Goal: Transaction & Acquisition: Purchase product/service

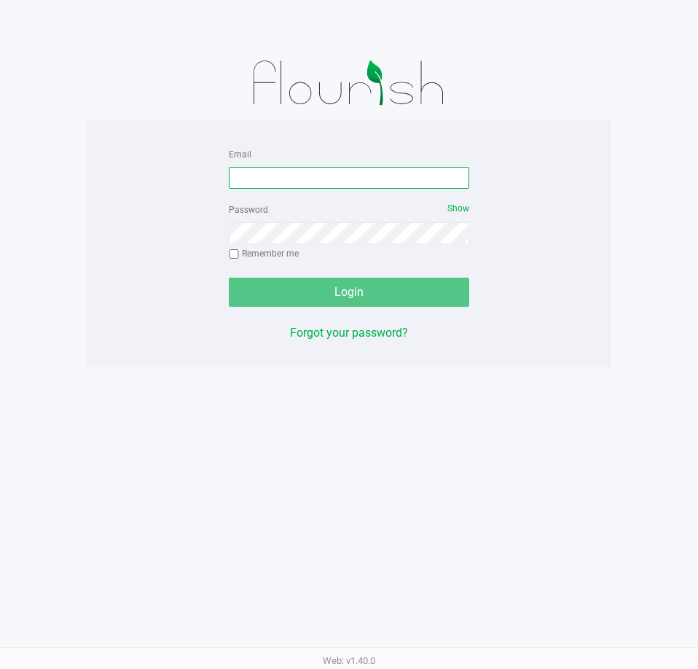
drag, startPoint x: 286, startPoint y: 176, endPoint x: 605, endPoint y: 148, distance: 320.3
click at [286, 176] on input "Email" at bounding box center [349, 178] width 240 height 22
type input "[EMAIL_ADDRESS][DOMAIN_NAME]"
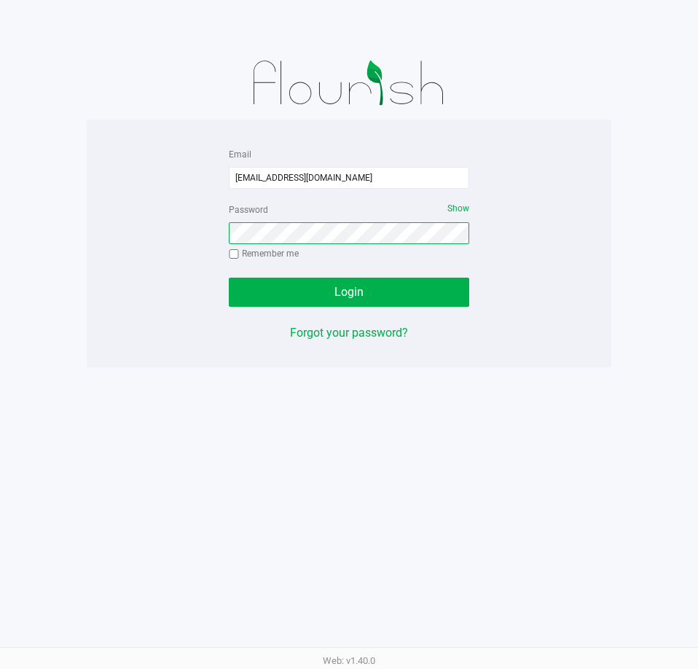
click at [229, 278] on button "Login" at bounding box center [349, 292] width 240 height 29
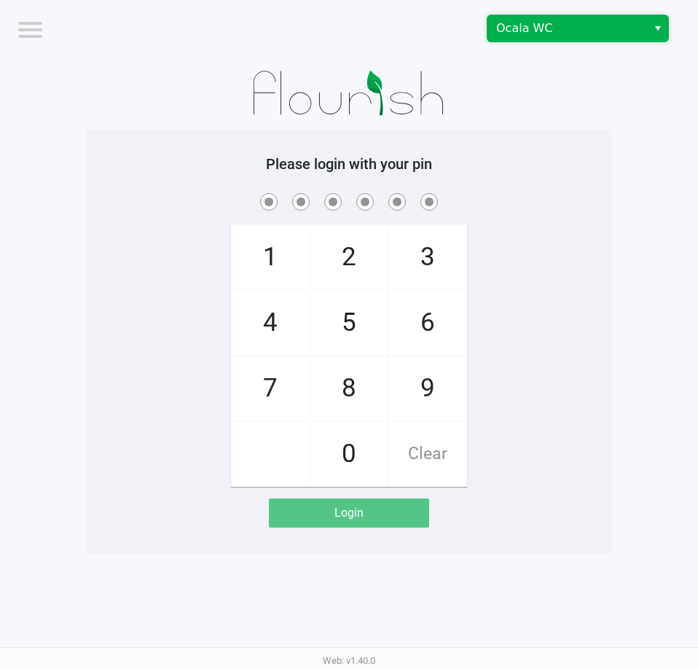
click at [531, 31] on span "Ocala WC" at bounding box center [567, 28] width 142 height 17
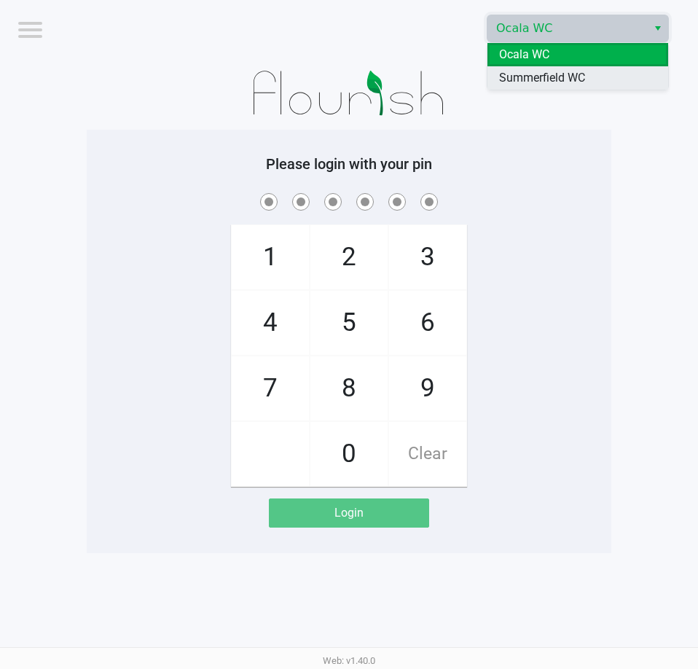
click at [530, 77] on span "Summerfield WC" at bounding box center [542, 77] width 86 height 17
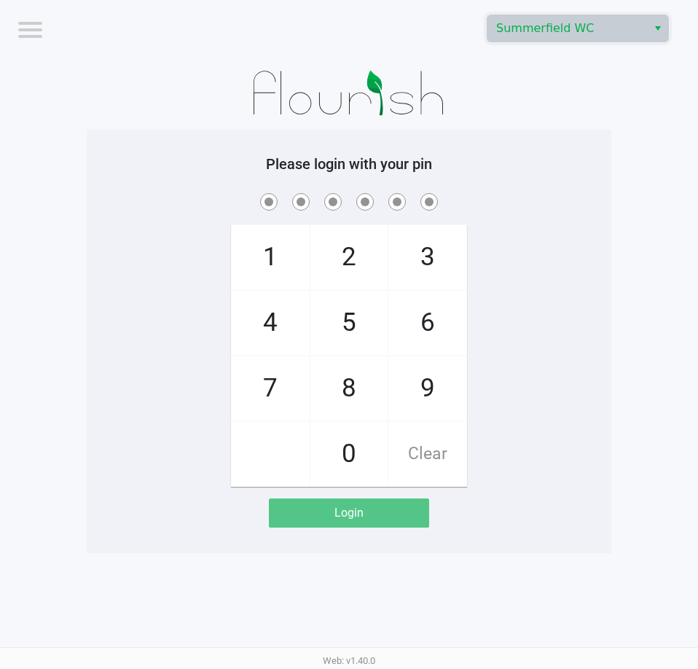
click at [484, 165] on h5 "Please login with your pin" at bounding box center [349, 163] width 503 height 17
checkbox input "true"
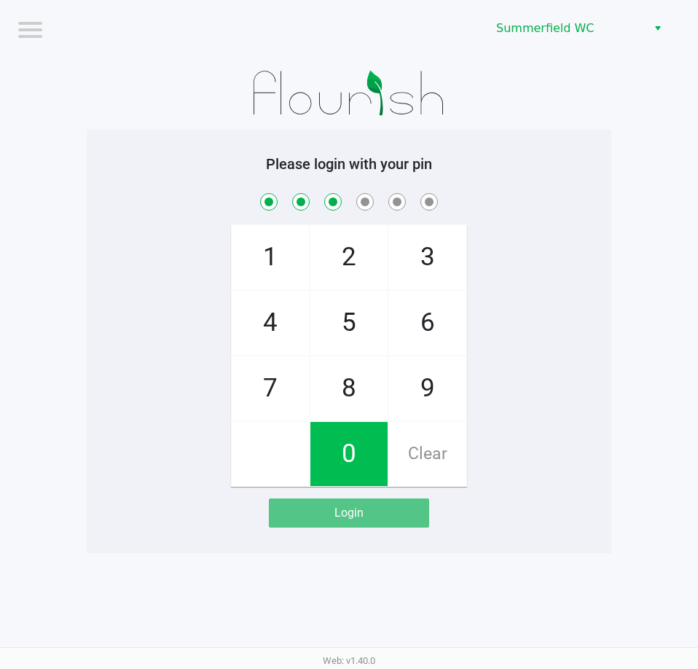
checkbox input "true"
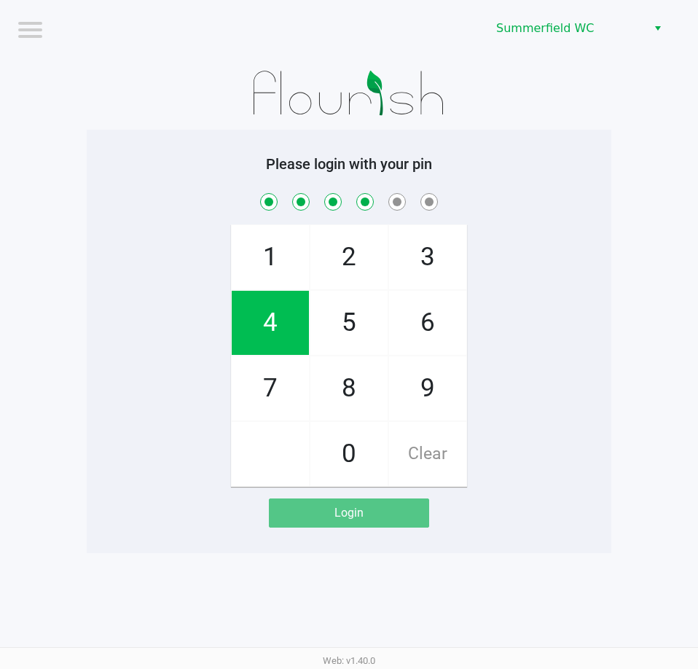
checkbox input "true"
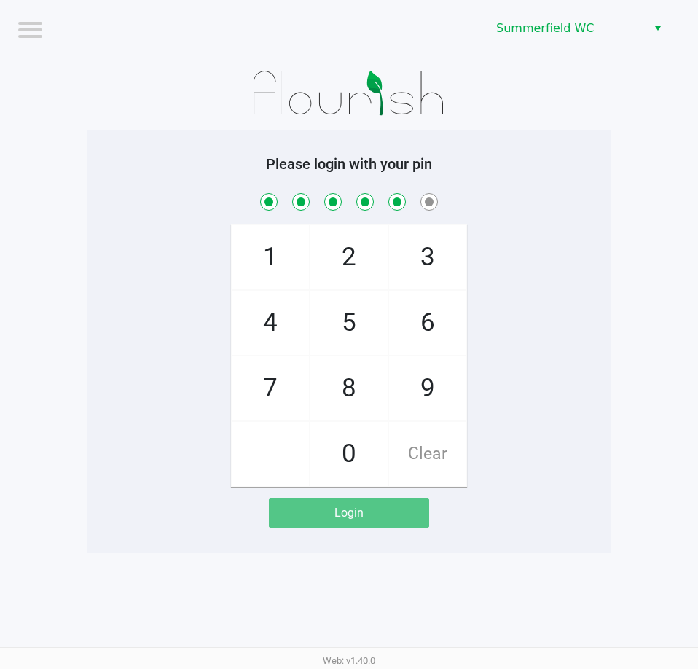
checkbox input "true"
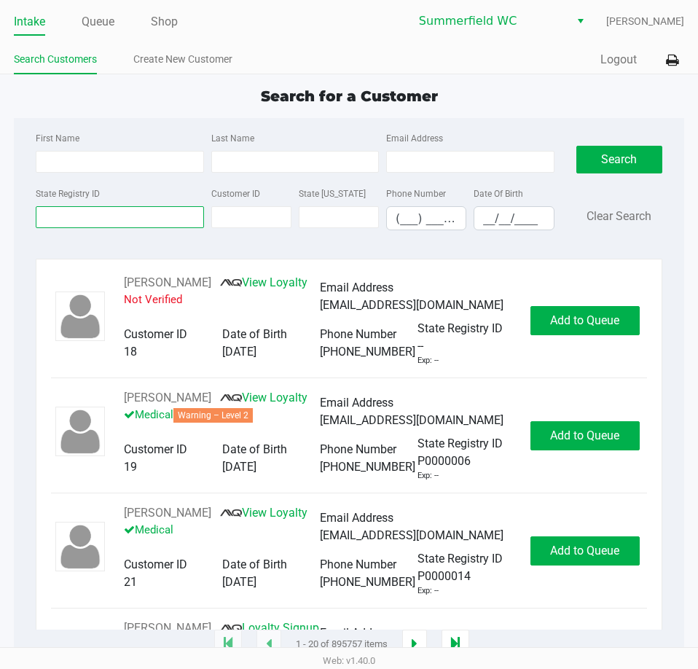
click at [95, 217] on input "State Registry ID" at bounding box center [120, 217] width 168 height 22
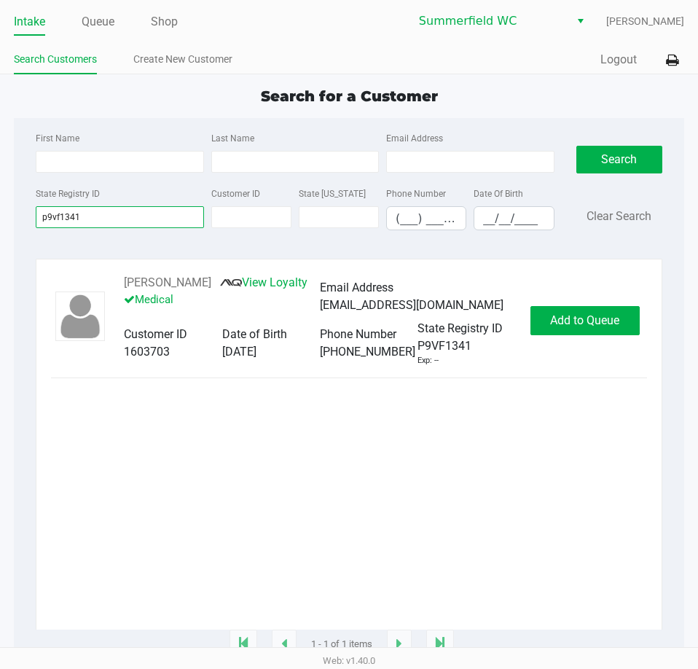
type input "p9vf1341"
click at [562, 323] on span "Add to Queue" at bounding box center [584, 320] width 69 height 14
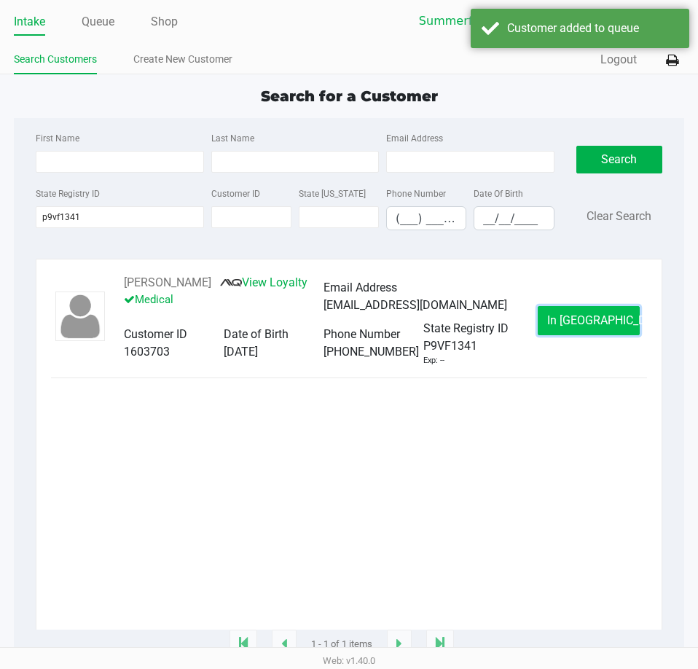
click at [592, 311] on button "In [GEOGRAPHIC_DATA]" at bounding box center [589, 320] width 102 height 29
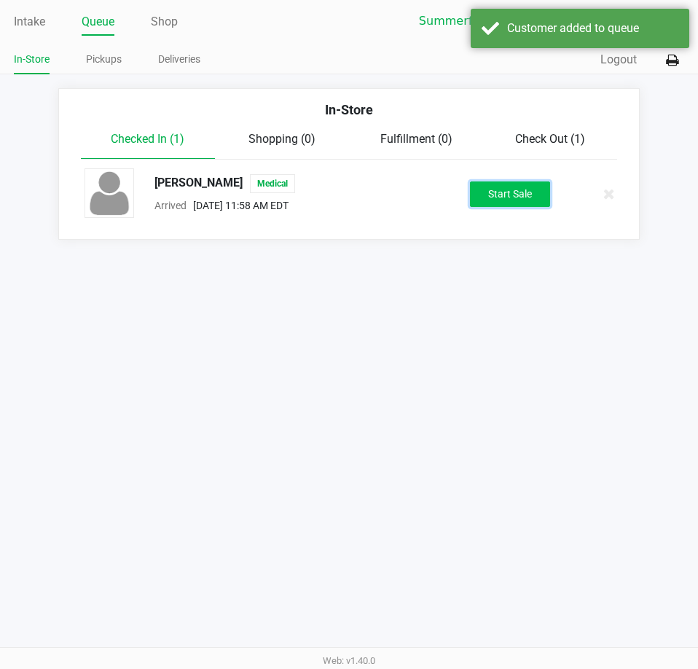
click at [526, 199] on button "Start Sale" at bounding box center [510, 193] width 80 height 25
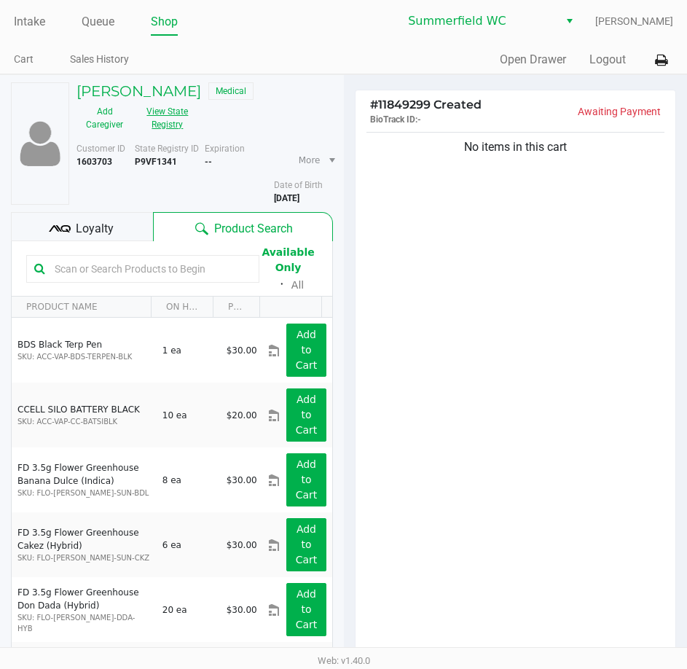
click at [179, 133] on button "View State Registry" at bounding box center [163, 118] width 61 height 36
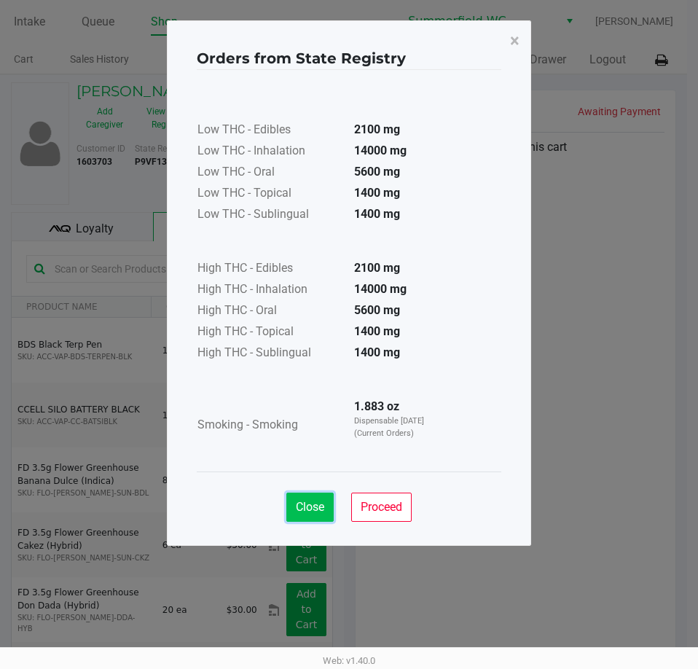
click at [304, 503] on span "Close" at bounding box center [310, 507] width 28 height 14
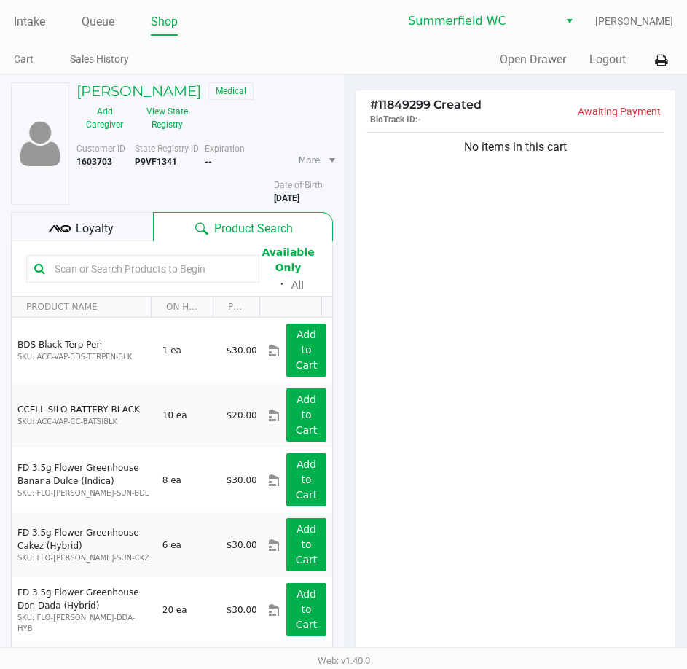
drag, startPoint x: 441, startPoint y: 390, endPoint x: 437, endPoint y: 366, distance: 23.6
click at [441, 376] on div "No items in this cart" at bounding box center [515, 393] width 320 height 528
drag, startPoint x: 440, startPoint y: 365, endPoint x: 424, endPoint y: 371, distance: 17.3
click at [440, 366] on div "No items in this cart" at bounding box center [515, 393] width 320 height 528
click at [448, 378] on div "No items in this cart" at bounding box center [515, 393] width 320 height 528
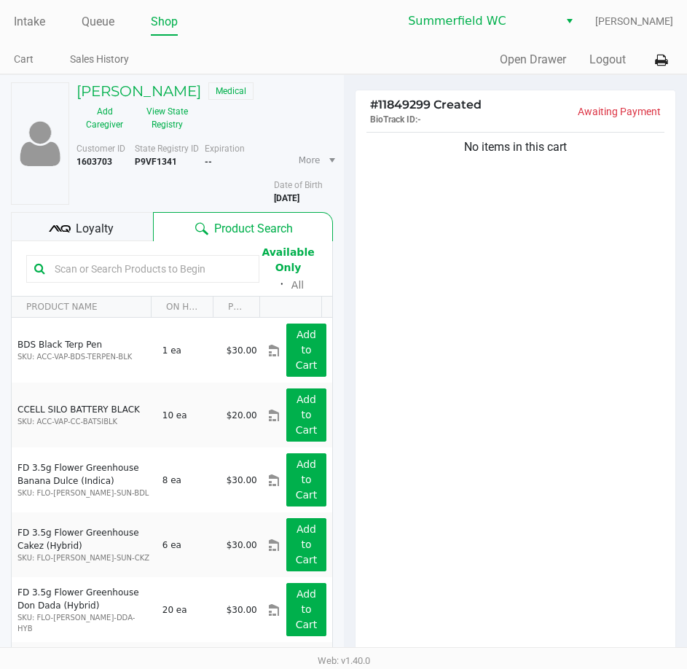
click at [455, 312] on div "No items in this cart" at bounding box center [515, 393] width 320 height 528
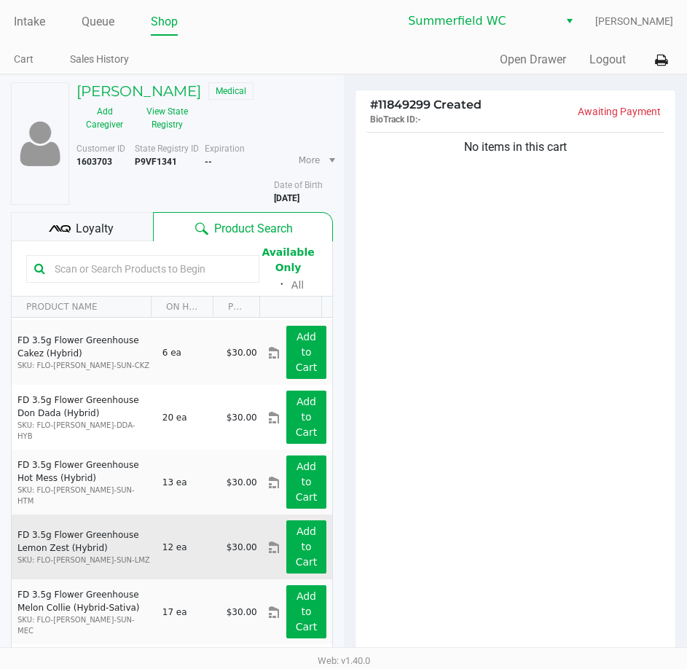
scroll to position [219, 0]
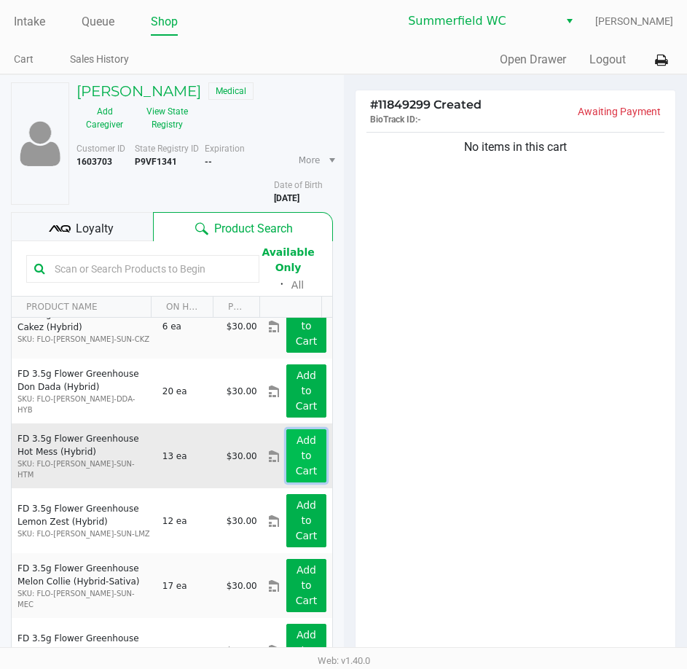
click at [286, 465] on button "Add to Cart" at bounding box center [305, 455] width 39 height 53
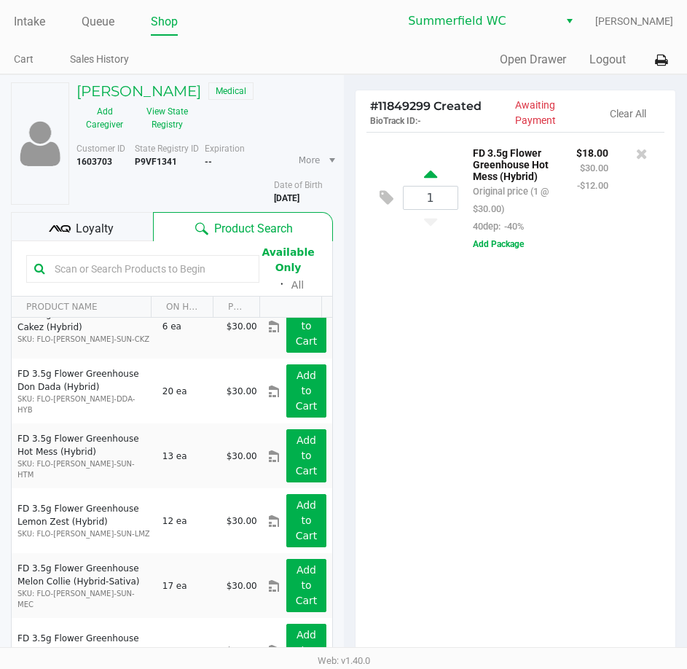
click at [432, 175] on icon at bounding box center [430, 177] width 13 height 18
type input "2"
click at [162, 117] on button "View State Registry" at bounding box center [163, 118] width 61 height 36
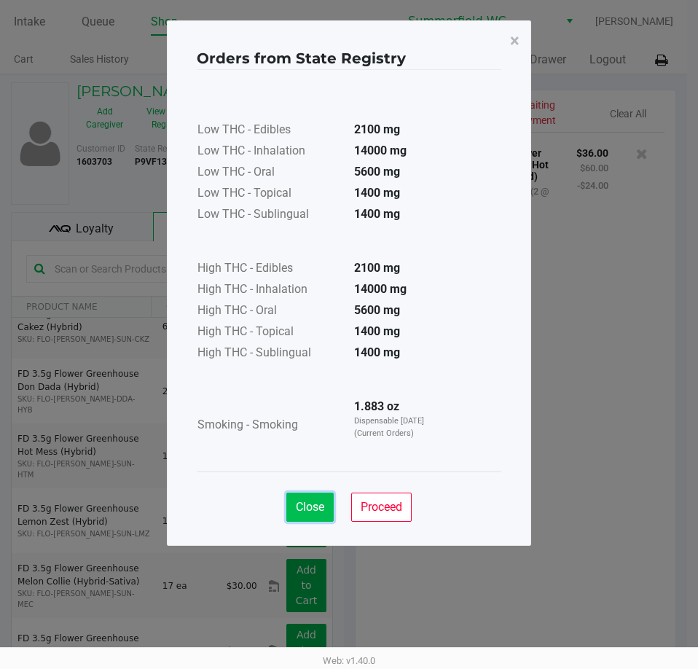
click at [319, 501] on span "Close" at bounding box center [310, 507] width 28 height 14
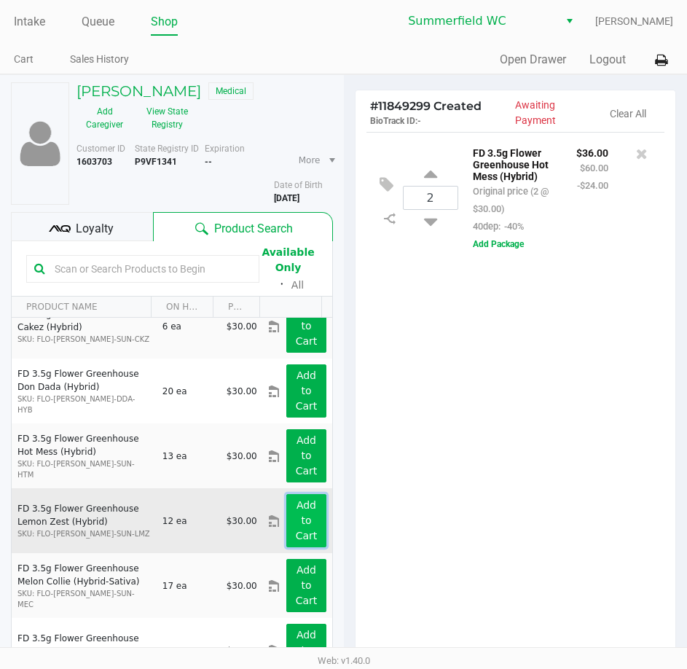
click at [286, 513] on button "Add to Cart" at bounding box center [305, 520] width 39 height 53
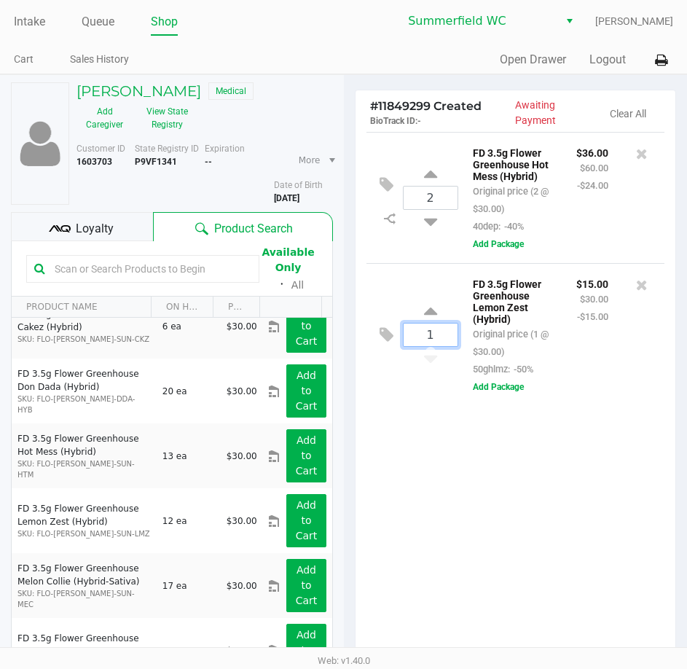
click at [433, 340] on input "1" at bounding box center [431, 334] width 54 height 23
type input "3"
click at [492, 484] on div "[PERSON_NAME] Medical Add Caregiver View State Registry Customer ID 1603703 Sta…" at bounding box center [343, 447] width 687 height 747
click at [93, 271] on input "text" at bounding box center [150, 269] width 202 height 22
click at [132, 278] on input "text" at bounding box center [150, 269] width 202 height 22
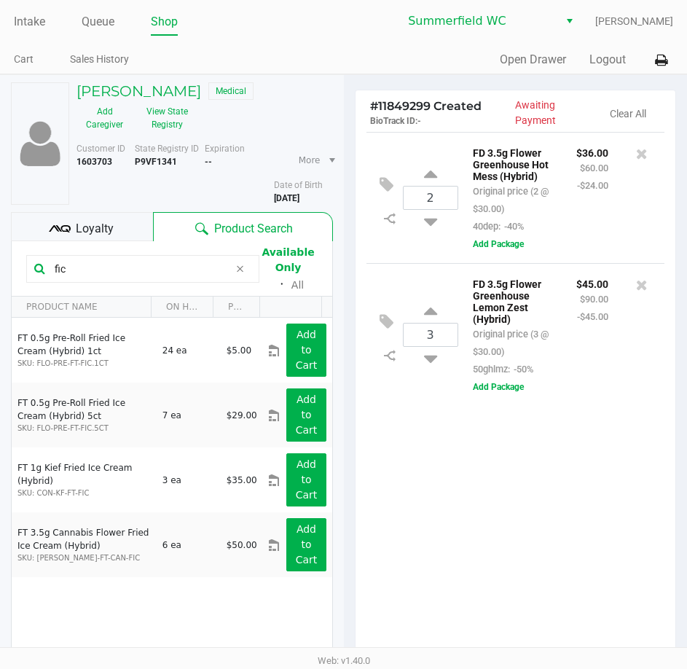
scroll to position [0, 0]
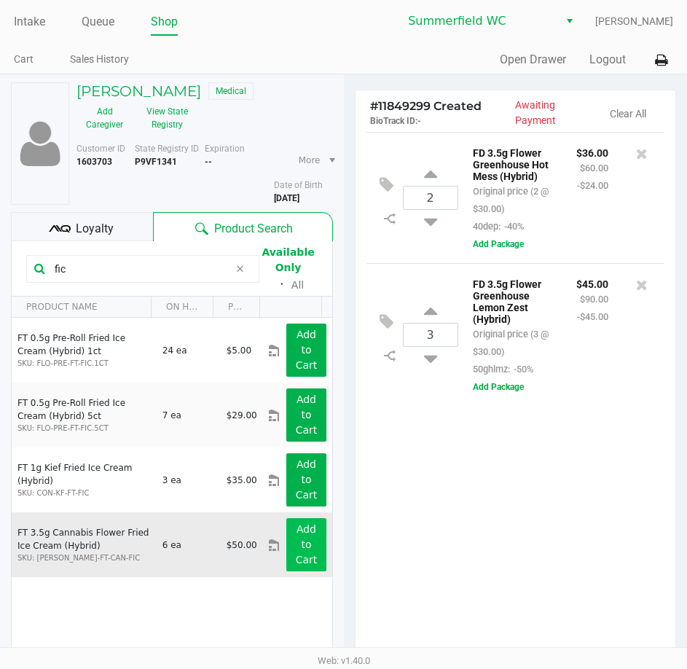
type input "fic"
click at [309, 548] on button "Add to Cart" at bounding box center [305, 544] width 39 height 53
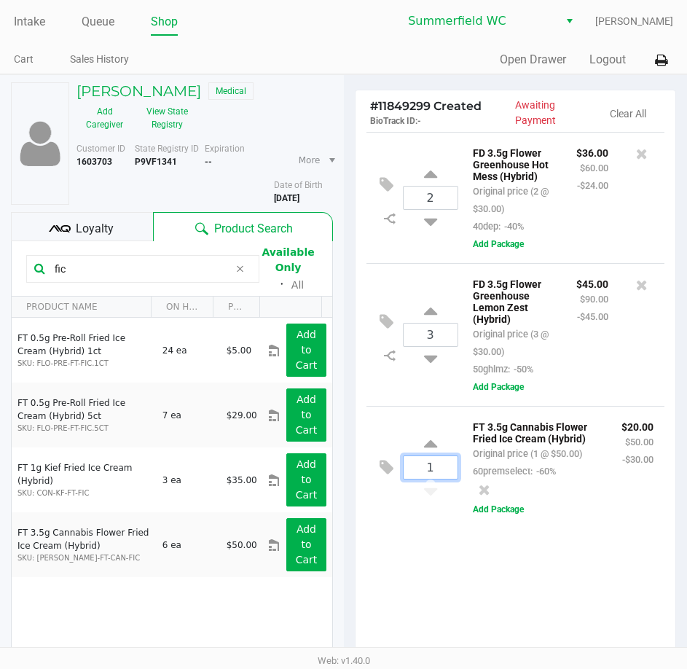
click at [439, 479] on input "1" at bounding box center [431, 467] width 54 height 23
type input "3"
click at [497, 614] on div "[PERSON_NAME] Medical Add Caregiver View State Registry Customer ID 1603703 Sta…" at bounding box center [343, 447] width 687 height 747
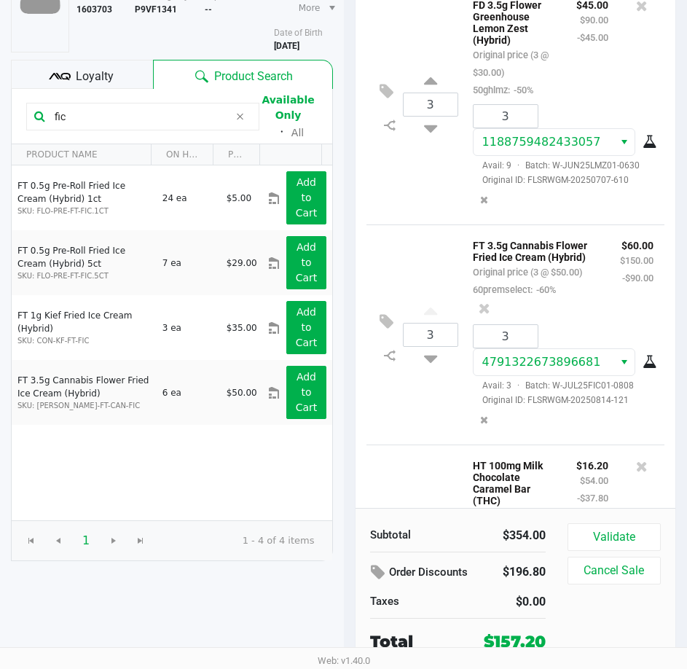
scroll to position [516, 0]
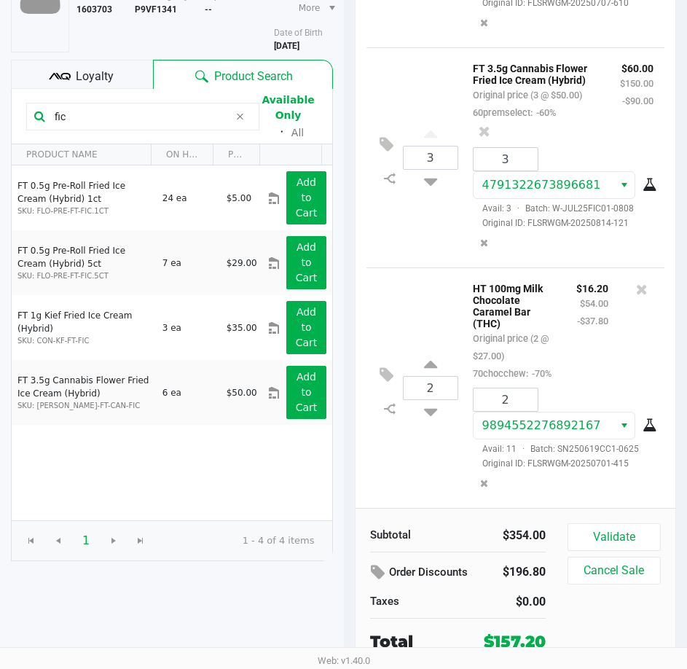
click at [79, 70] on span "Loyalty" at bounding box center [95, 76] width 38 height 17
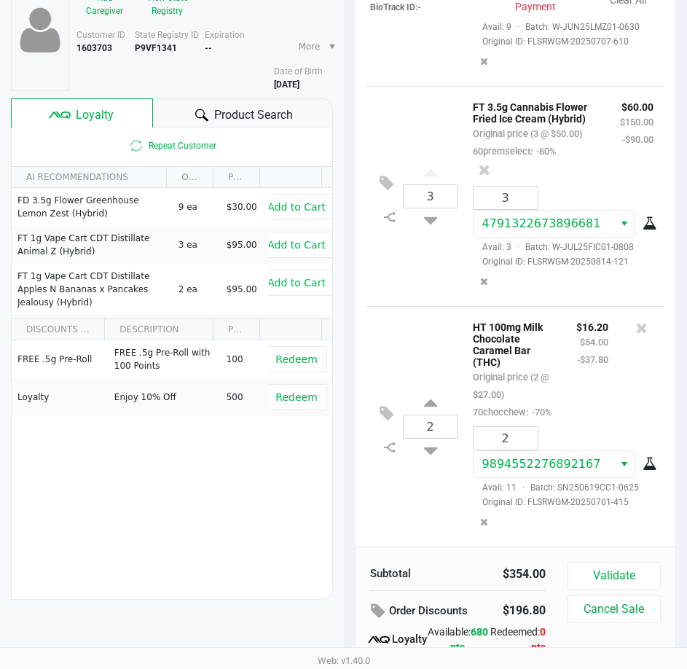
scroll to position [183, 0]
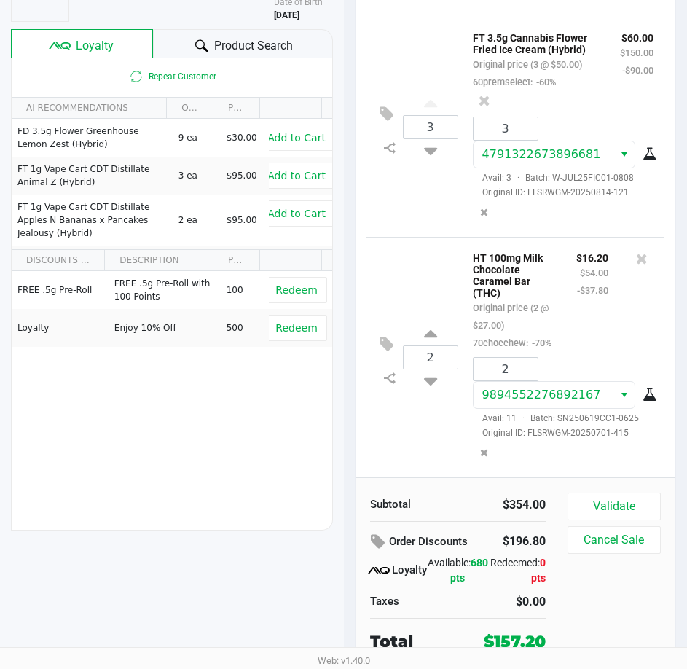
click at [410, 276] on div "2 HT 100mg Milk Chocolate Caramel Bar (THC) Original price (2 @ $27.00) 70chocc…" at bounding box center [515, 357] width 299 height 240
click at [434, 446] on div "2 HT 100mg Milk Chocolate Caramel Bar (THC) Original price (2 @ $27.00) 70chocc…" at bounding box center [515, 357] width 299 height 240
click at [599, 497] on button "Validate" at bounding box center [613, 506] width 93 height 28
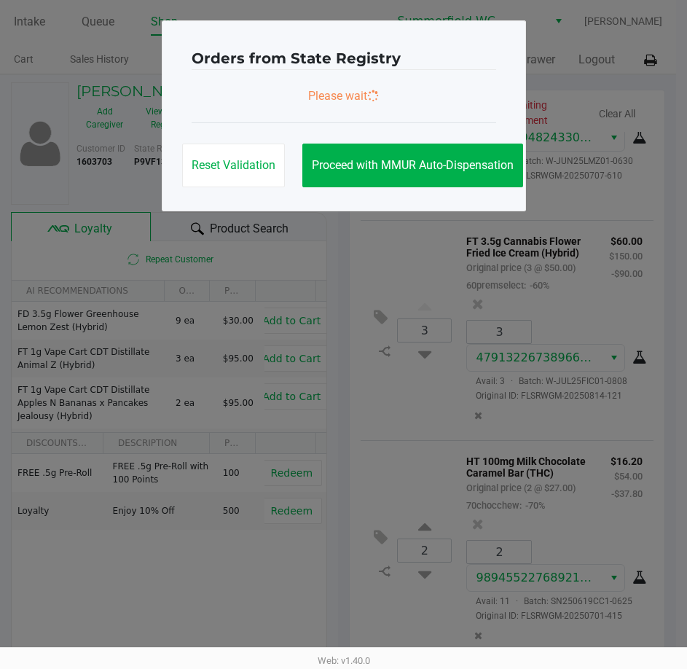
scroll to position [0, 0]
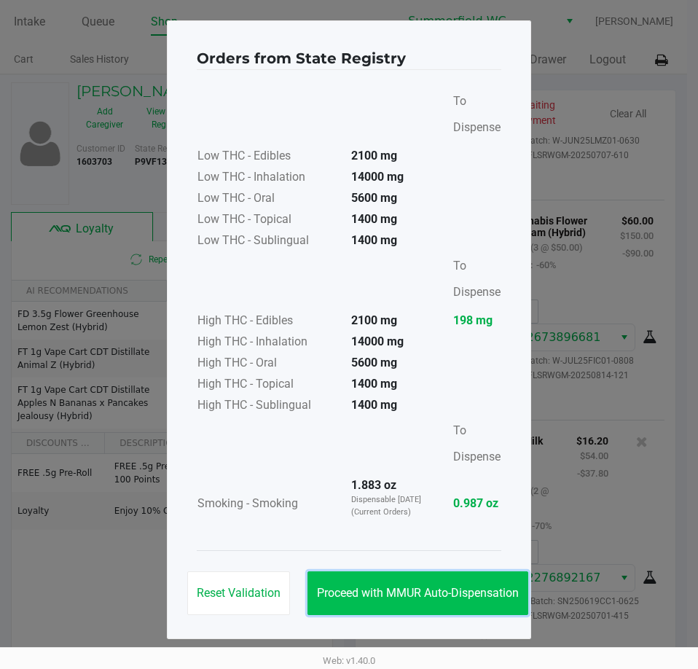
click at [387, 581] on button "Proceed with MMUR Auto-Dispensation" at bounding box center [417, 593] width 221 height 44
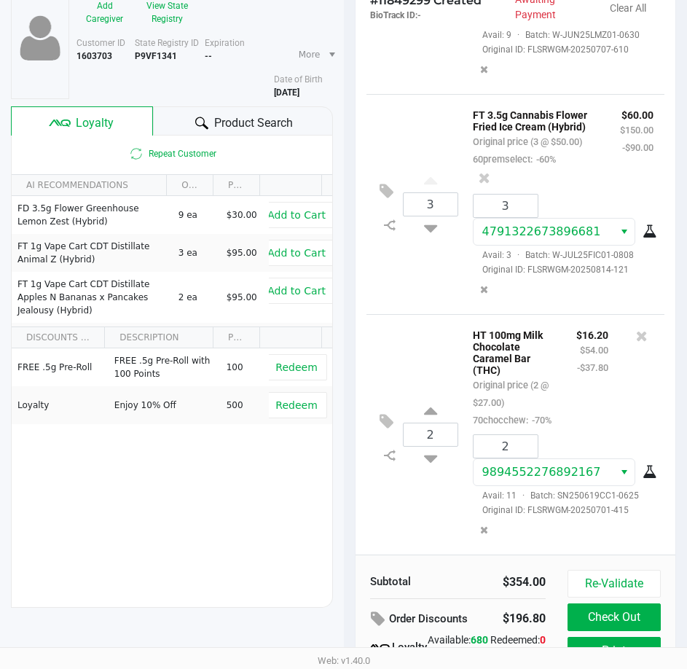
scroll to position [185, 0]
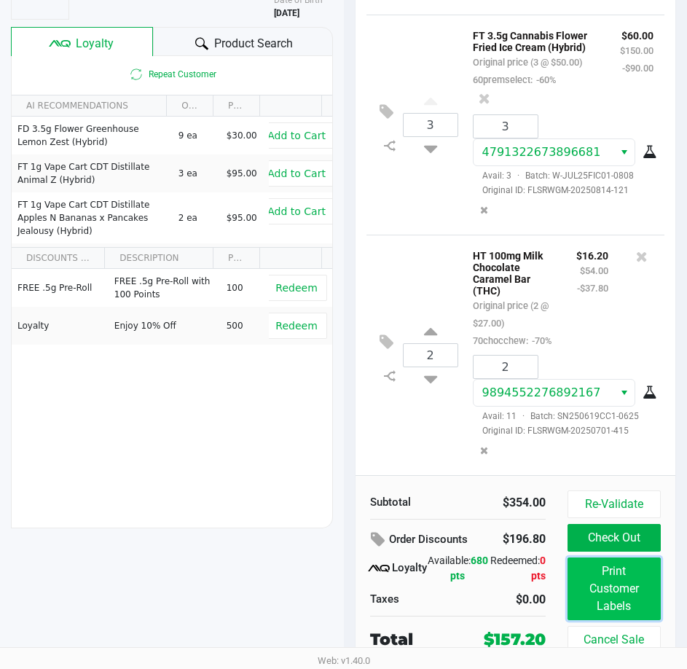
click at [612, 582] on button "Print Customer Labels" at bounding box center [613, 588] width 93 height 63
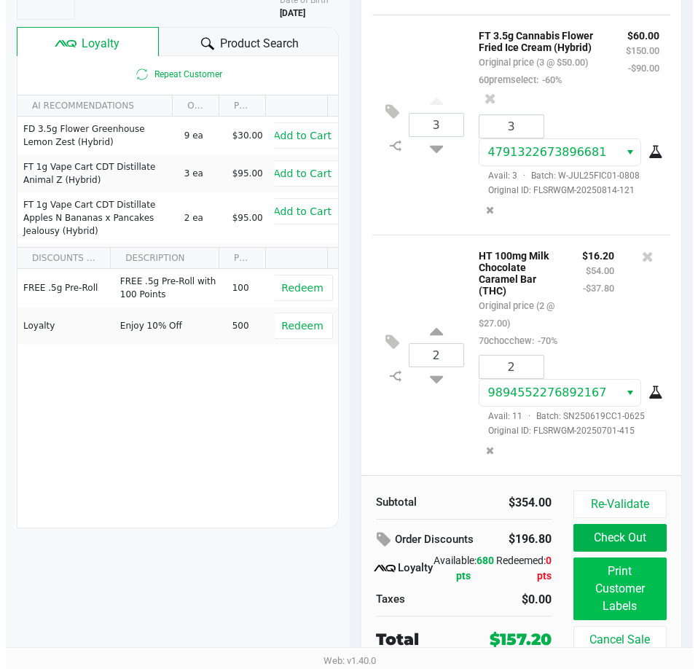
scroll to position [0, 0]
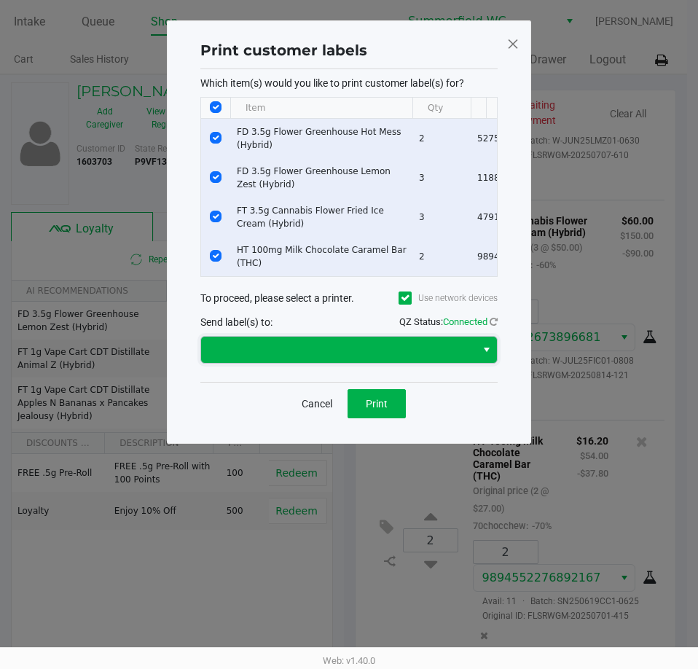
click at [294, 355] on span at bounding box center [338, 349] width 257 height 17
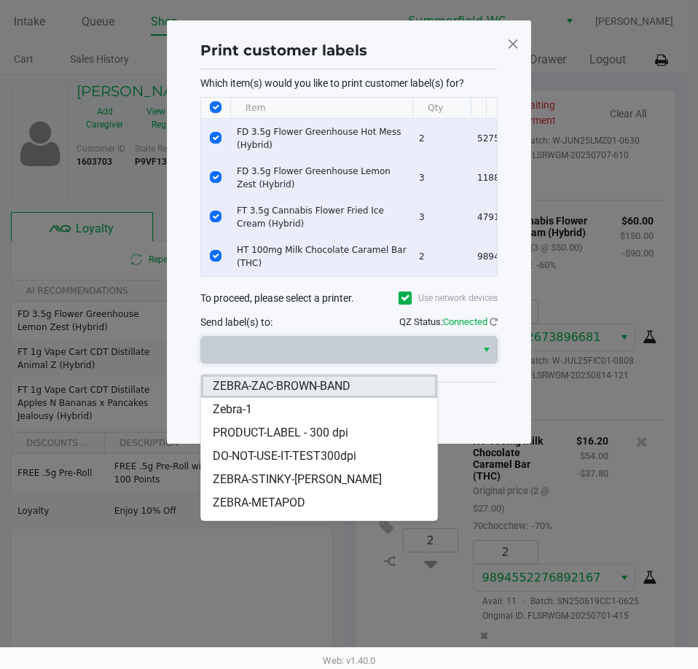
click at [273, 390] on span "ZEBRA-ZAC-BROWN-BAND" at bounding box center [282, 385] width 138 height 17
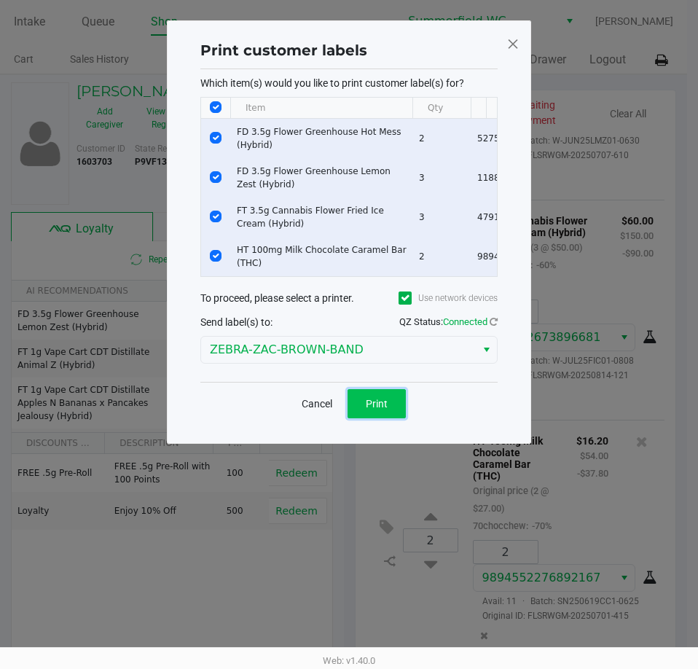
click at [370, 418] on button "Print" at bounding box center [376, 403] width 58 height 29
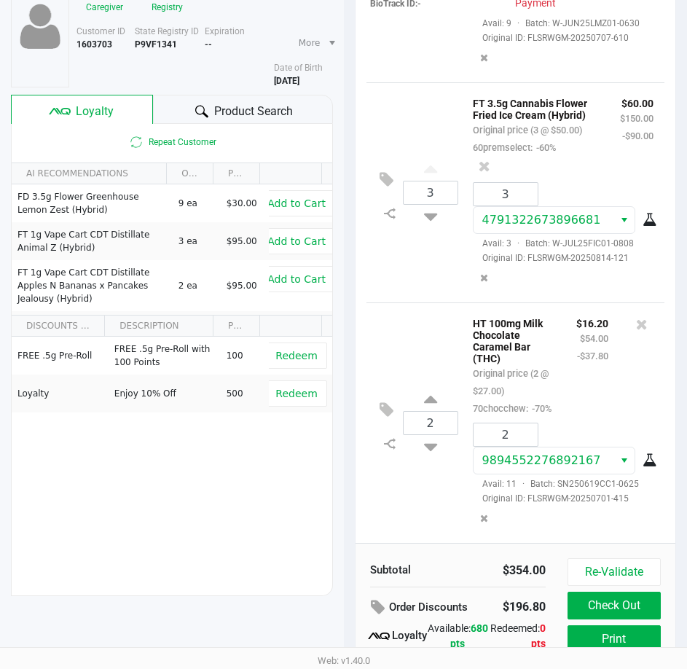
scroll to position [185, 0]
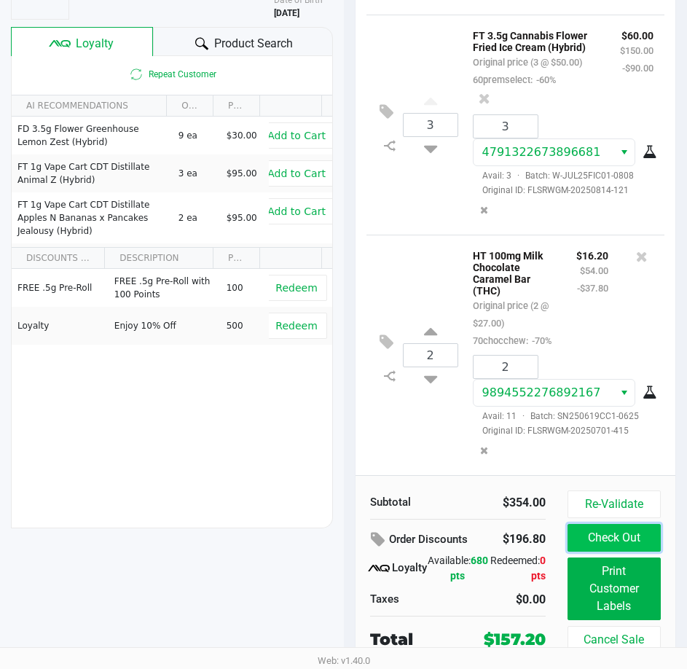
click at [605, 542] on button "Check Out" at bounding box center [613, 538] width 93 height 28
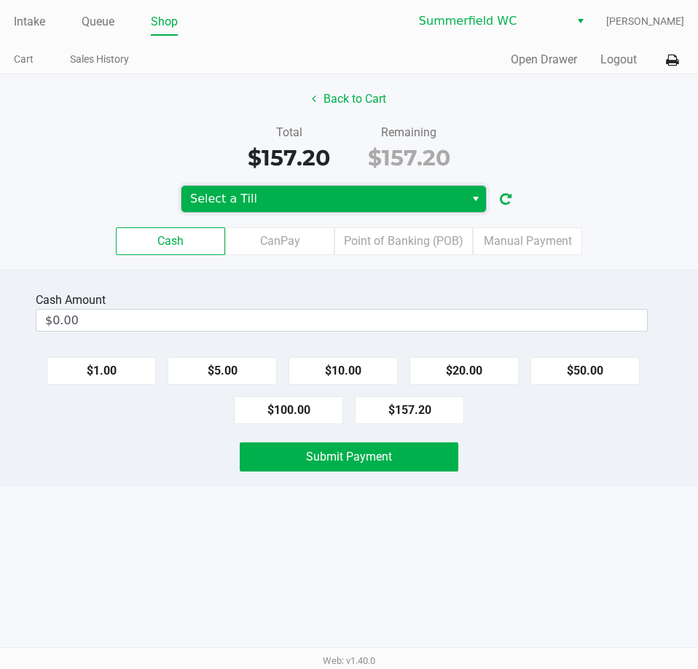
click at [281, 199] on span "Select a Till" at bounding box center [323, 198] width 266 height 17
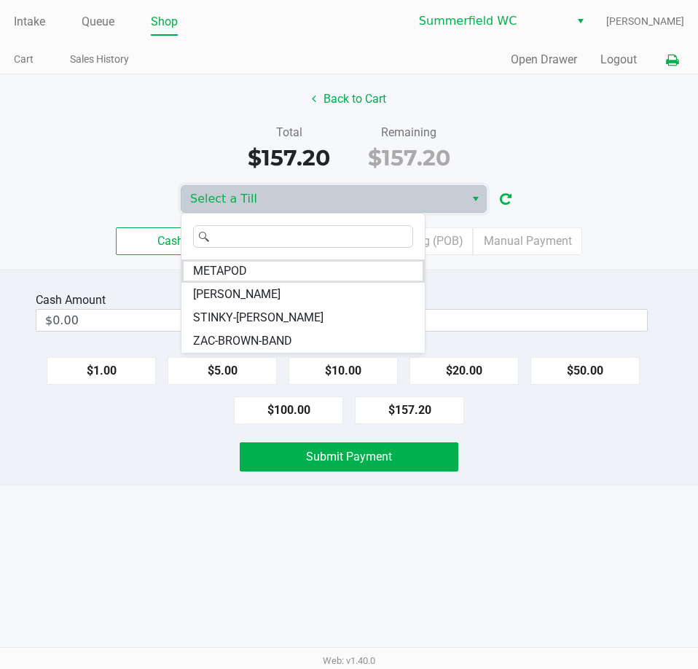
click at [674, 47] on button at bounding box center [672, 60] width 24 height 27
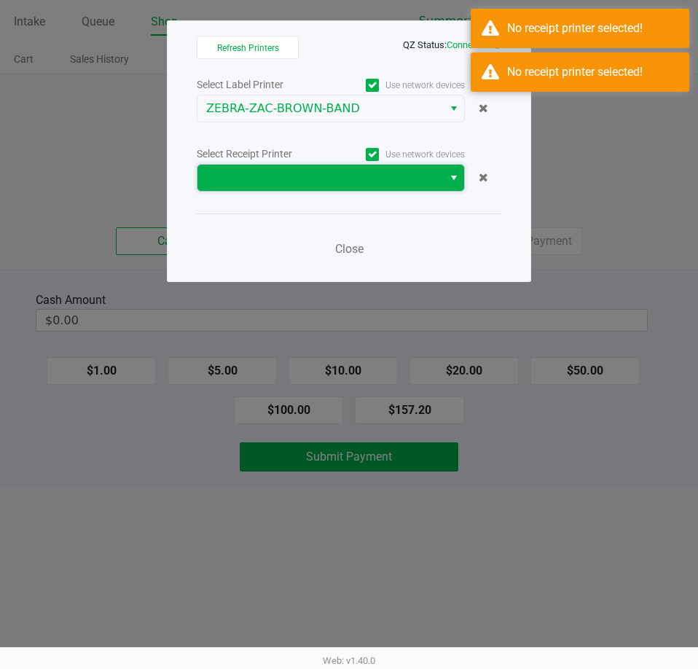
click at [307, 169] on span at bounding box center [320, 177] width 228 height 17
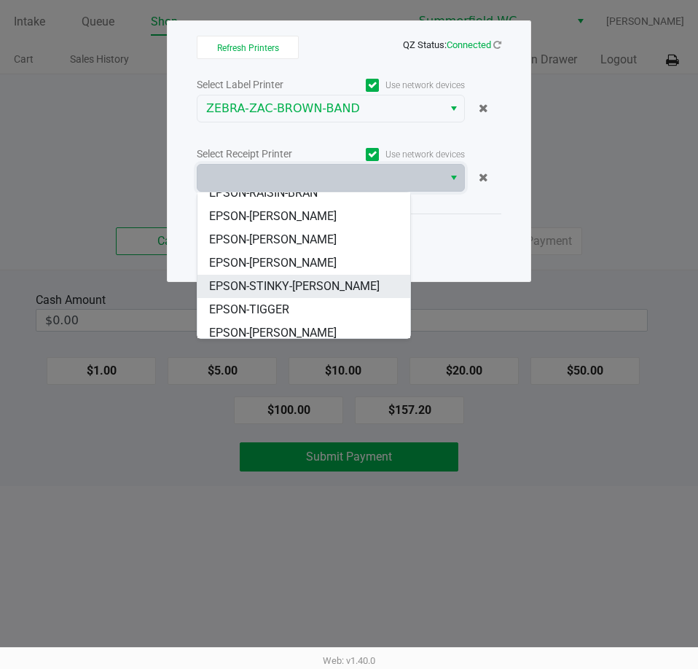
scroll to position [157, 0]
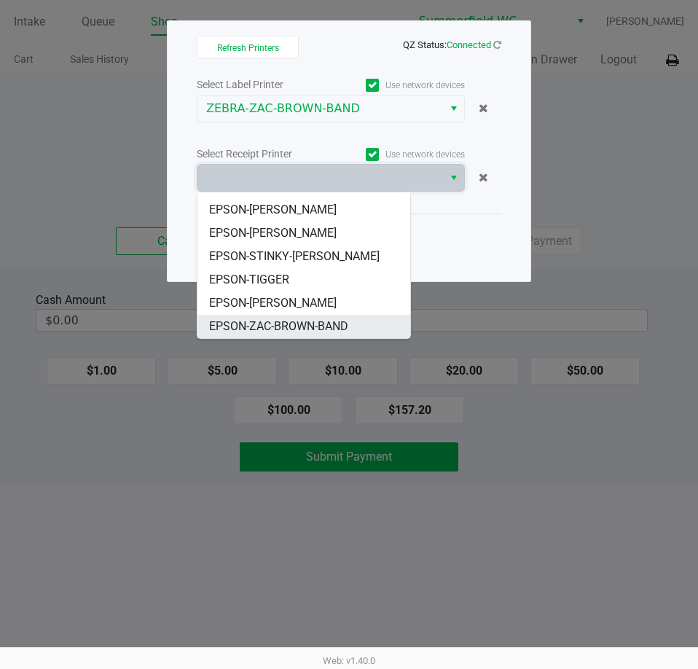
click at [318, 323] on span "EPSON-ZAC-BROWN-BAND" at bounding box center [278, 326] width 139 height 17
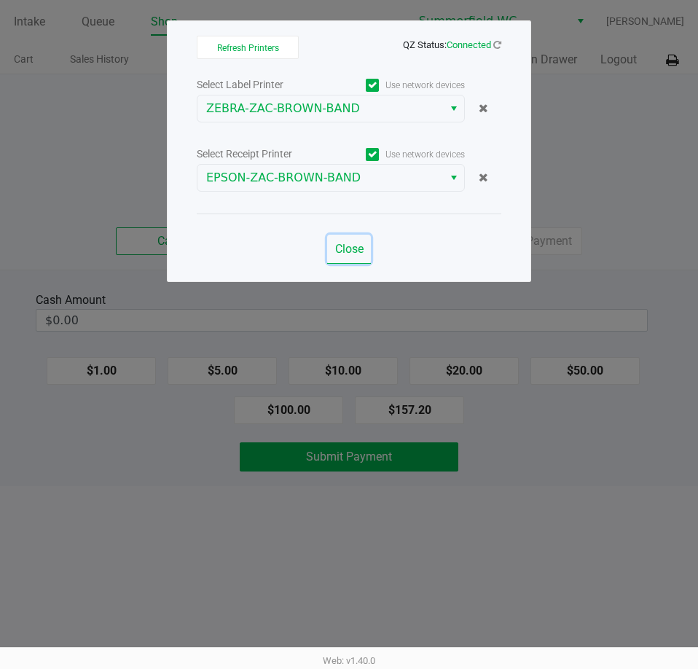
click at [340, 255] on span "Close" at bounding box center [349, 249] width 28 height 14
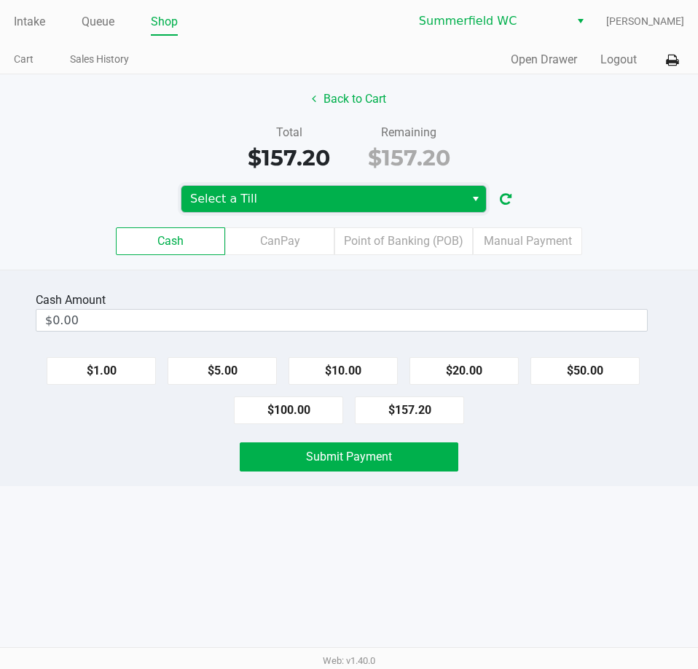
click at [239, 202] on span "Select a Till" at bounding box center [323, 198] width 266 height 17
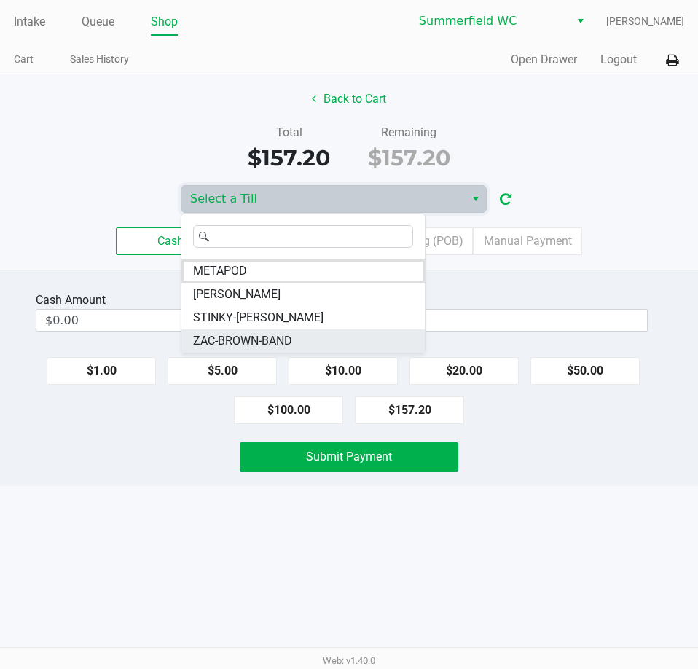
click at [270, 336] on span "ZAC-BROWN-BAND" at bounding box center [242, 340] width 99 height 17
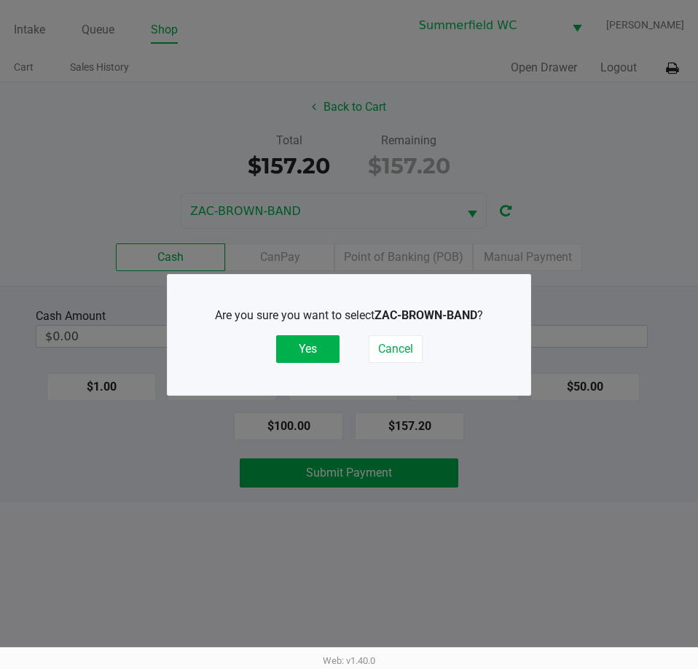
click at [342, 343] on div "Are you sure you want to select ZAC-BROWN-BAND ? Yes Cancel" at bounding box center [349, 335] width 304 height 56
click at [323, 342] on button "Yes" at bounding box center [307, 349] width 63 height 28
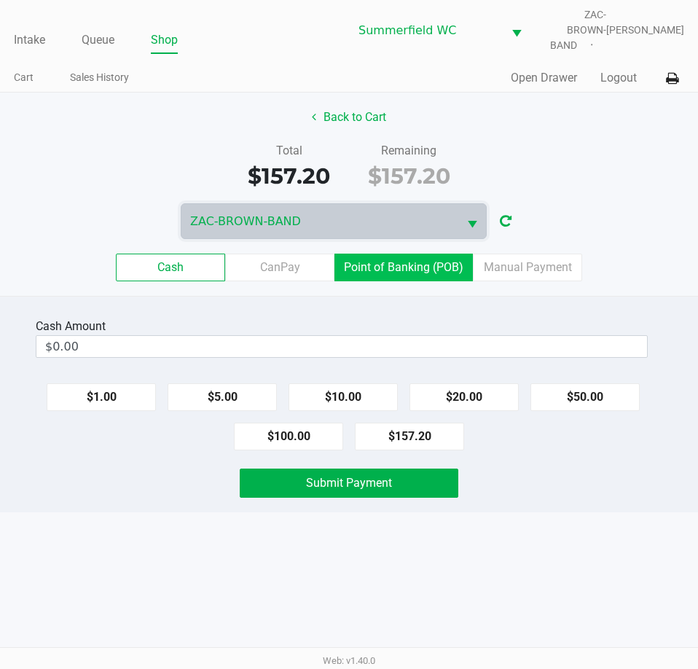
click at [395, 257] on label "Point of Banking (POB)" at bounding box center [403, 267] width 138 height 28
click at [0, 0] on 7 "Point of Banking (POB)" at bounding box center [0, 0] width 0 height 0
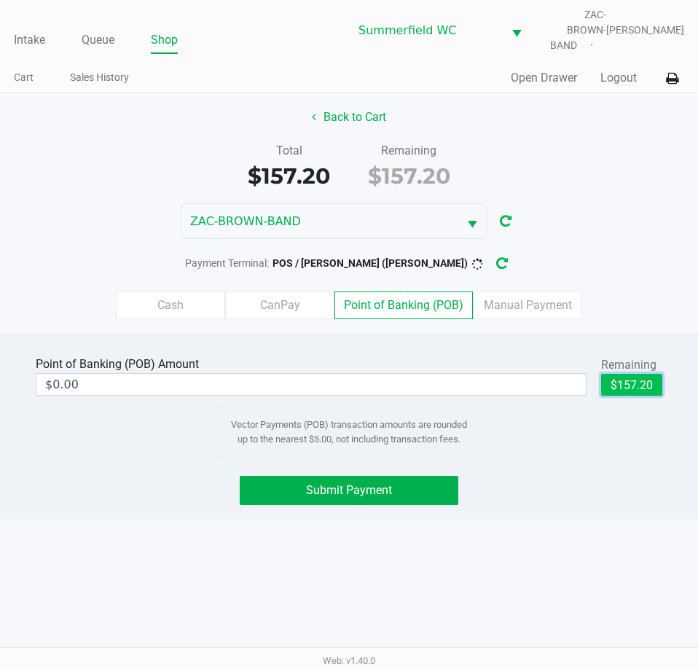
click at [643, 374] on button "$157.20" at bounding box center [631, 385] width 61 height 22
type input "$157.20"
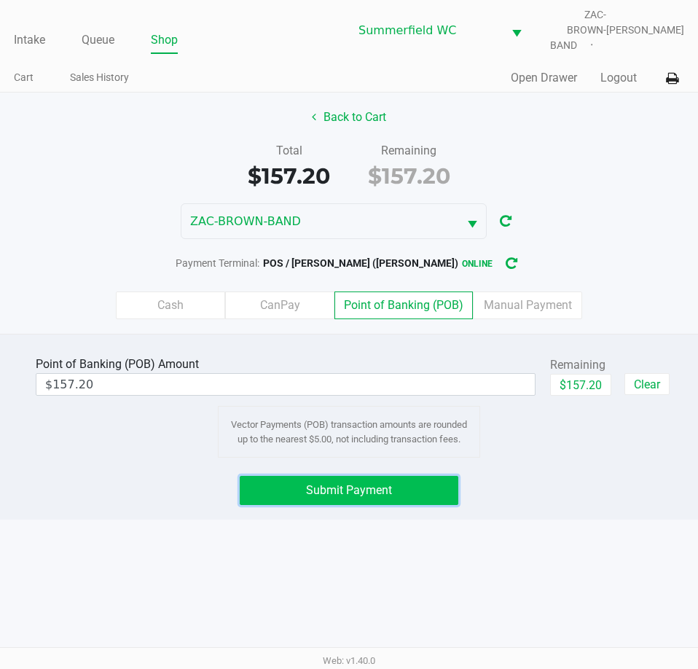
click at [345, 476] on button "Submit Payment" at bounding box center [349, 490] width 218 height 29
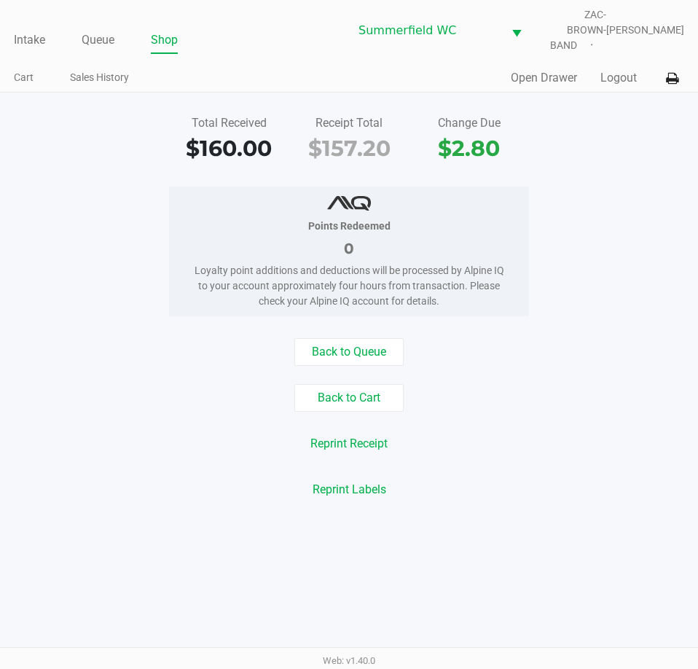
click at [578, 476] on div "Reprint Labels" at bounding box center [349, 490] width 720 height 28
click at [558, 460] on div "Back to Queue Back to Cart Reprint Receipt Reprint Labels" at bounding box center [349, 420] width 720 height 165
click at [23, 30] on link "Intake" at bounding box center [29, 40] width 31 height 20
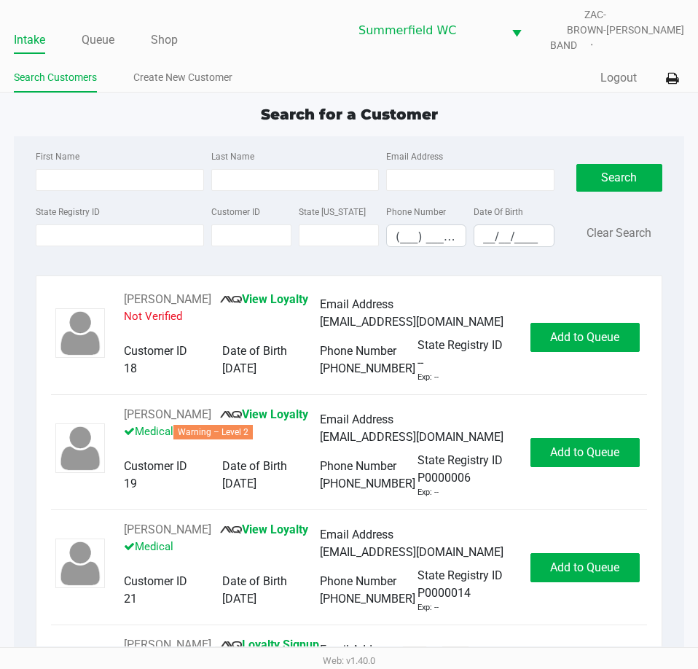
click at [101, 112] on div "Search for a Customer" at bounding box center [349, 114] width 692 height 22
click at [84, 229] on input "State Registry ID" at bounding box center [120, 235] width 168 height 22
click at [87, 30] on link "Queue" at bounding box center [98, 40] width 33 height 20
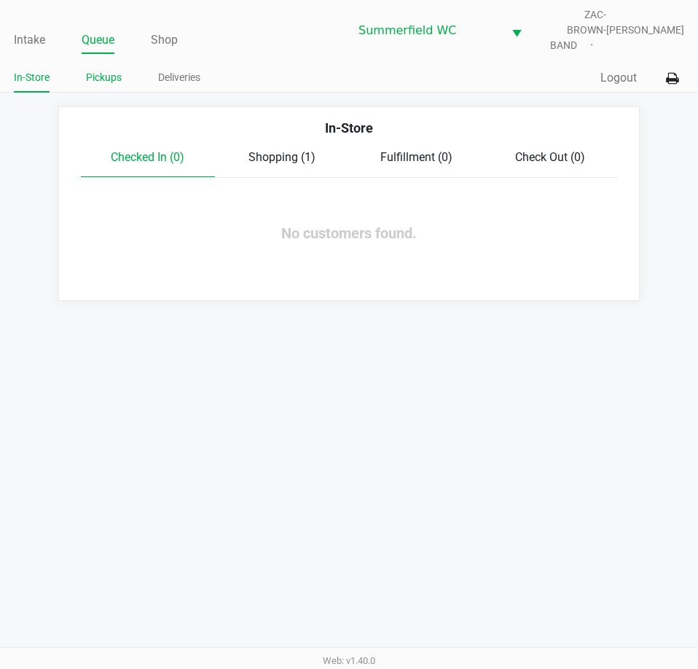
click at [90, 60] on div "Intake Queue Shop [PERSON_NAME] ZAC-BROWN-BAND [PERSON_NAME] In-Store Pickups D…" at bounding box center [349, 46] width 698 height 93
click at [104, 74] on link "Pickups" at bounding box center [104, 77] width 36 height 18
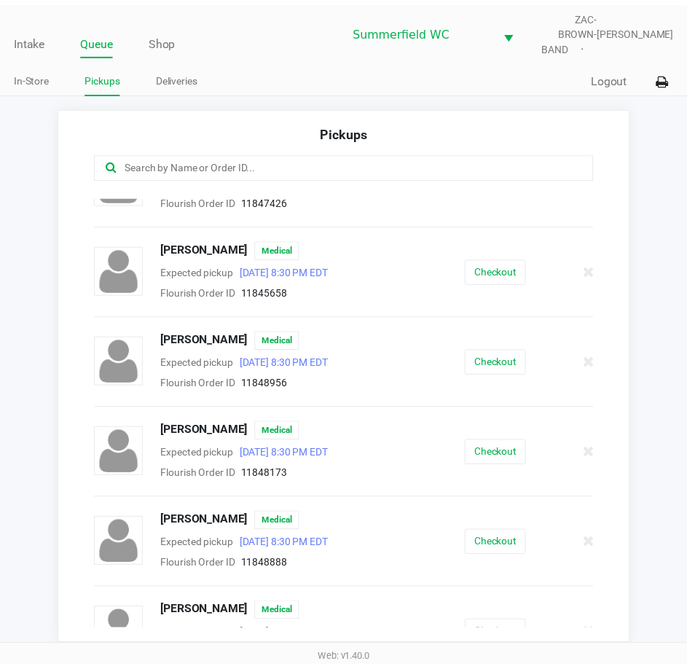
scroll to position [801, 0]
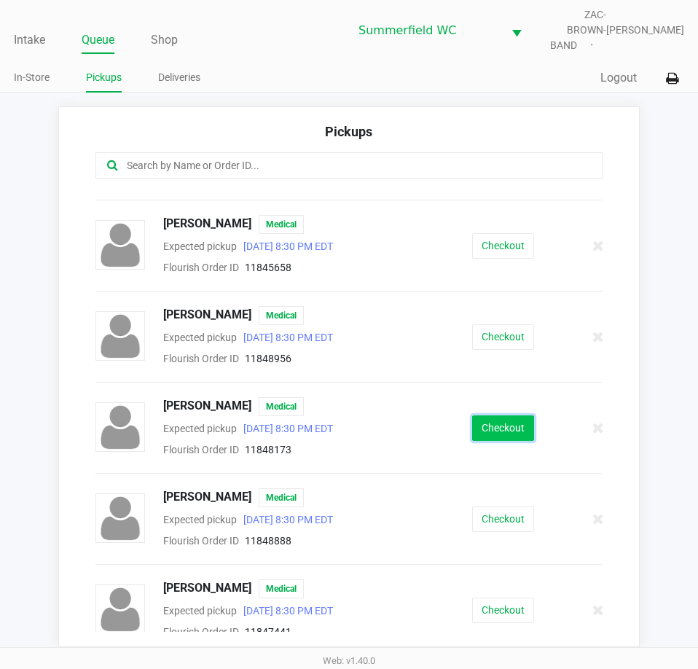
click at [514, 415] on button "Checkout" at bounding box center [503, 427] width 62 height 25
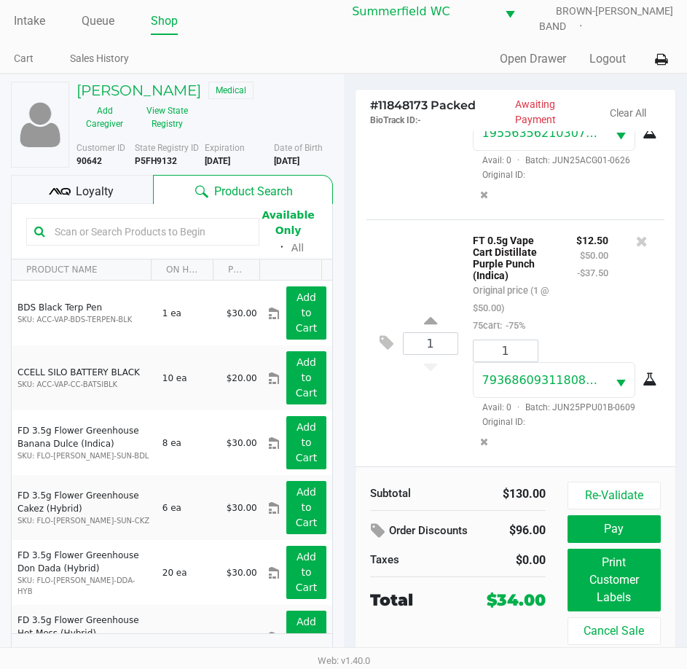
scroll to position [23, 0]
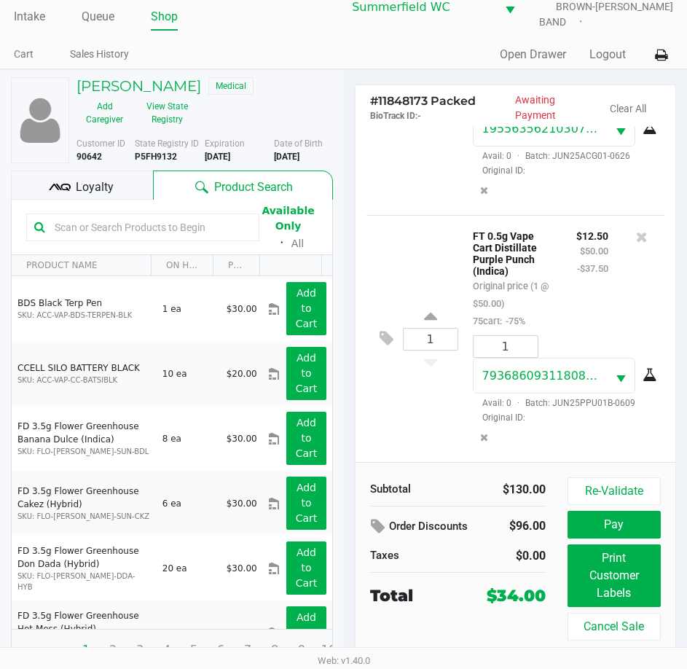
click at [82, 179] on span "Loyalty" at bounding box center [95, 186] width 38 height 17
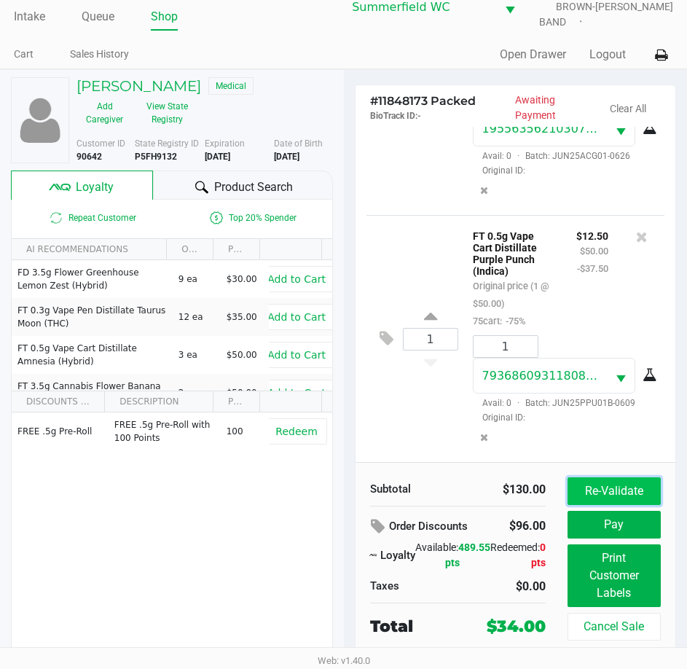
click at [620, 477] on button "Re-Validate" at bounding box center [613, 491] width 93 height 28
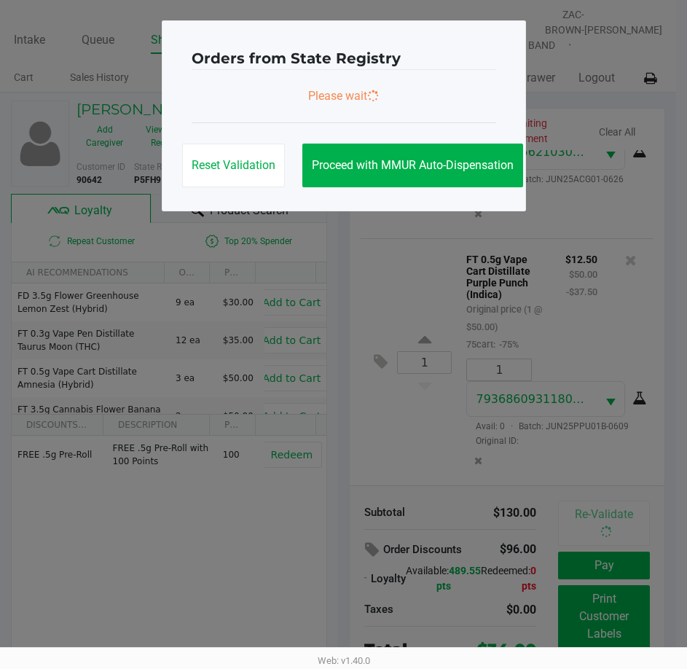
scroll to position [0, 0]
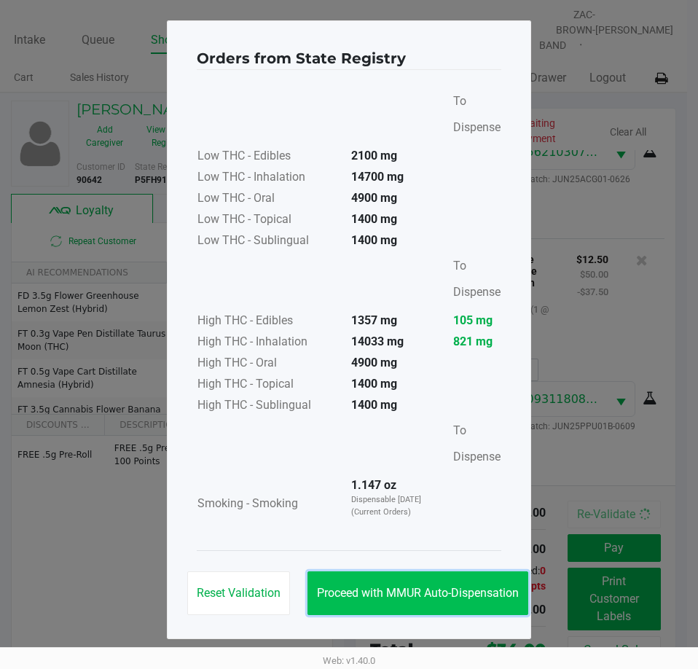
click at [456, 583] on button "Proceed with MMUR Auto-Dispensation" at bounding box center [417, 593] width 221 height 44
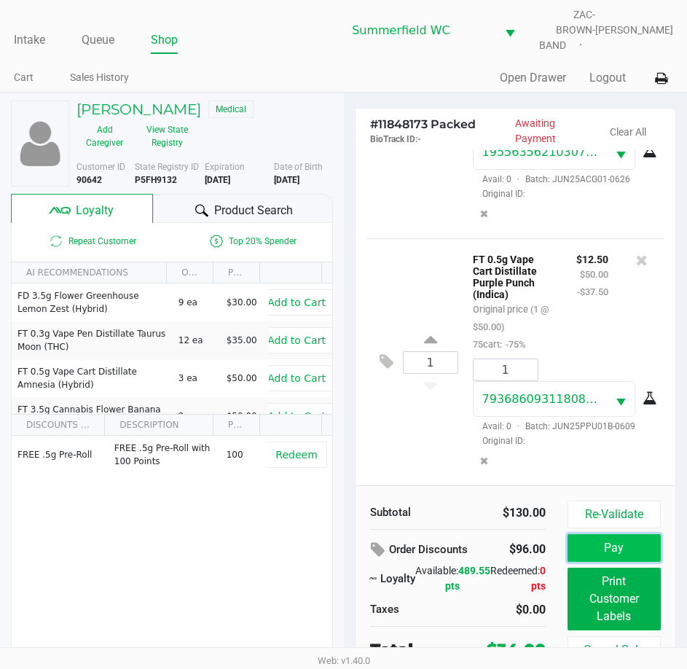
click at [600, 538] on button "Pay" at bounding box center [613, 548] width 93 height 28
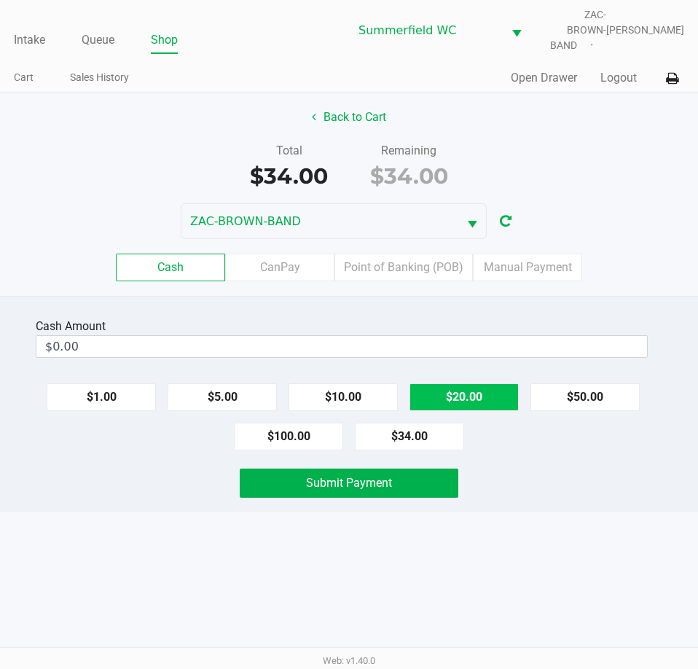
click at [455, 396] on button "$20.00" at bounding box center [463, 397] width 109 height 28
type input "$40.00"
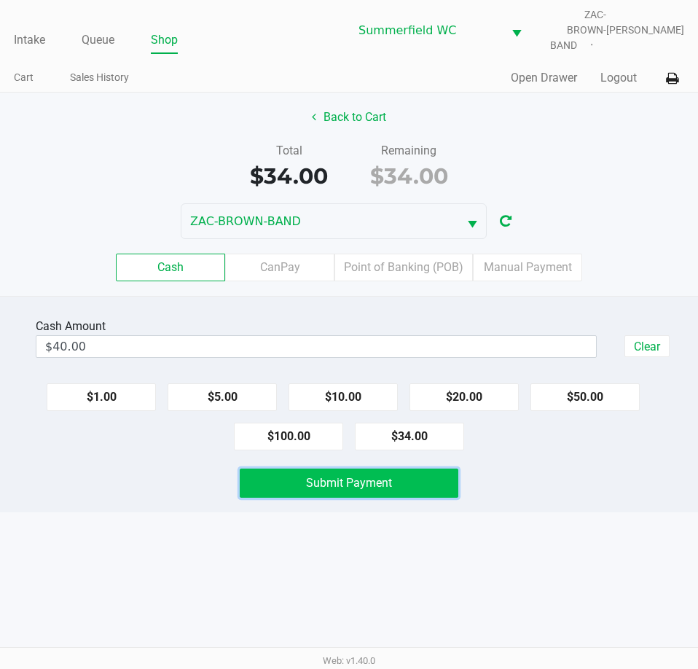
click at [375, 480] on button "Submit Payment" at bounding box center [349, 482] width 218 height 29
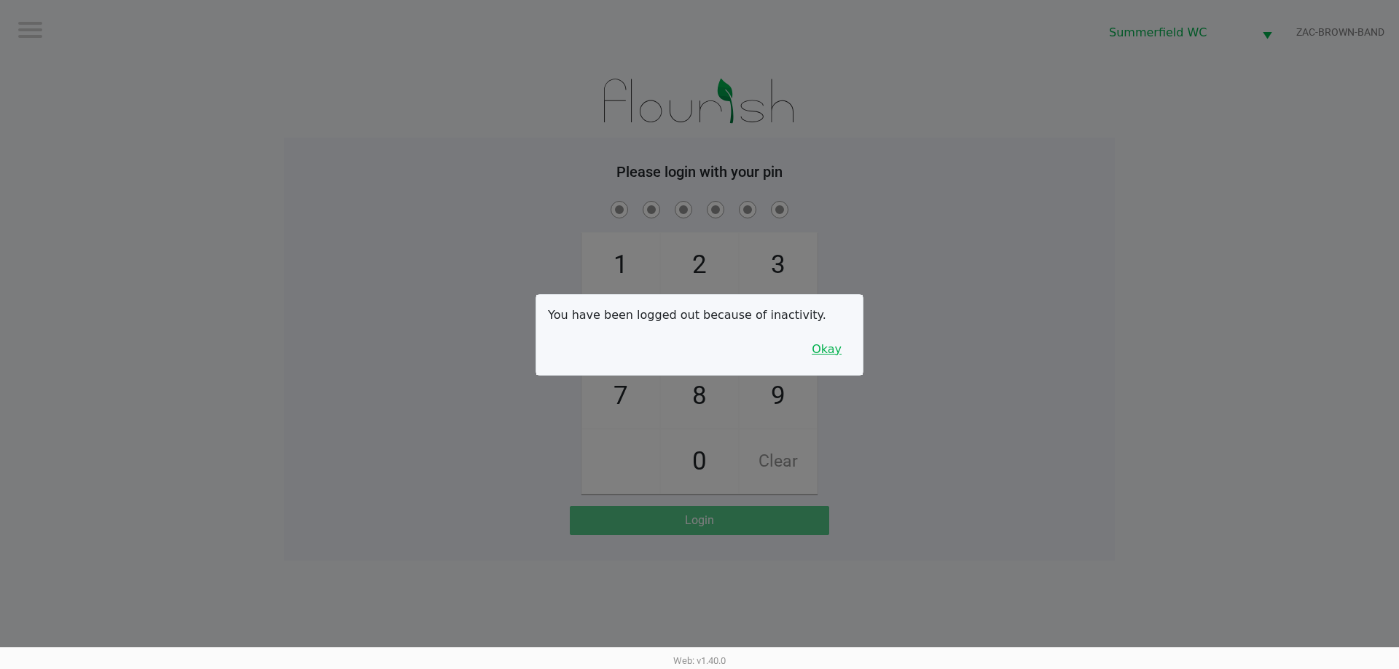
click at [697, 345] on button "Okay" at bounding box center [826, 350] width 49 height 28
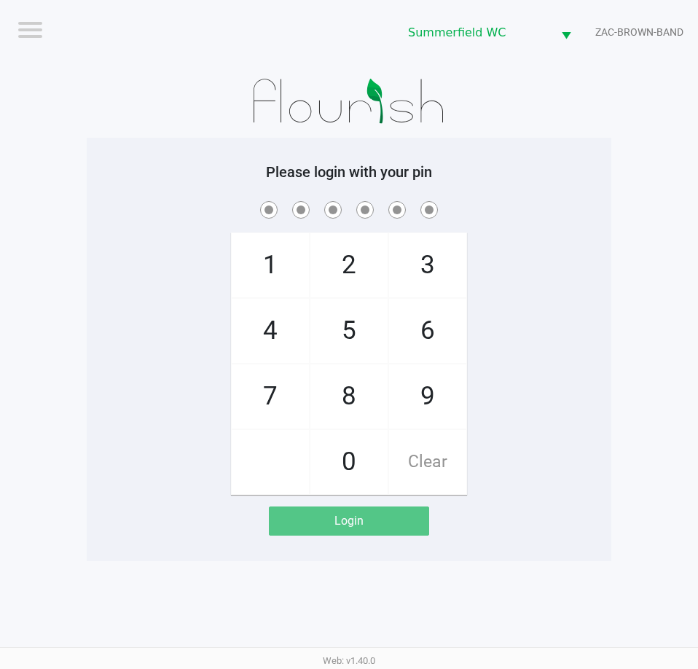
click at [565, 127] on div at bounding box center [349, 101] width 524 height 73
checkbox input "true"
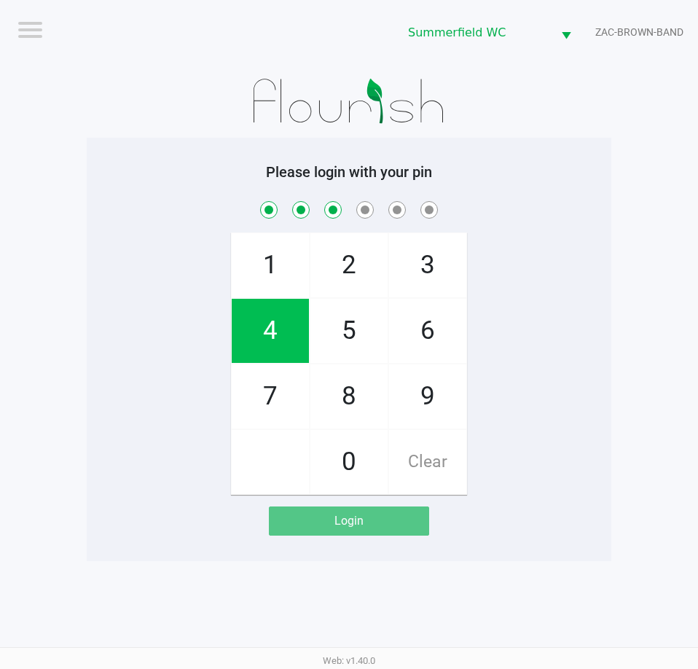
checkbox input "true"
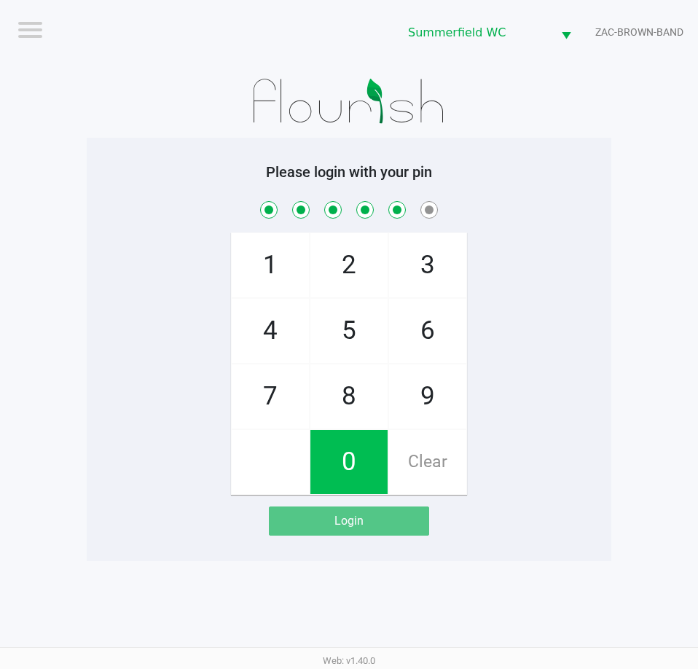
checkbox input "true"
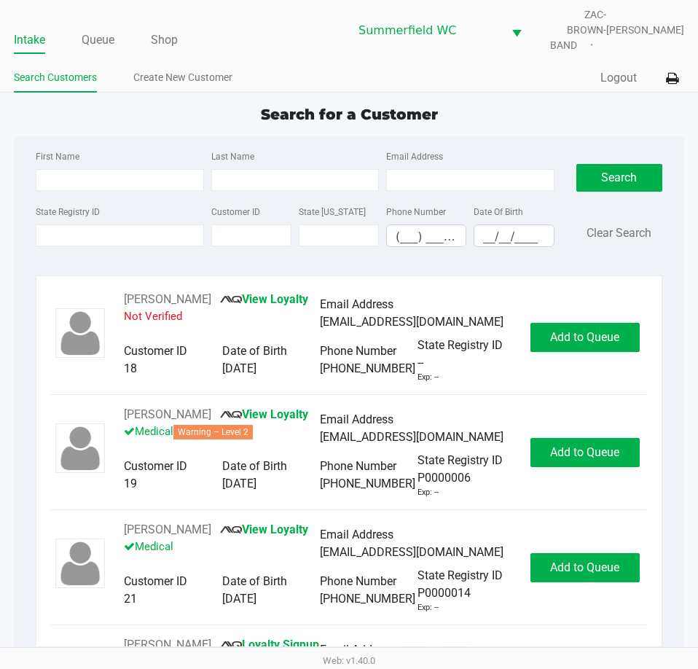
click at [88, 147] on div "First Name" at bounding box center [119, 169] width 175 height 44
click at [68, 213] on div "State Registry ID" at bounding box center [119, 224] width 175 height 44
click at [68, 230] on input "State Registry ID" at bounding box center [120, 235] width 168 height 22
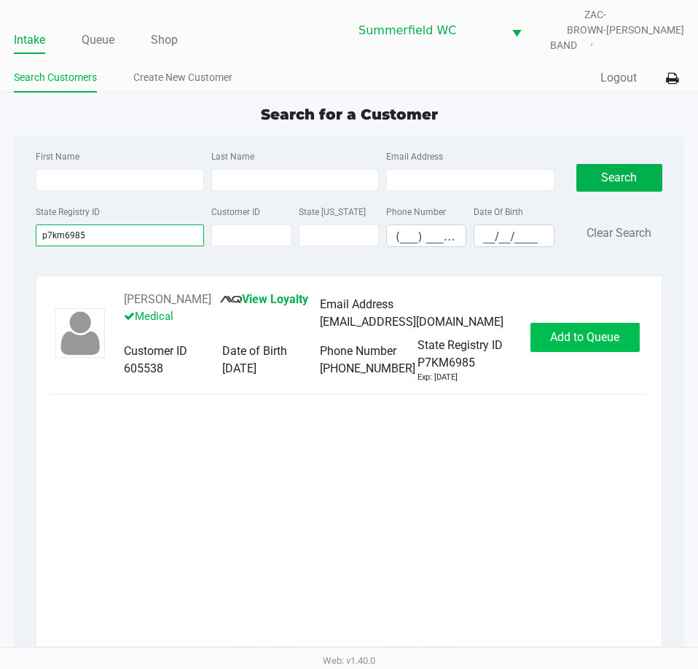
type input "p7km6985"
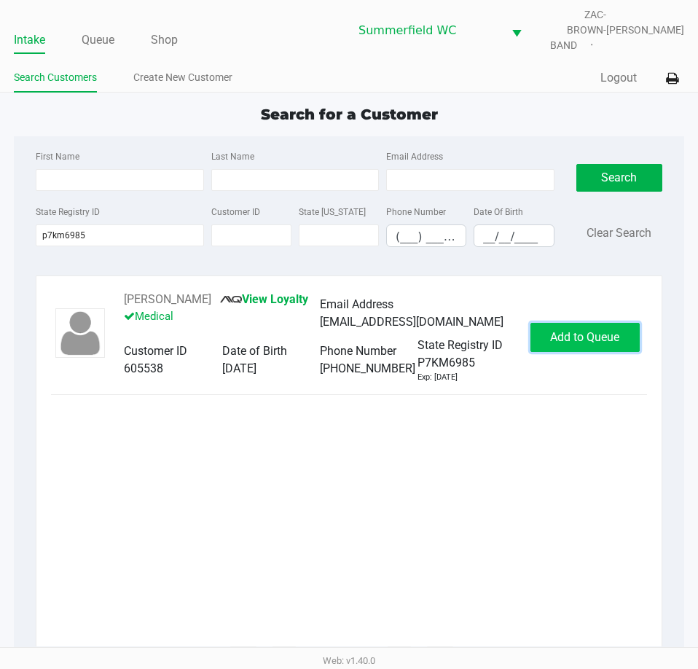
click at [605, 337] on button "Add to Queue" at bounding box center [584, 337] width 109 height 29
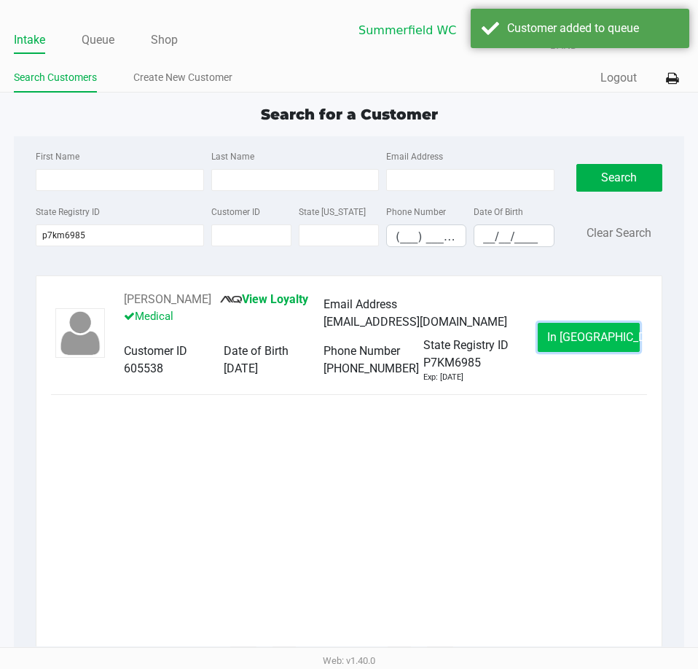
click at [594, 337] on button "In [GEOGRAPHIC_DATA]" at bounding box center [589, 337] width 102 height 29
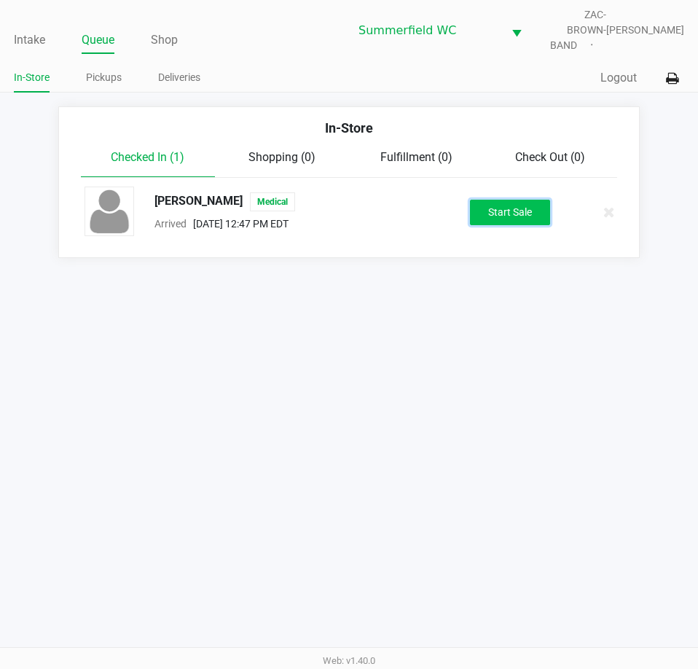
click at [481, 201] on button "Start Sale" at bounding box center [510, 212] width 80 height 25
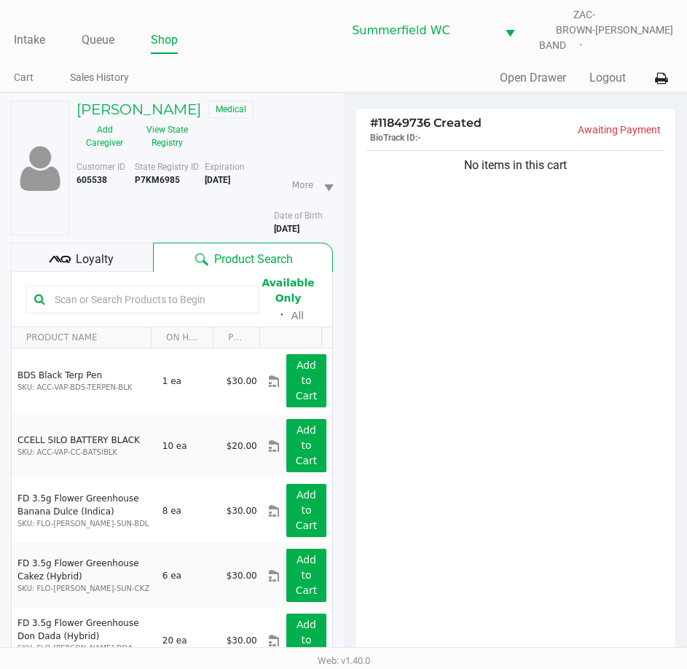
click at [102, 292] on input "text" at bounding box center [150, 299] width 202 height 22
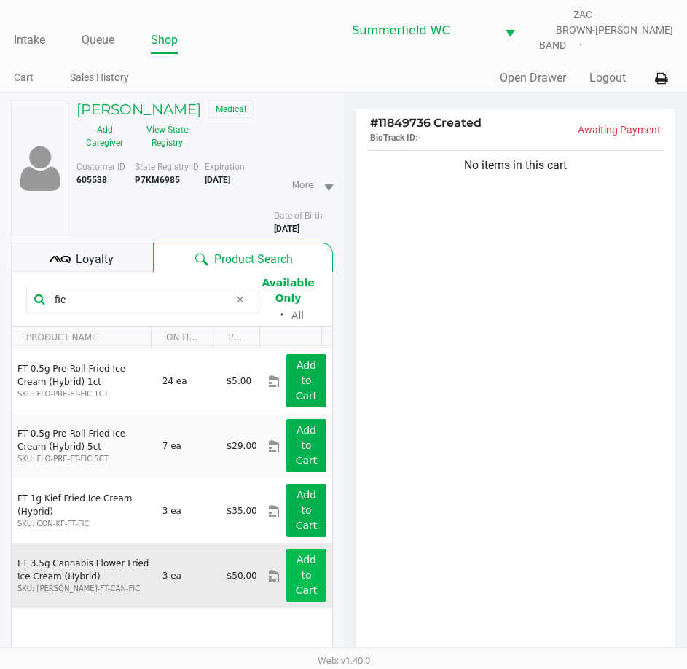
type input "fic"
click at [301, 575] on app-button-loader "Add to Cart" at bounding box center [307, 575] width 22 height 42
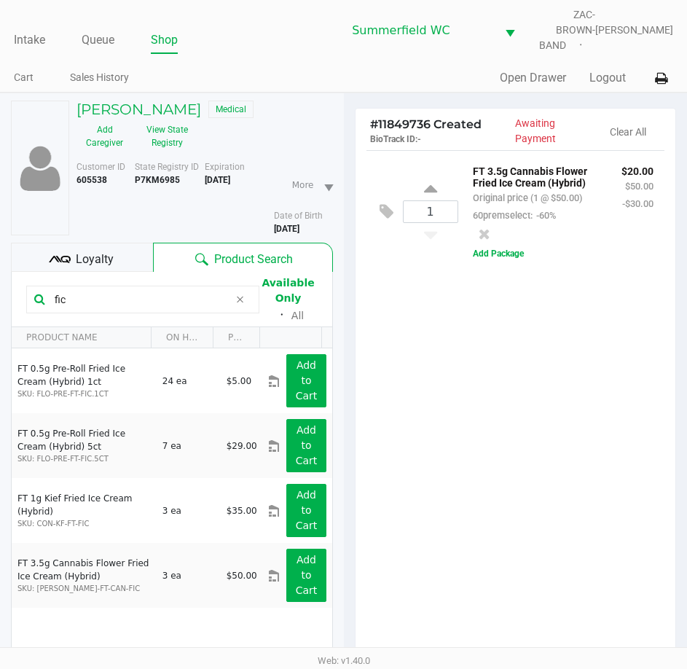
click at [466, 434] on div "1 FT 3.5g Cannabis Flower Fried Ice Cream (Hybrid) Original price (1 @ $50.00) …" at bounding box center [515, 414] width 320 height 528
click at [523, 490] on div at bounding box center [343, 426] width 687 height 522
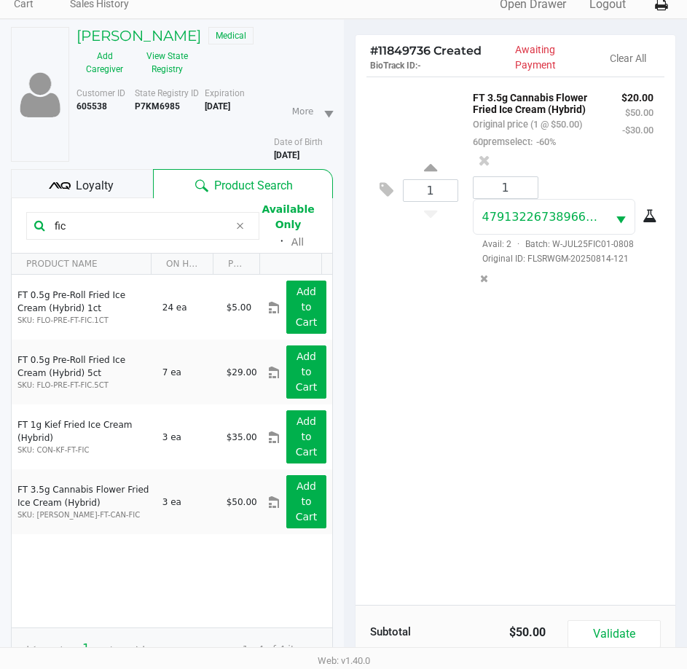
scroll to position [160, 0]
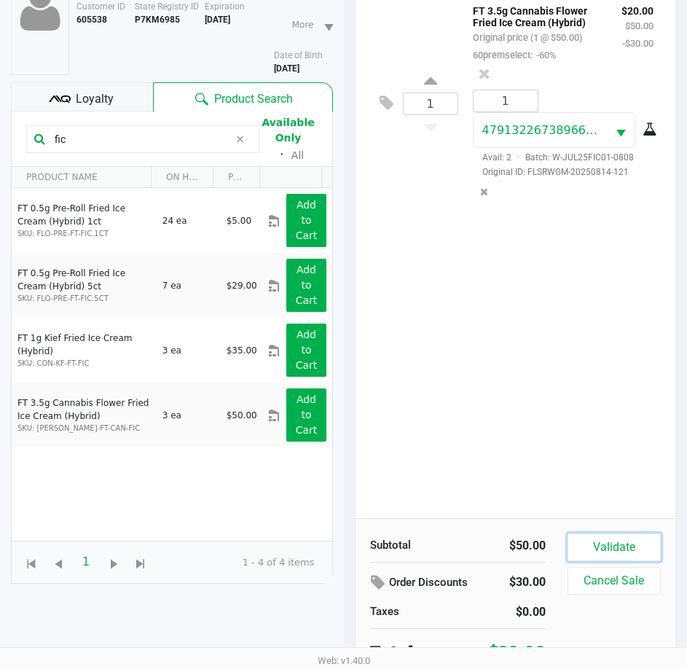
click at [613, 533] on button "Validate" at bounding box center [613, 547] width 93 height 28
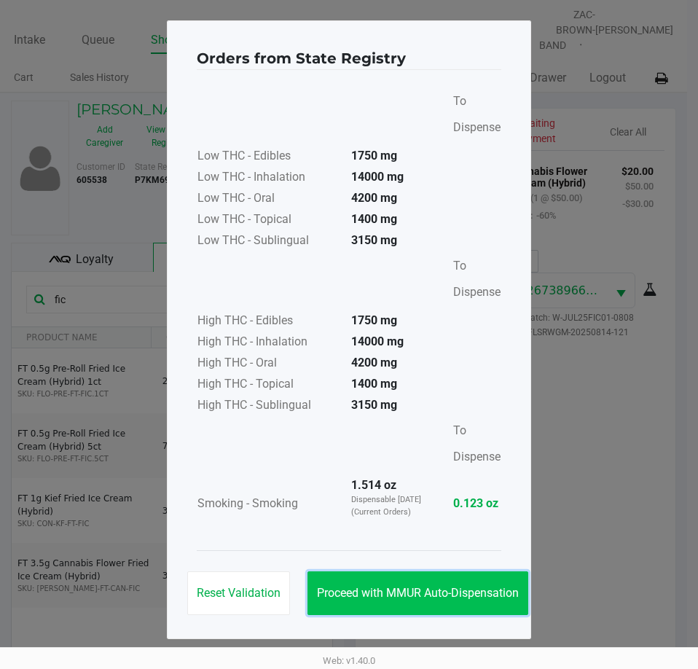
click at [460, 589] on span "Proceed with MMUR Auto-Dispensation" at bounding box center [418, 593] width 202 height 14
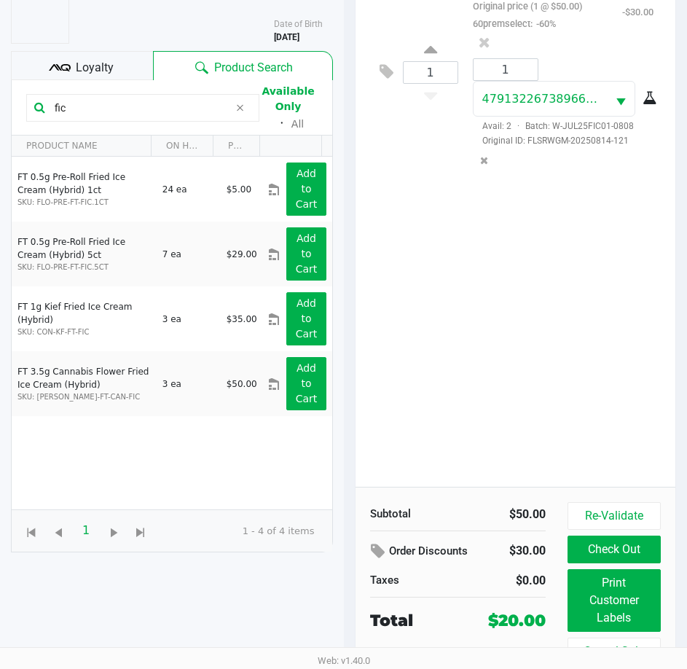
scroll to position [193, 0]
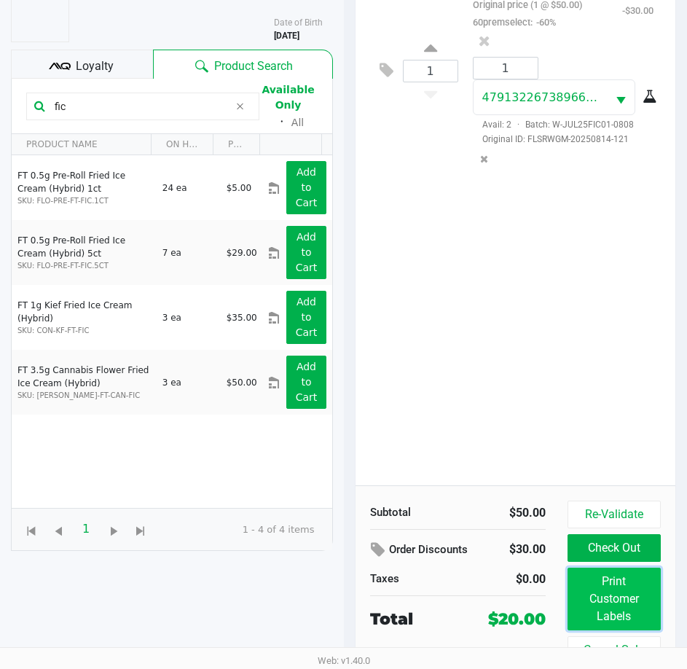
click at [579, 591] on button "Print Customer Labels" at bounding box center [613, 598] width 93 height 63
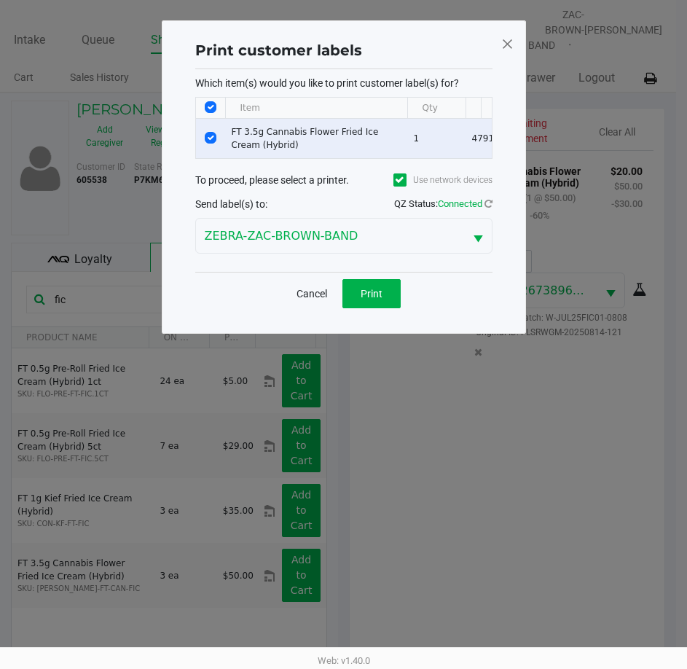
scroll to position [0, 0]
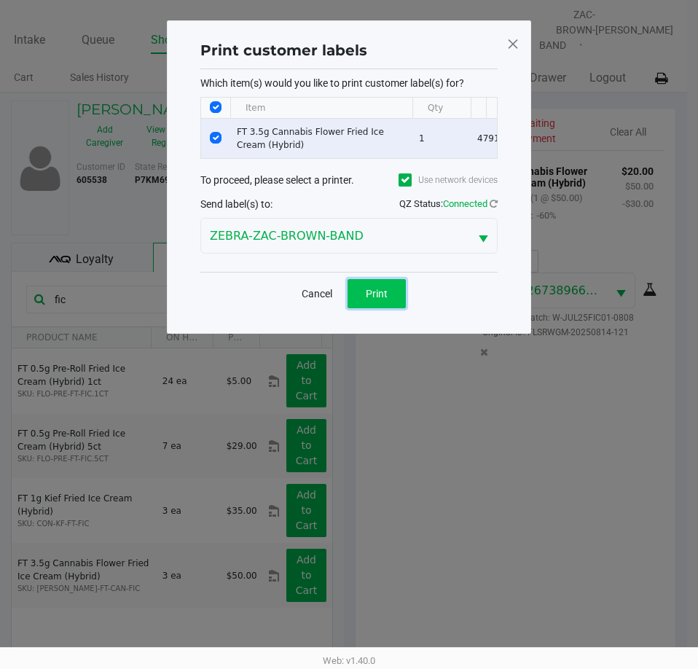
click at [390, 302] on button "Print" at bounding box center [376, 293] width 58 height 29
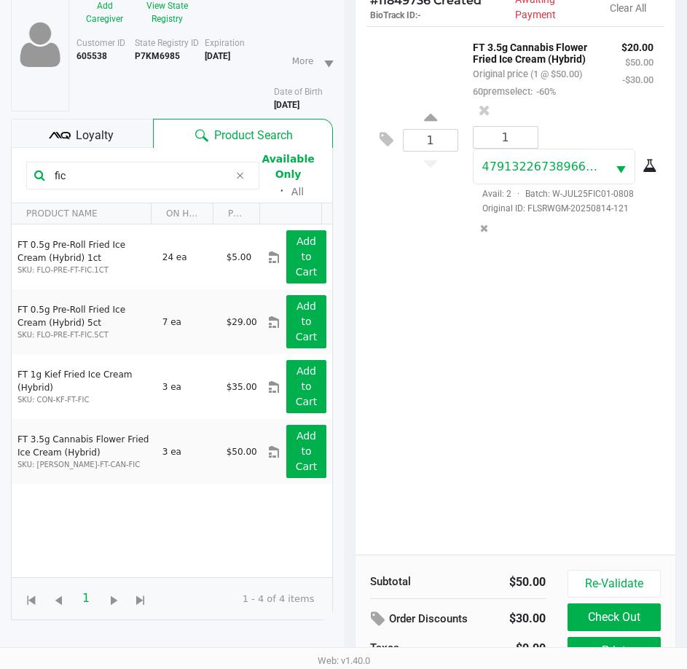
scroll to position [193, 0]
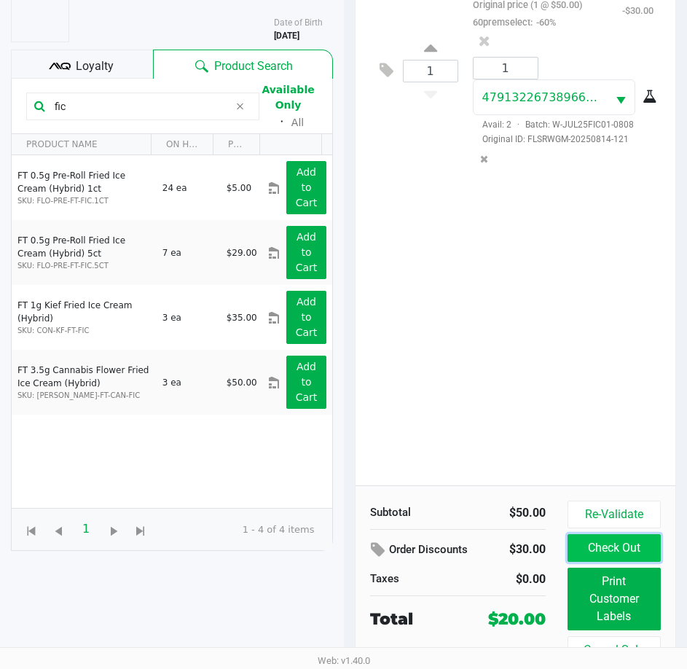
click at [618, 540] on button "Check Out" at bounding box center [613, 548] width 93 height 28
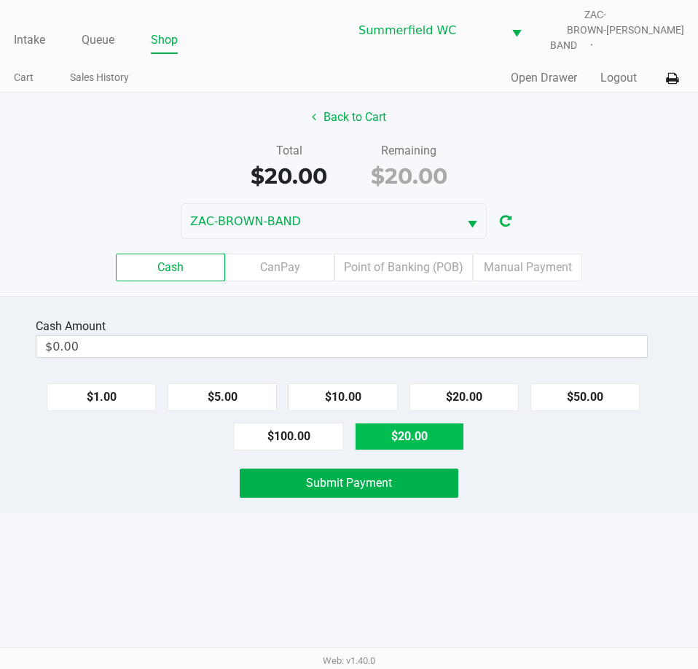
click at [402, 422] on button "$20.00" at bounding box center [409, 436] width 109 height 28
type input "$20.00"
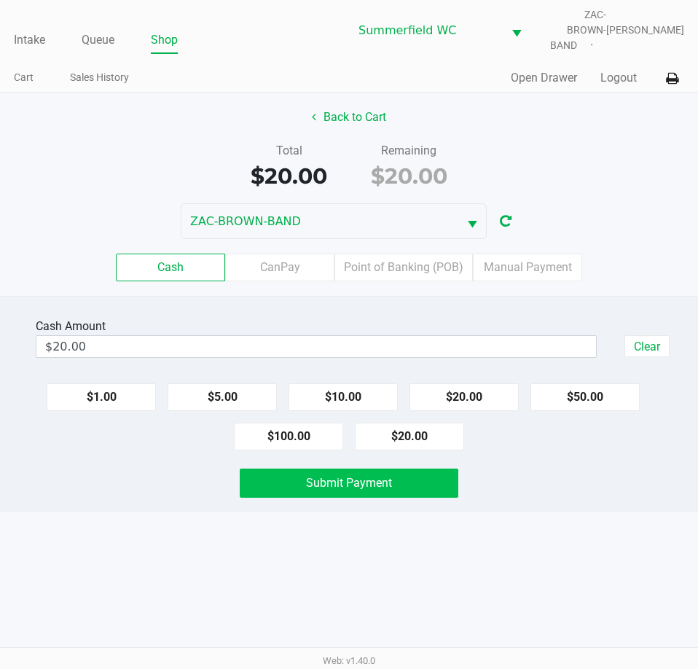
drag, startPoint x: 389, startPoint y: 456, endPoint x: 387, endPoint y: 465, distance: 9.0
click at [388, 460] on div "Cash Amount $20.00 Clear $1.00 $5.00 $10.00 $20.00 $50.00 $100.00 $20.00 Submit…" at bounding box center [349, 404] width 698 height 216
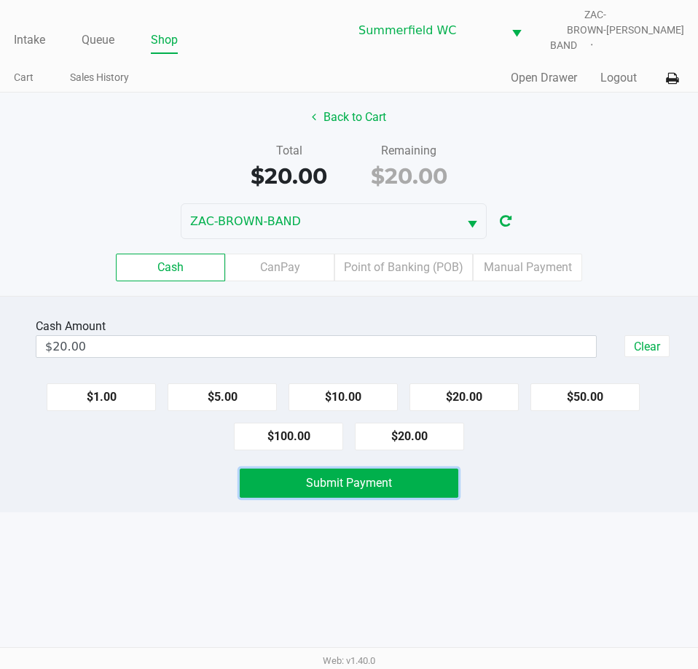
click at [385, 476] on span "Submit Payment" at bounding box center [349, 483] width 86 height 14
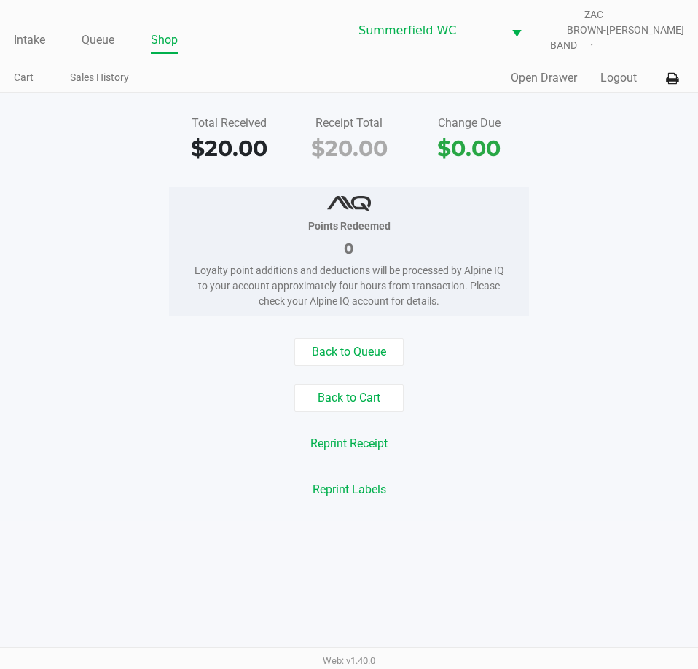
drag, startPoint x: 111, startPoint y: 183, endPoint x: 44, endPoint y: 38, distance: 159.4
click at [109, 186] on div "Points Redeemed 0 Loyalty point additions and deductions will be processed by A…" at bounding box center [349, 251] width 720 height 130
click at [34, 35] on link "Intake" at bounding box center [29, 40] width 31 height 20
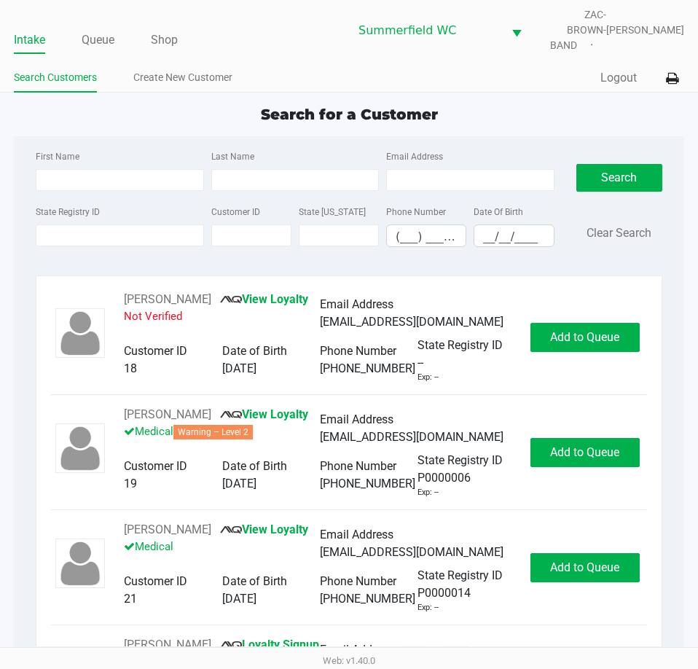
click at [118, 136] on div "First Name Last Name Email Address State Registry ID Customer ID State [US_STAT…" at bounding box center [349, 202] width 648 height 133
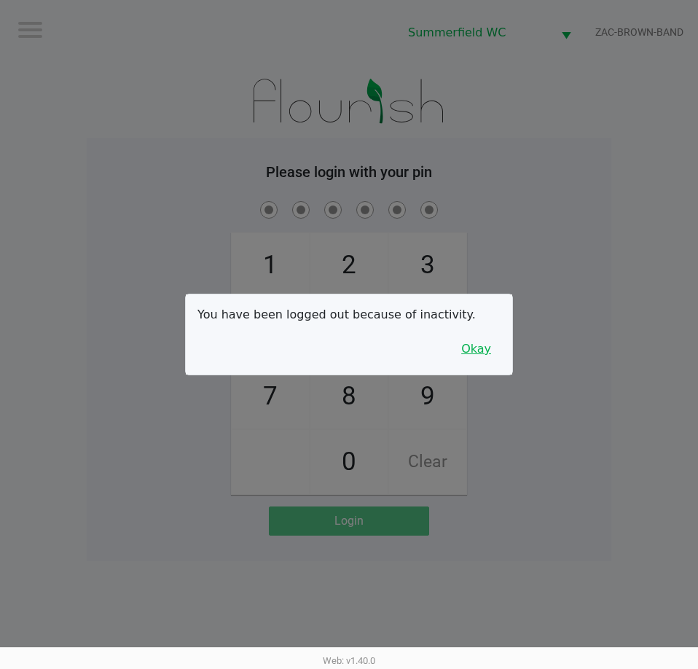
click at [471, 345] on button "Okay" at bounding box center [476, 349] width 49 height 28
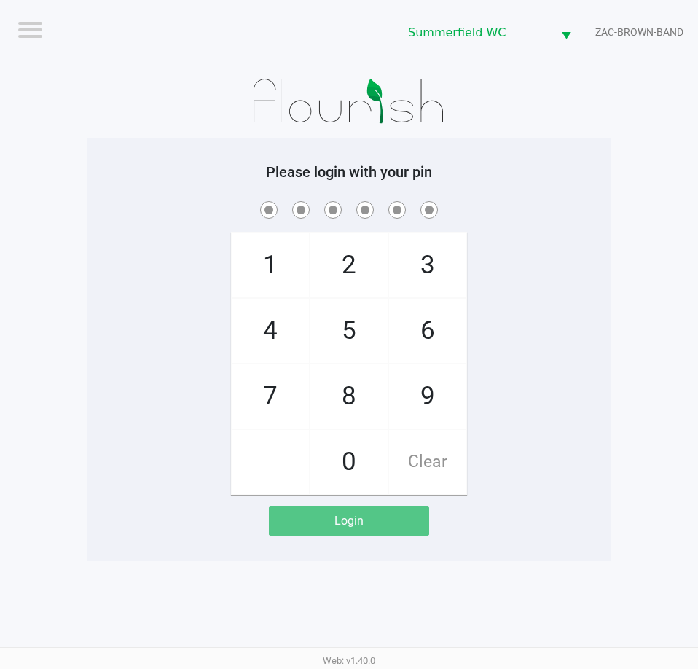
click at [643, 134] on app-pos-login-wrapper "Logout [PERSON_NAME] ZAC-BROWN-BAND Please login with your pin 1 4 7 2 5 8 0 3 …" at bounding box center [349, 280] width 698 height 561
click at [589, 298] on div "1 4 7 2 5 8 0 3 6 9 Clear" at bounding box center [349, 346] width 524 height 296
checkbox input "true"
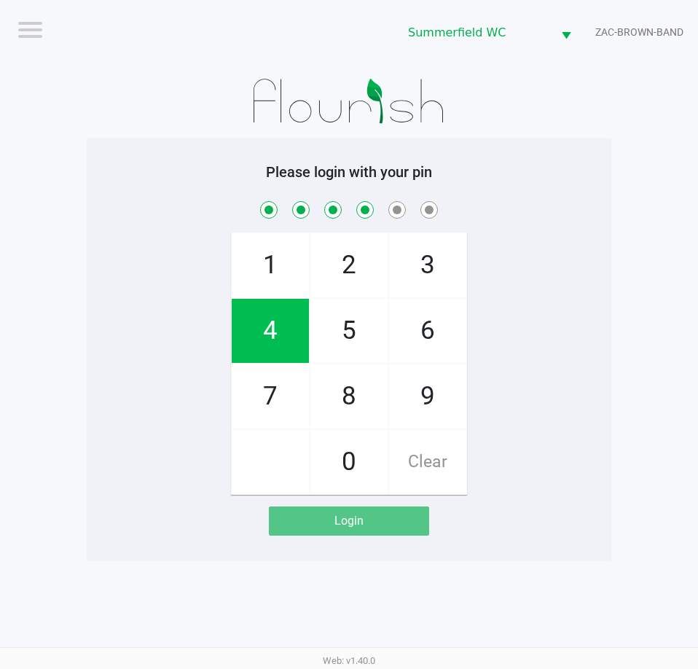
checkbox input "true"
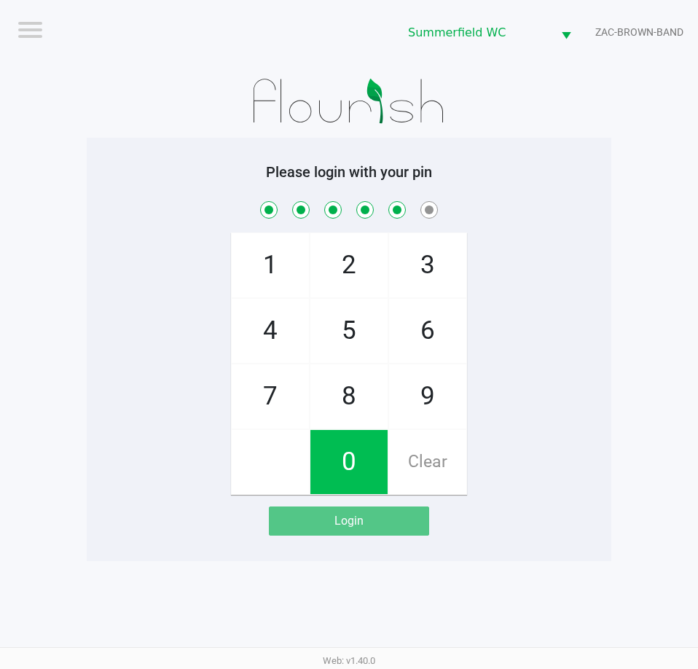
checkbox input "true"
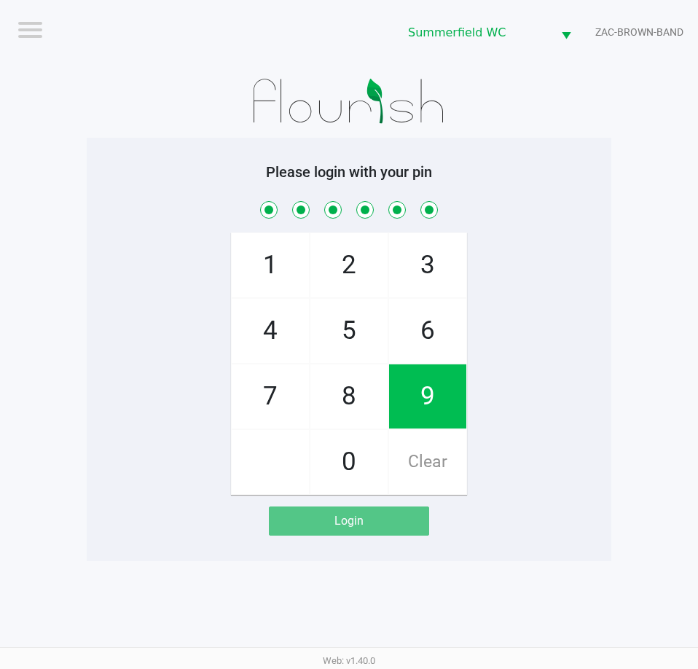
checkbox input "true"
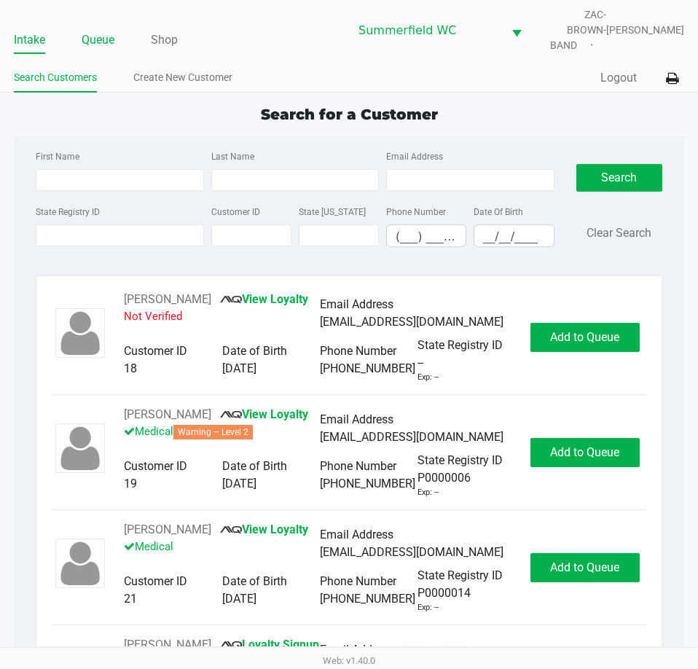
drag, startPoint x: 117, startPoint y: 12, endPoint x: 108, endPoint y: 31, distance: 21.5
click at [117, 17] on div "Intake Queue Shop [PERSON_NAME] ZAC-BROWN-BAND [PERSON_NAME]" at bounding box center [349, 30] width 670 height 46
click at [108, 31] on link "Queue" at bounding box center [98, 40] width 33 height 20
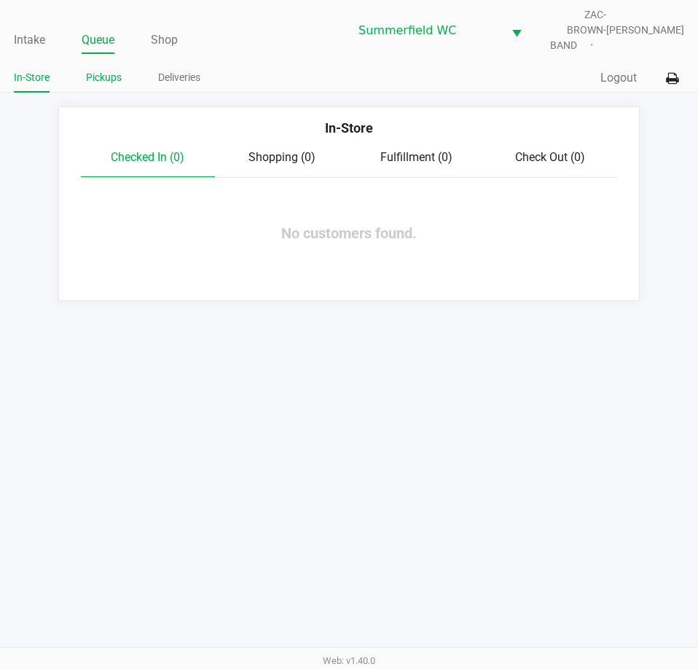
click at [119, 68] on link "Pickups" at bounding box center [104, 77] width 36 height 18
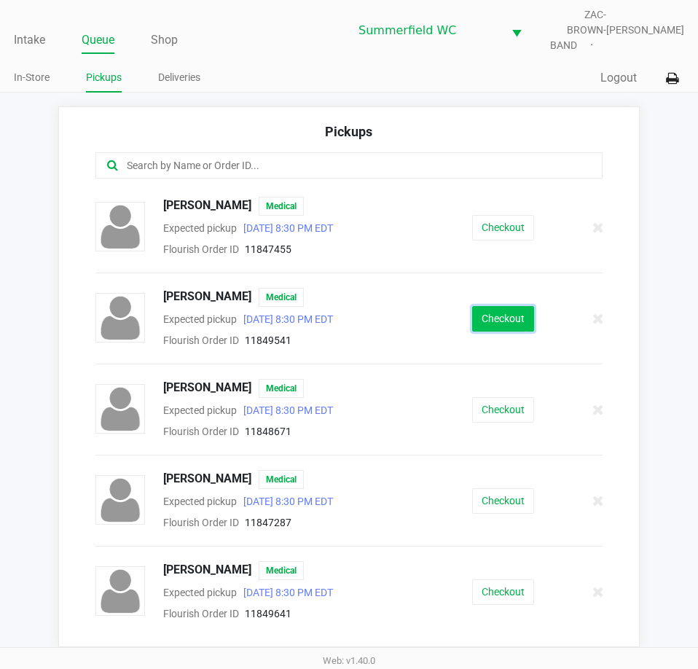
click at [516, 306] on button "Checkout" at bounding box center [503, 318] width 62 height 25
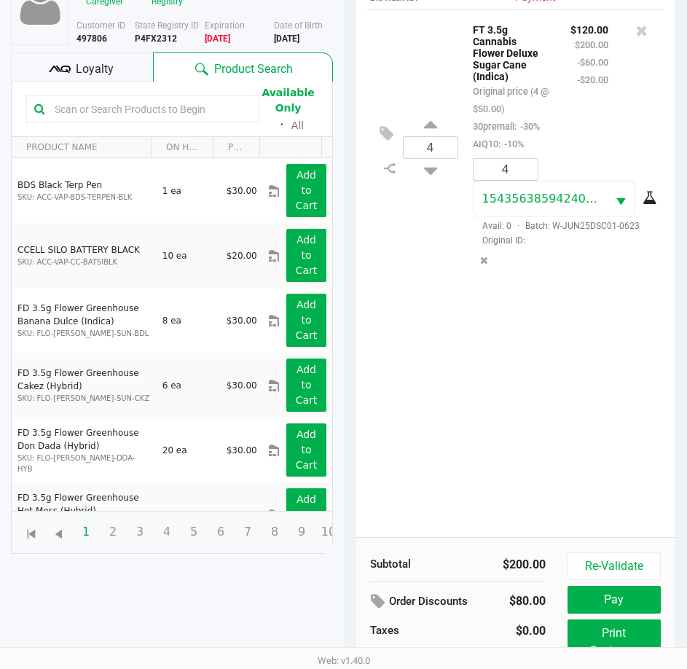
scroll to position [193, 0]
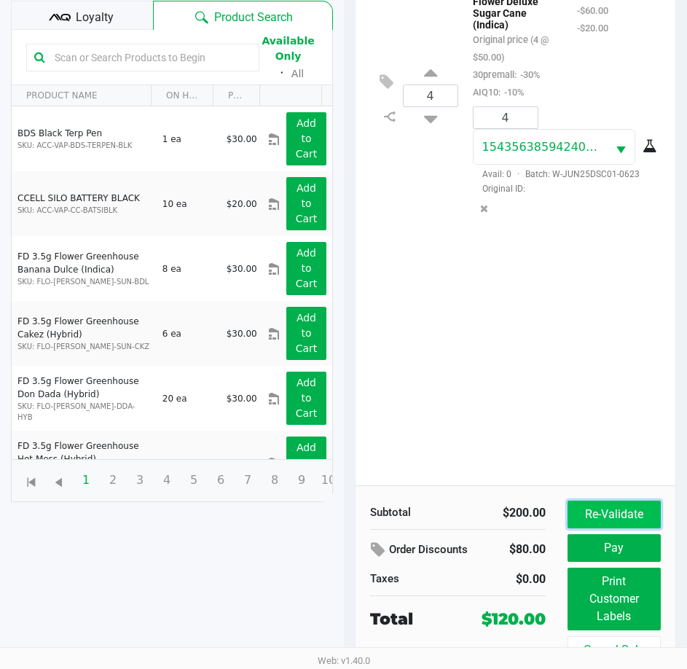
click at [612, 507] on button "Re-Validate" at bounding box center [613, 514] width 93 height 28
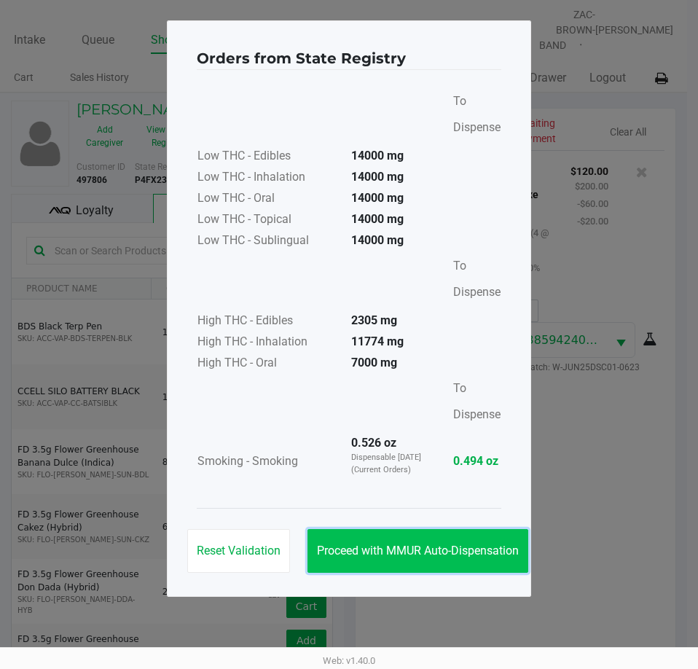
click at [439, 553] on span "Proceed with MMUR Auto-Dispensation" at bounding box center [418, 550] width 202 height 14
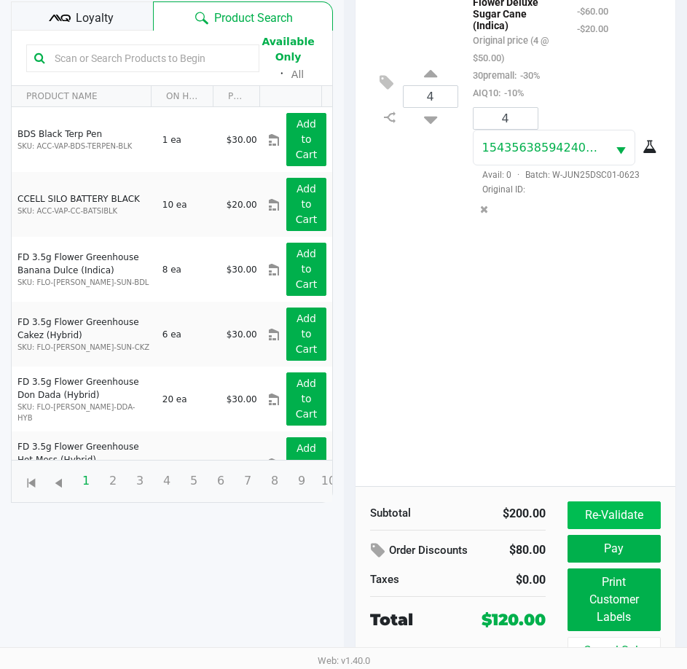
scroll to position [193, 0]
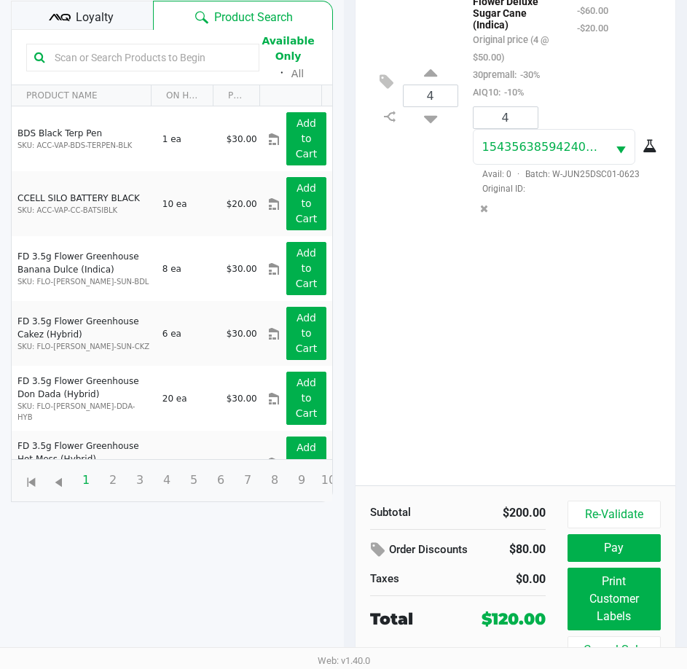
click at [665, 541] on div "Re-Validate Pay Print Customer Labels Cancel Sale" at bounding box center [619, 581] width 104 height 163
click at [645, 538] on button "Pay" at bounding box center [613, 548] width 93 height 28
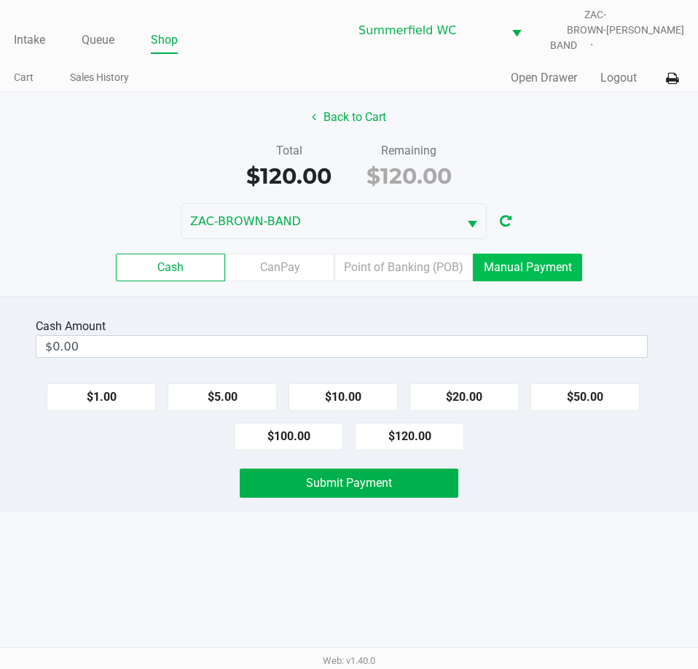
click at [572, 254] on label "Manual Payment" at bounding box center [527, 267] width 109 height 28
click at [0, 0] on 8 "Manual Payment" at bounding box center [0, 0] width 0 height 0
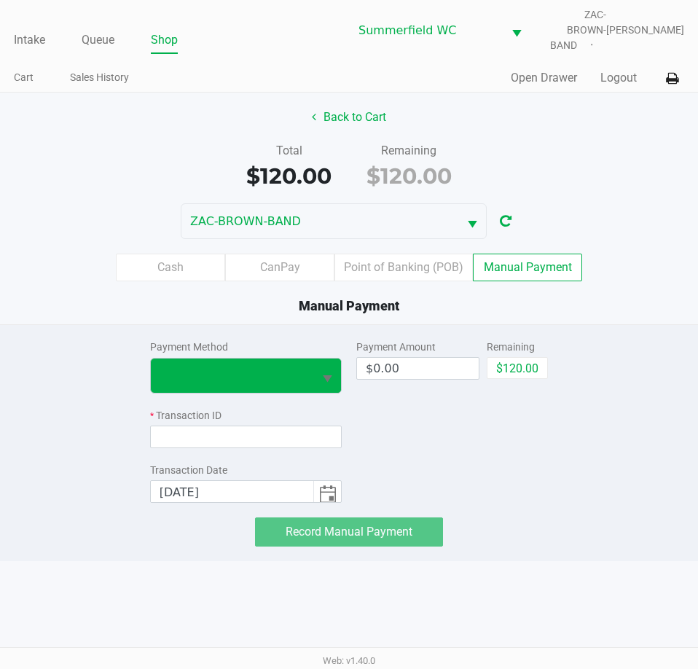
click at [326, 370] on span "Select" at bounding box center [327, 379] width 18 height 18
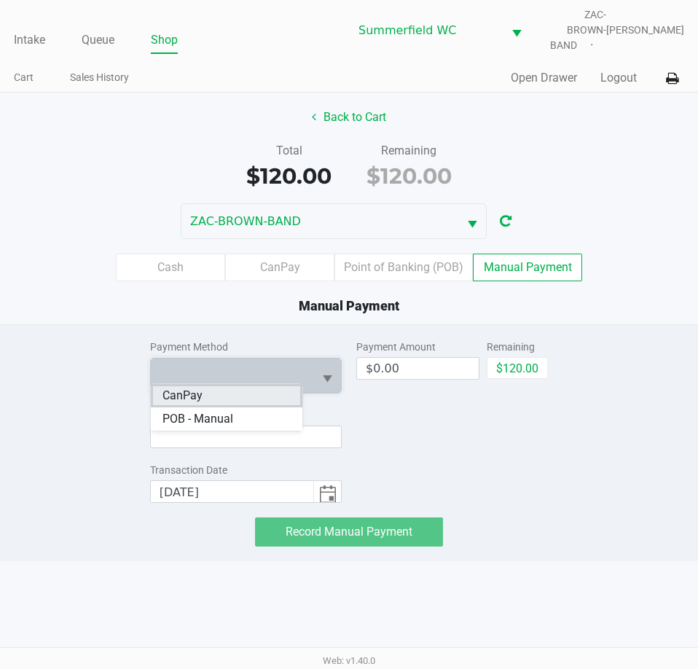
click at [189, 395] on span "CanPay" at bounding box center [182, 395] width 40 height 17
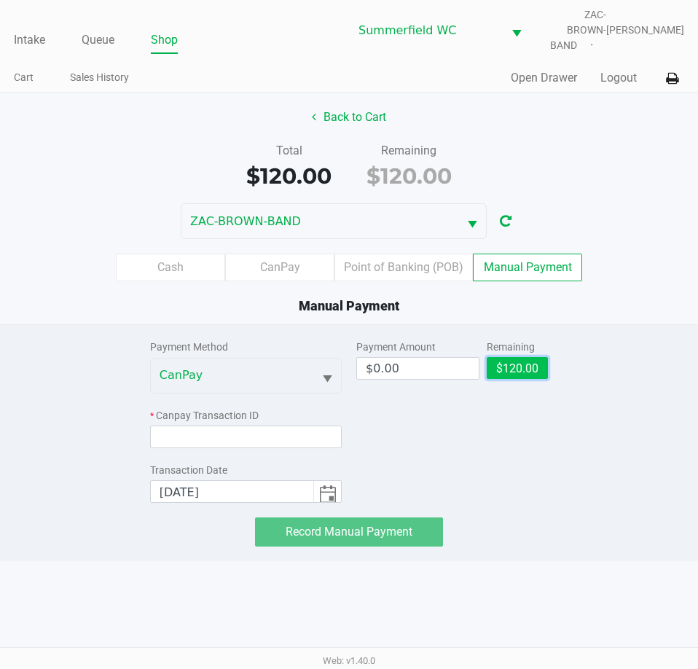
click at [526, 357] on button "$120.00" at bounding box center [517, 368] width 61 height 22
type input "$120.00"
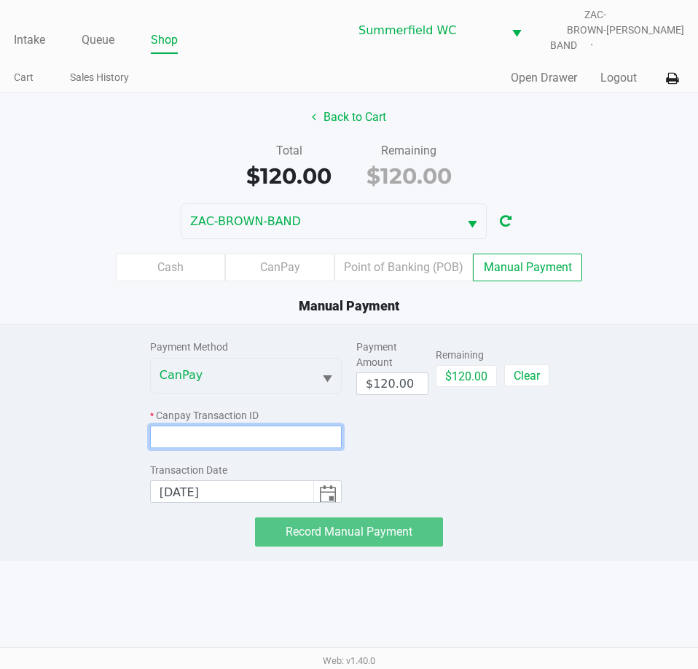
click at [307, 425] on input at bounding box center [246, 436] width 192 height 23
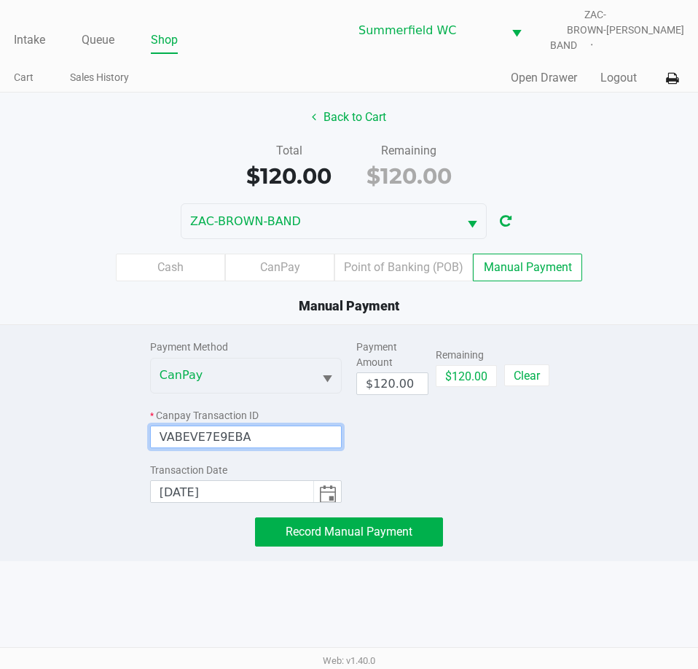
type input "VABEVE7E9EBA"
click at [561, 465] on div "Payment Method CanPay * Canpay Transaction ID VABEVE7E9EBA Transaction Date [DA…" at bounding box center [349, 435] width 720 height 221
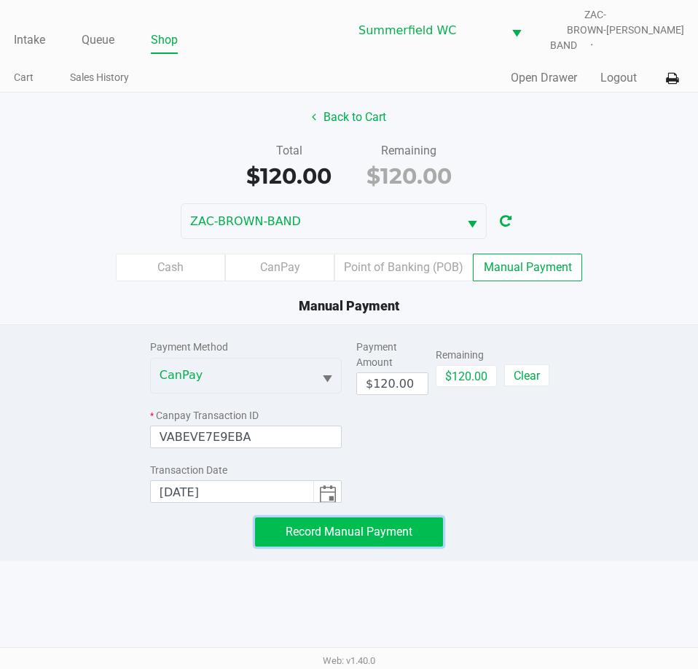
click at [388, 517] on button "Record Manual Payment" at bounding box center [349, 531] width 188 height 29
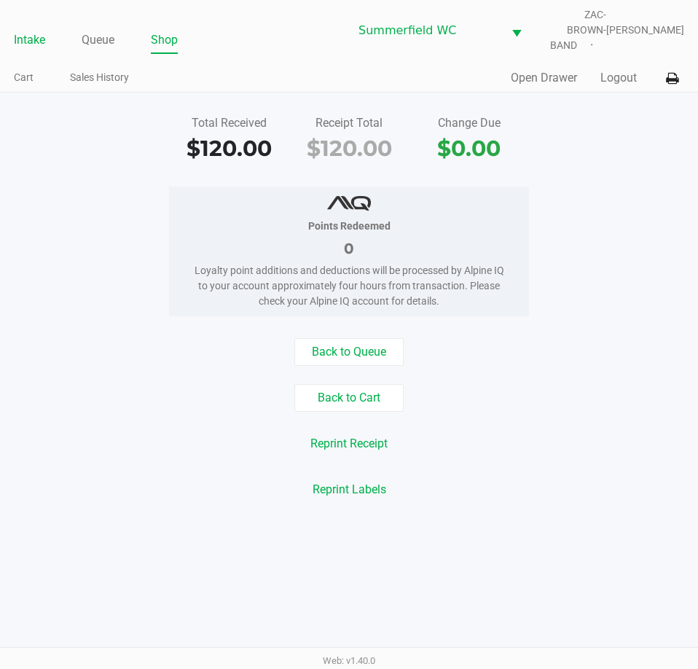
click at [20, 32] on link "Intake" at bounding box center [29, 40] width 31 height 20
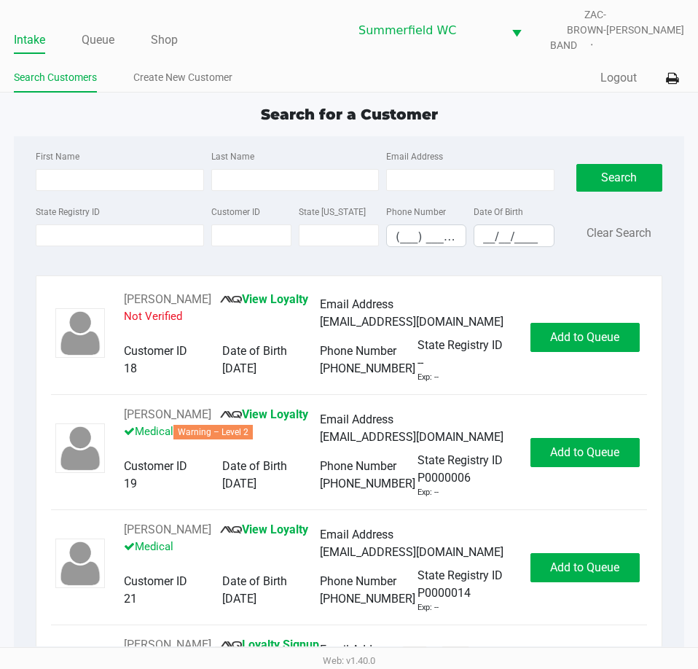
click at [132, 136] on div "First Name Last Name Email Address State Registry ID Customer ID State [US_STAT…" at bounding box center [349, 202] width 648 height 133
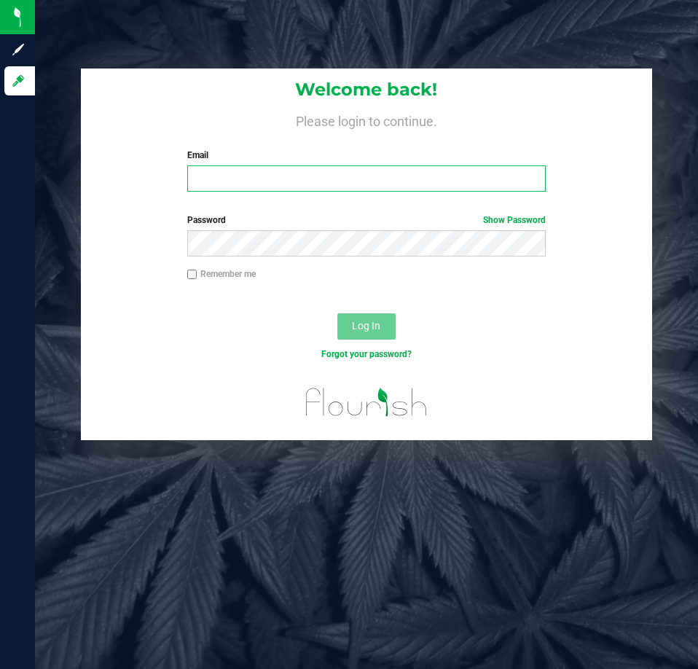
click at [266, 181] on input "Email" at bounding box center [366, 178] width 358 height 26
type input "[EMAIL_ADDRESS][DOMAIN_NAME]"
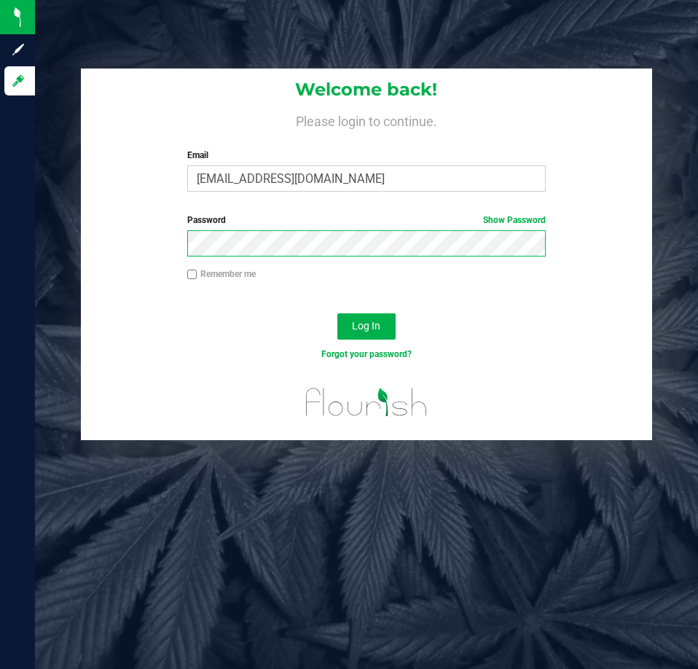
click at [337, 313] on button "Log In" at bounding box center [366, 326] width 58 height 26
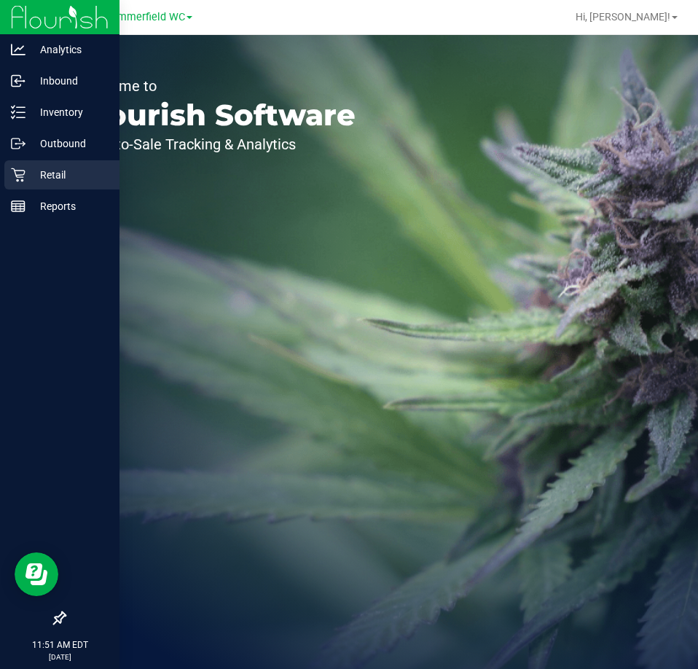
click at [16, 178] on icon at bounding box center [18, 175] width 15 height 15
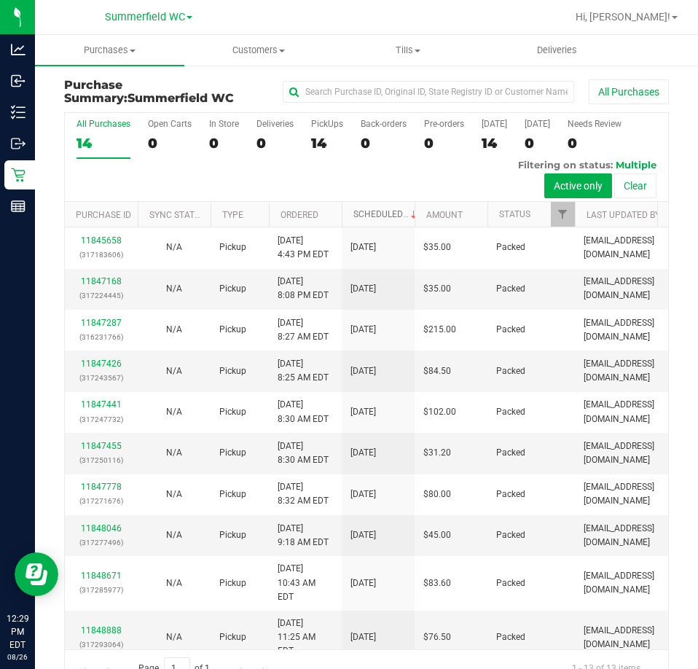
click at [378, 211] on link "Scheduled" at bounding box center [386, 214] width 66 height 10
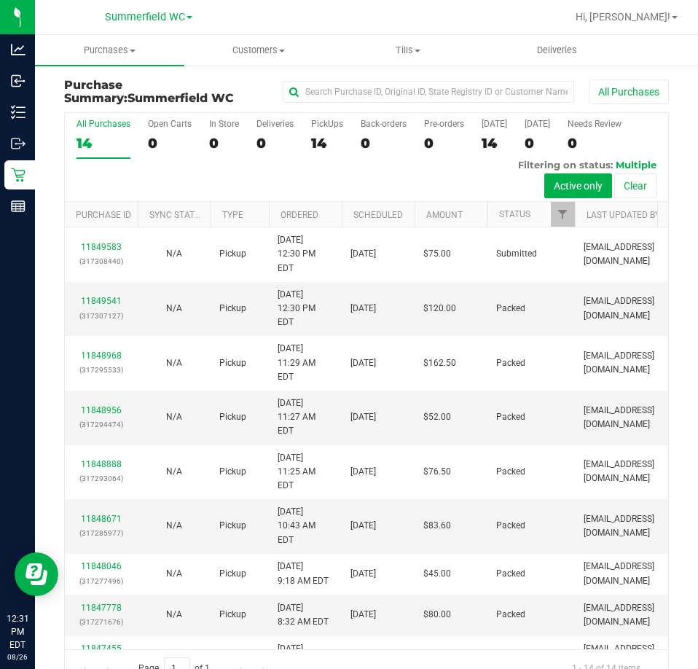
click at [106, 138] on div "14" at bounding box center [103, 143] width 54 height 17
click at [0, 0] on input "All Purchases 14" at bounding box center [0, 0] width 0 height 0
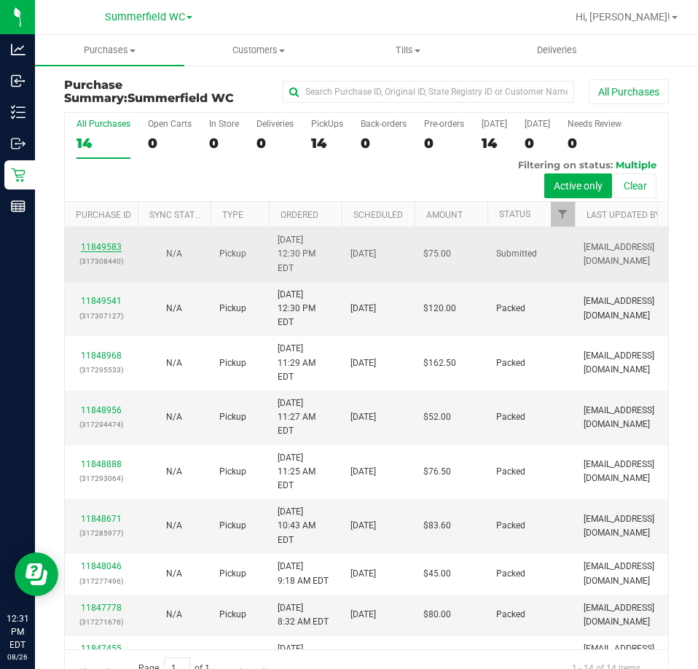
click at [103, 242] on link "11849583" at bounding box center [101, 247] width 41 height 10
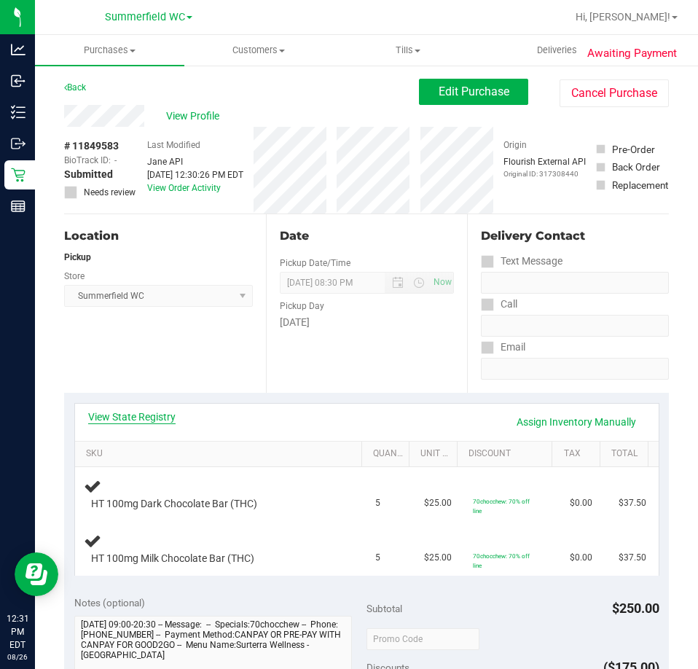
click at [149, 409] on link "View State Registry" at bounding box center [131, 416] width 87 height 15
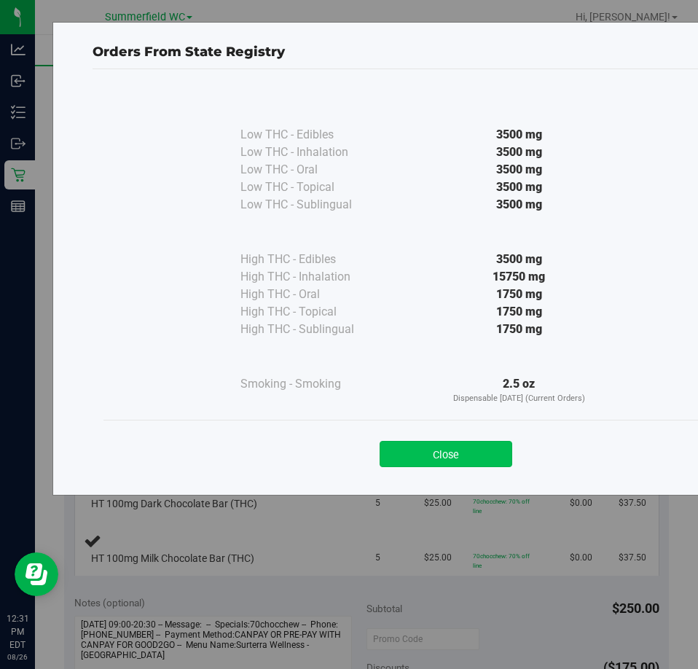
click at [478, 443] on button "Close" at bounding box center [445, 454] width 133 height 26
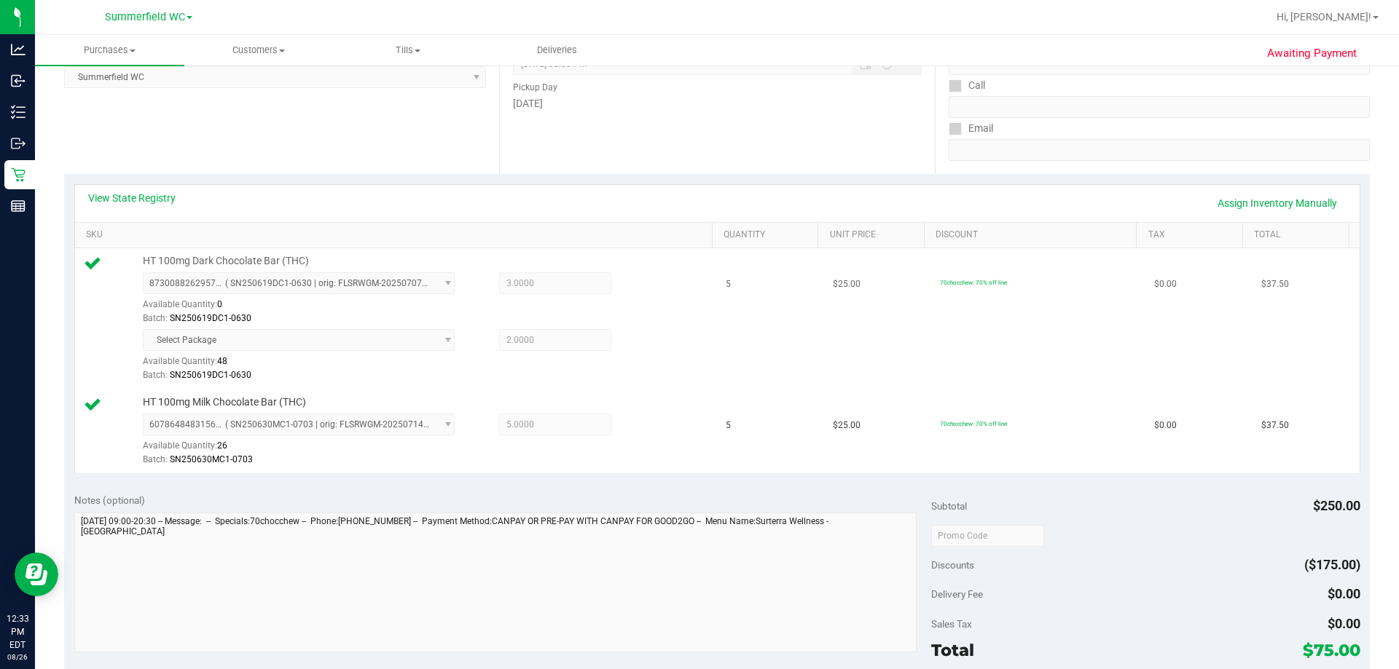
scroll to position [663, 0]
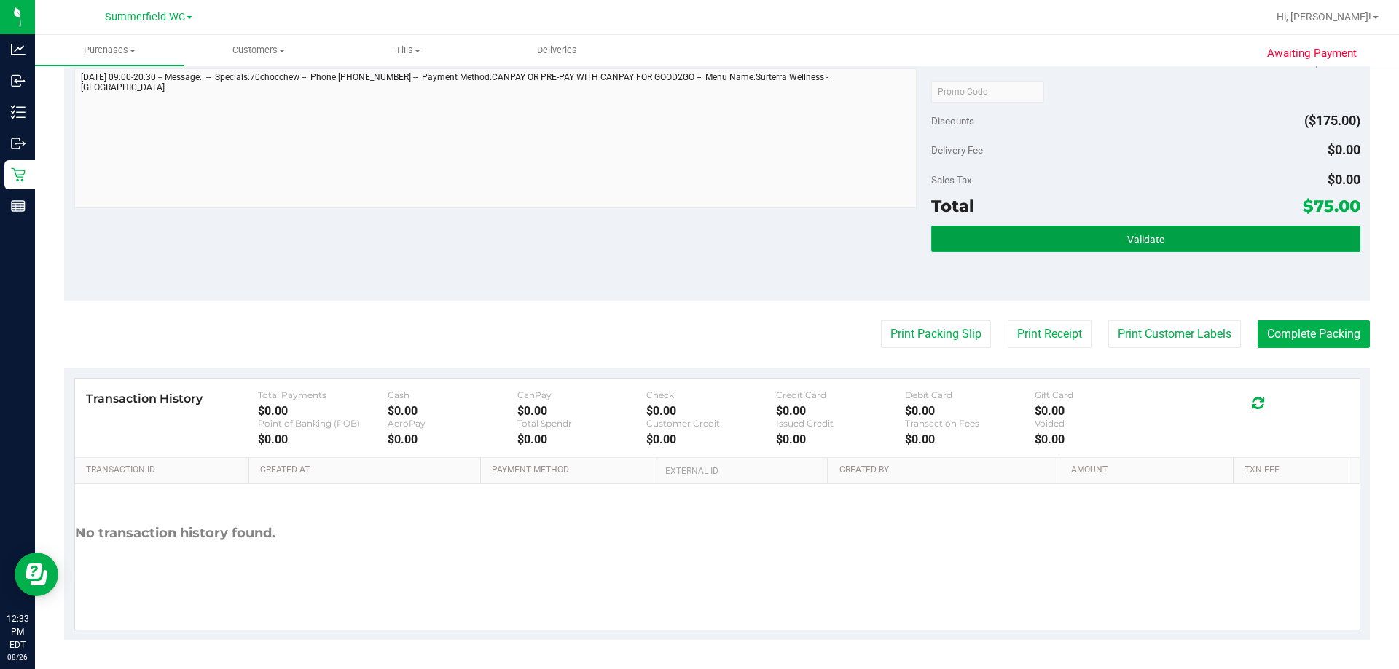
click at [697, 235] on span "Validate" at bounding box center [1145, 240] width 37 height 12
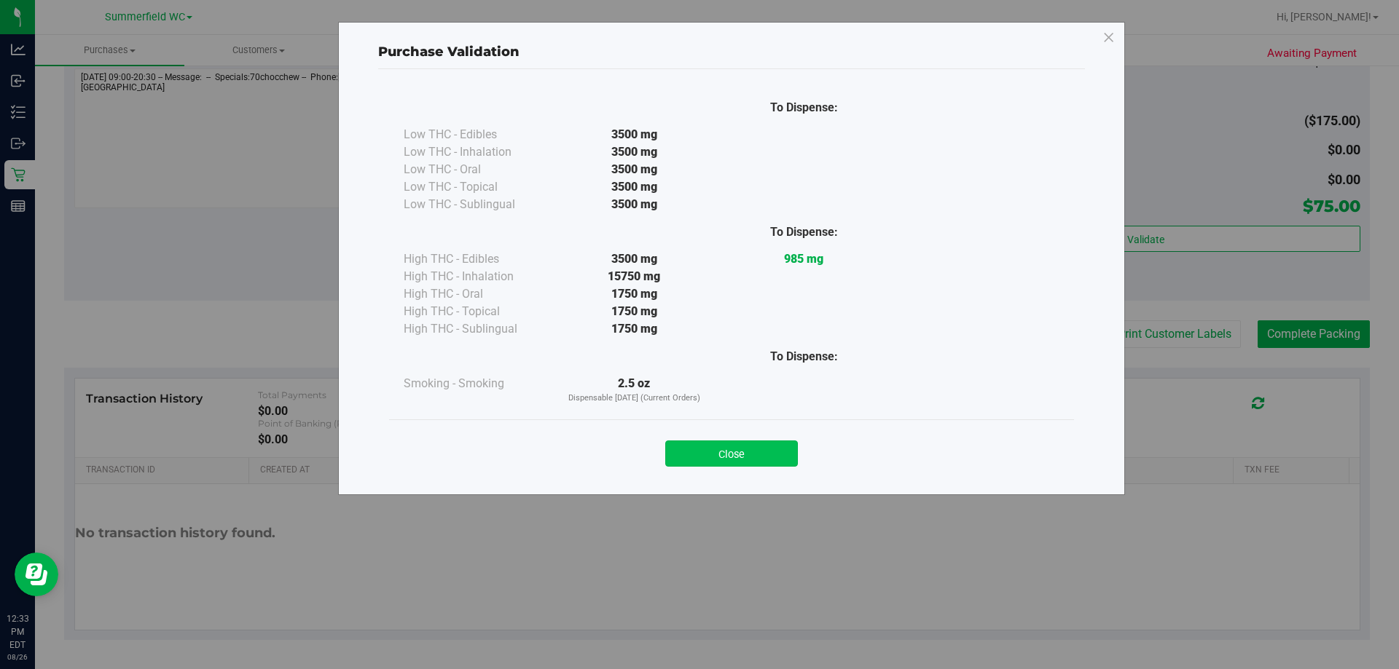
click at [697, 447] on button "Close" at bounding box center [731, 454] width 133 height 26
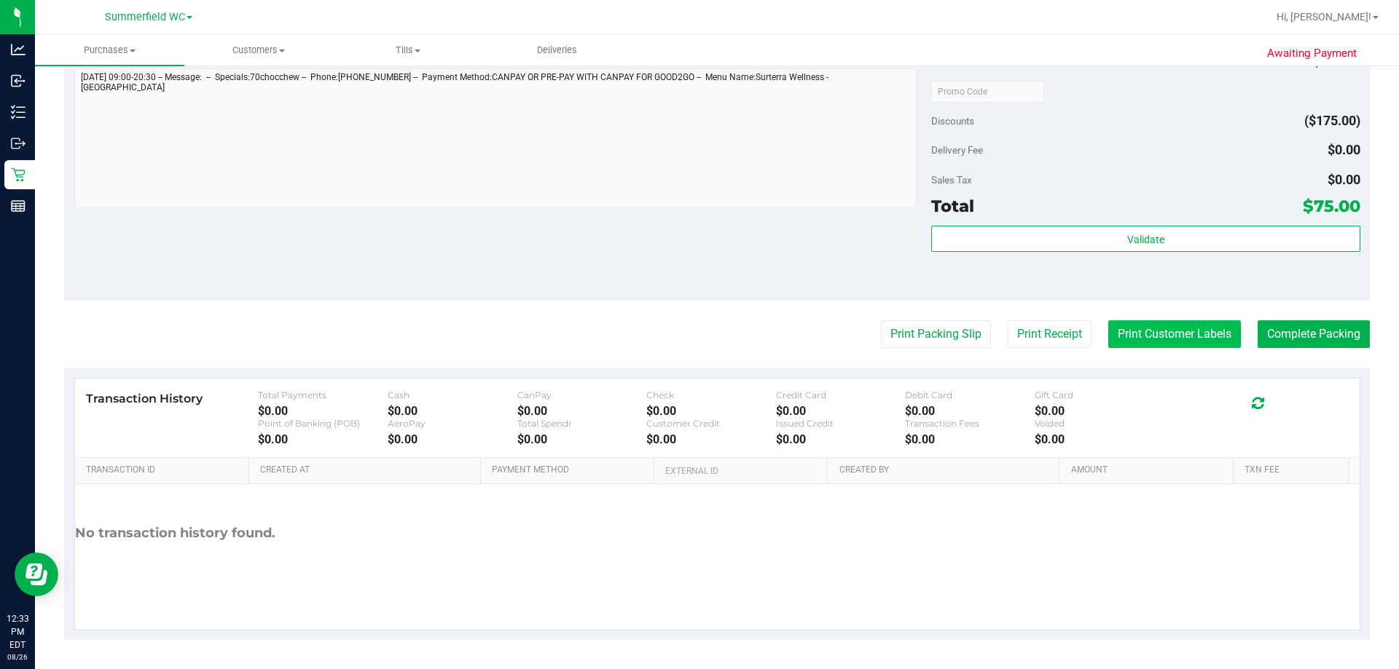
click at [697, 328] on button "Print Customer Labels" at bounding box center [1174, 334] width 133 height 28
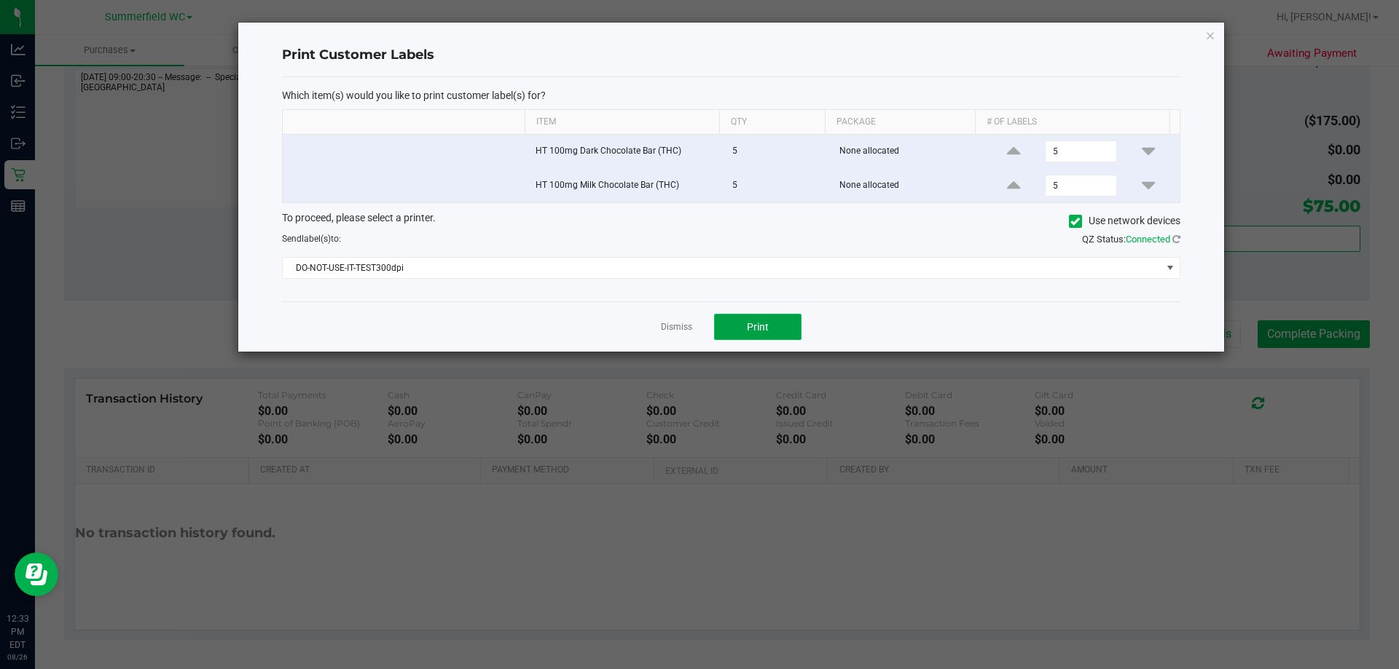
click at [697, 329] on span "Print" at bounding box center [758, 327] width 22 height 12
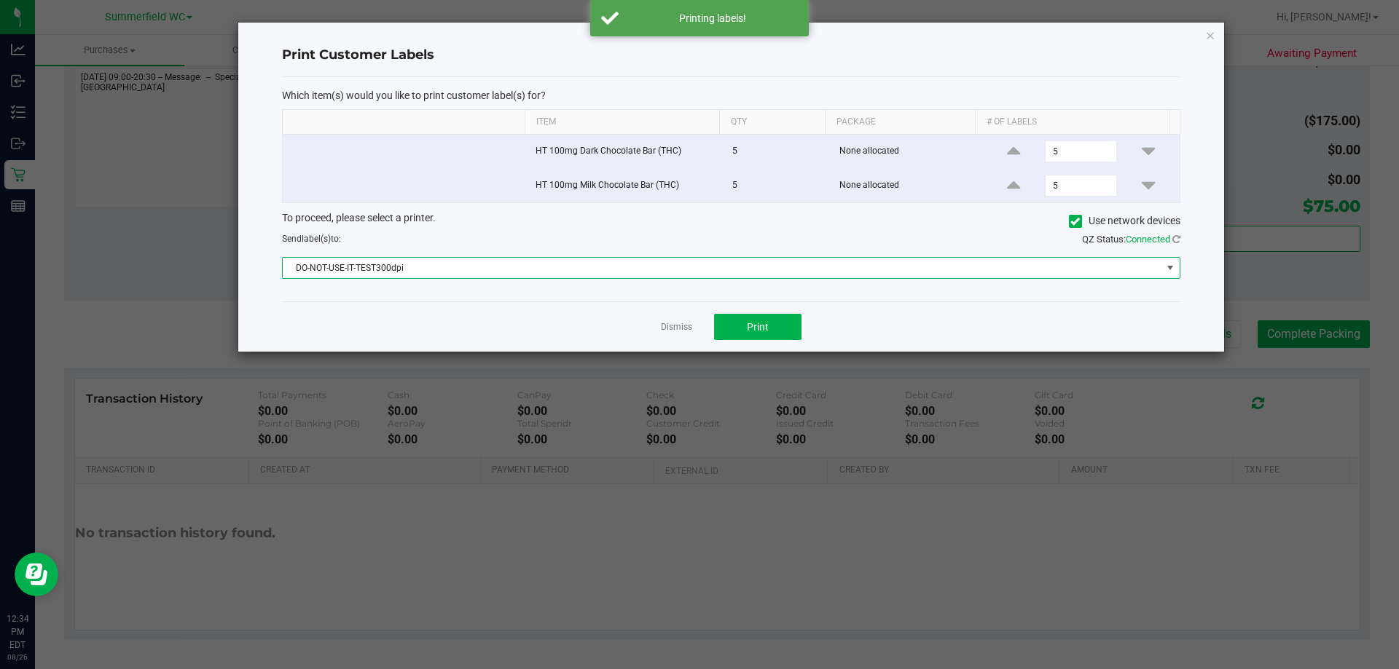
click at [467, 267] on span "DO-NOT-USE-IT-TEST300dpi" at bounding box center [722, 268] width 878 height 20
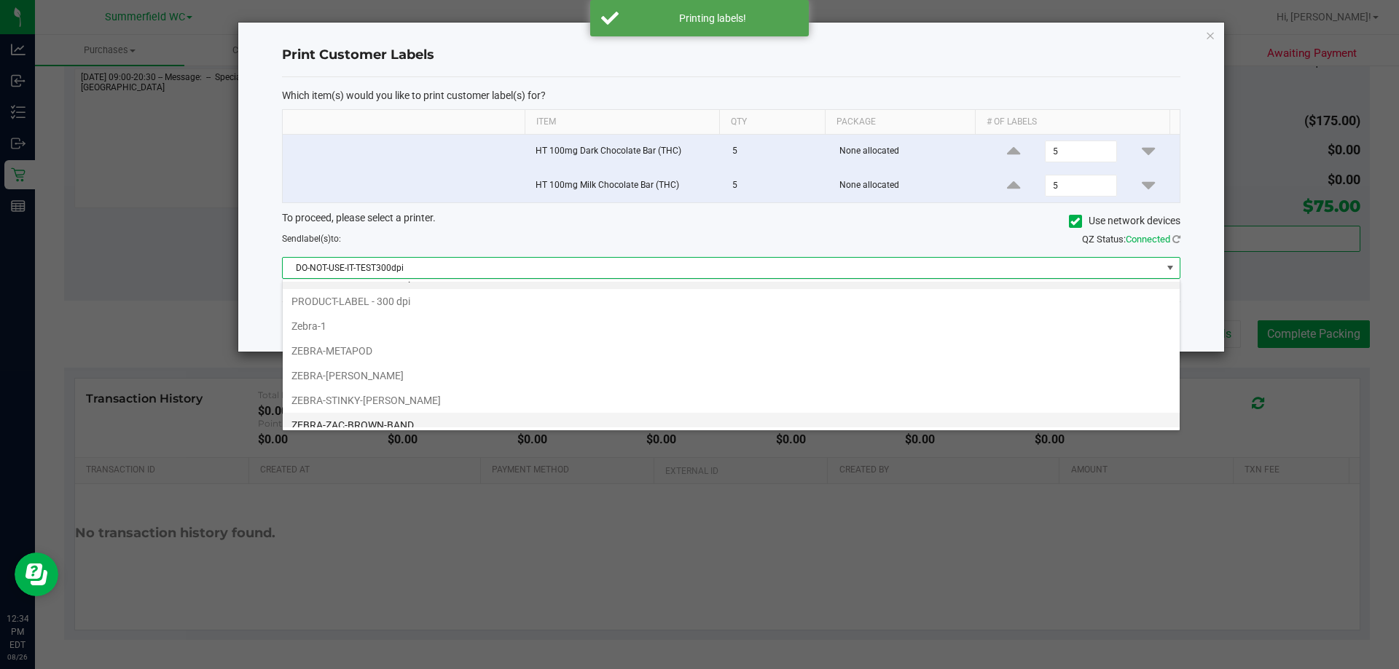
scroll to position [28, 0]
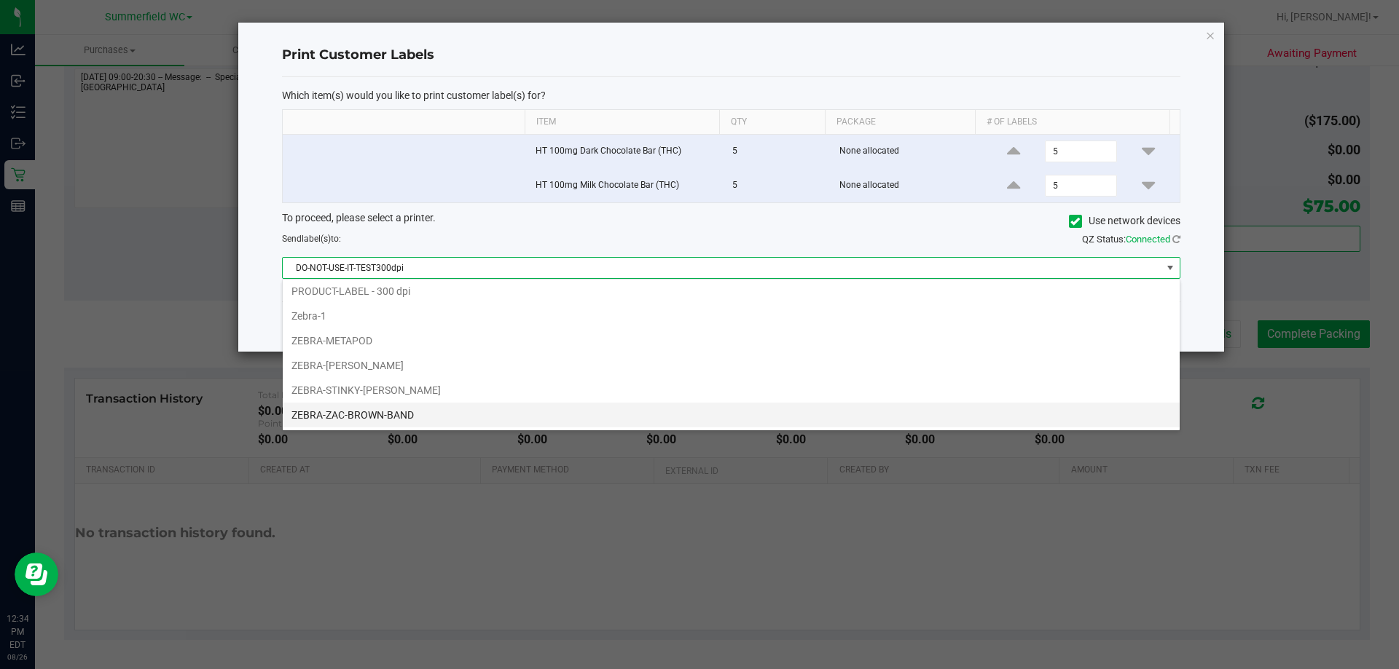
click at [366, 422] on li "ZEBRA-ZAC-BROWN-BAND" at bounding box center [731, 415] width 897 height 25
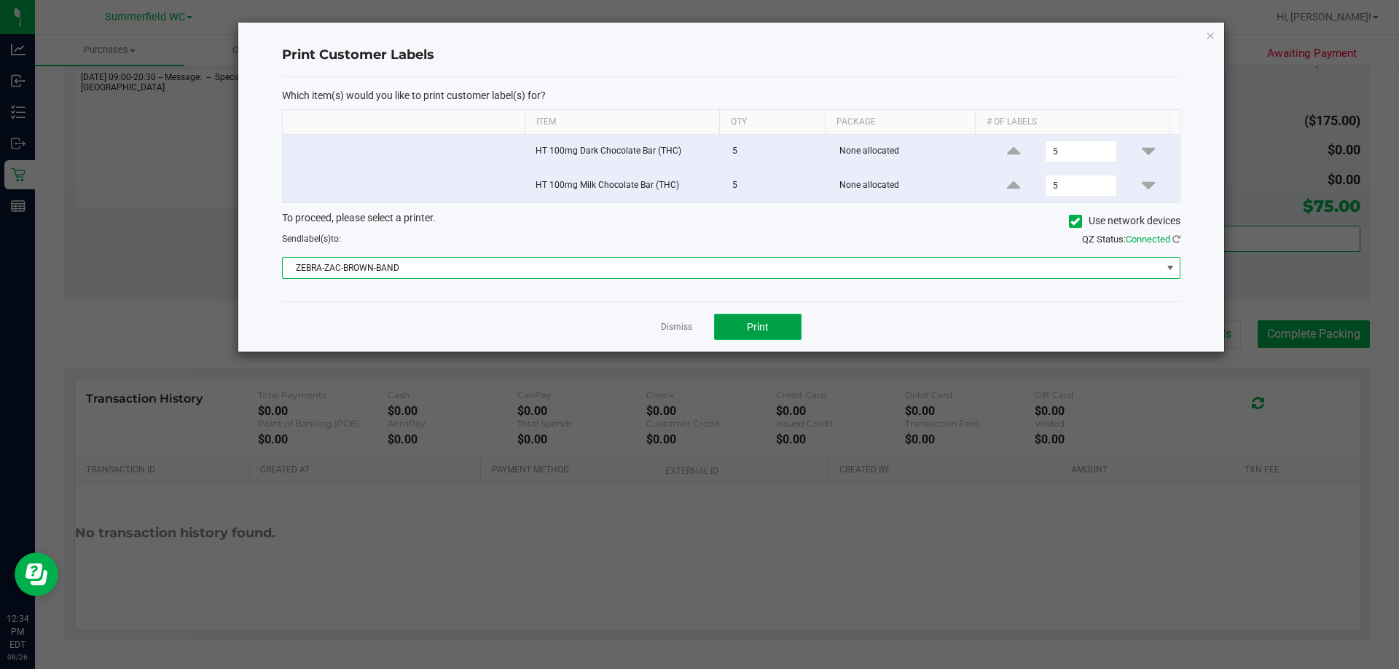
click at [697, 324] on span "Print" at bounding box center [758, 327] width 22 height 12
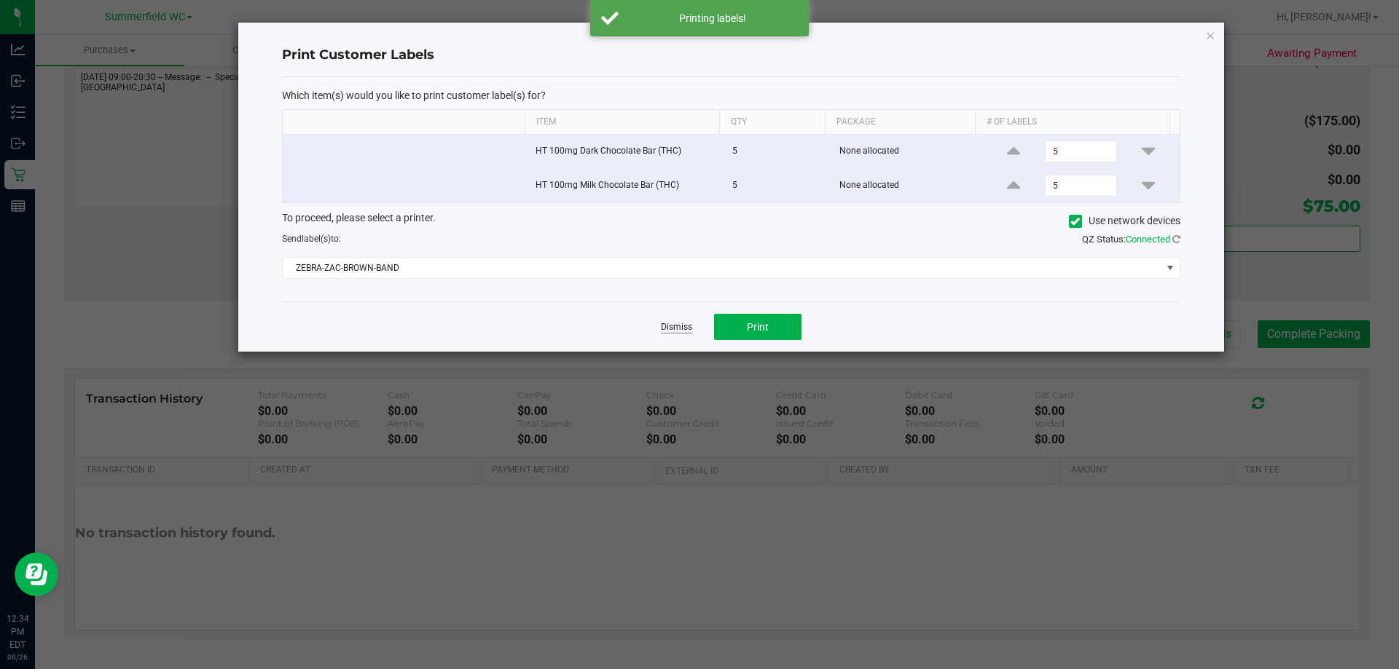
click at [680, 323] on link "Dismiss" at bounding box center [676, 327] width 31 height 12
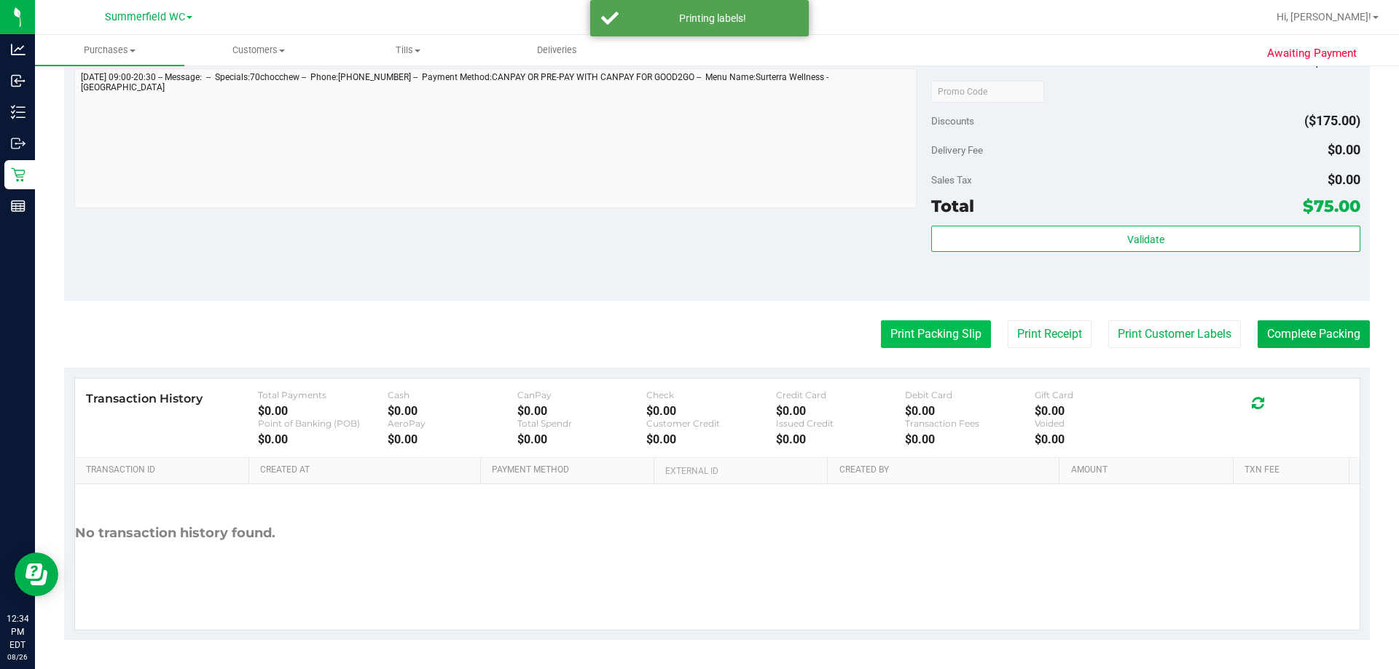
click at [697, 342] on button "Print Packing Slip" at bounding box center [936, 334] width 110 height 28
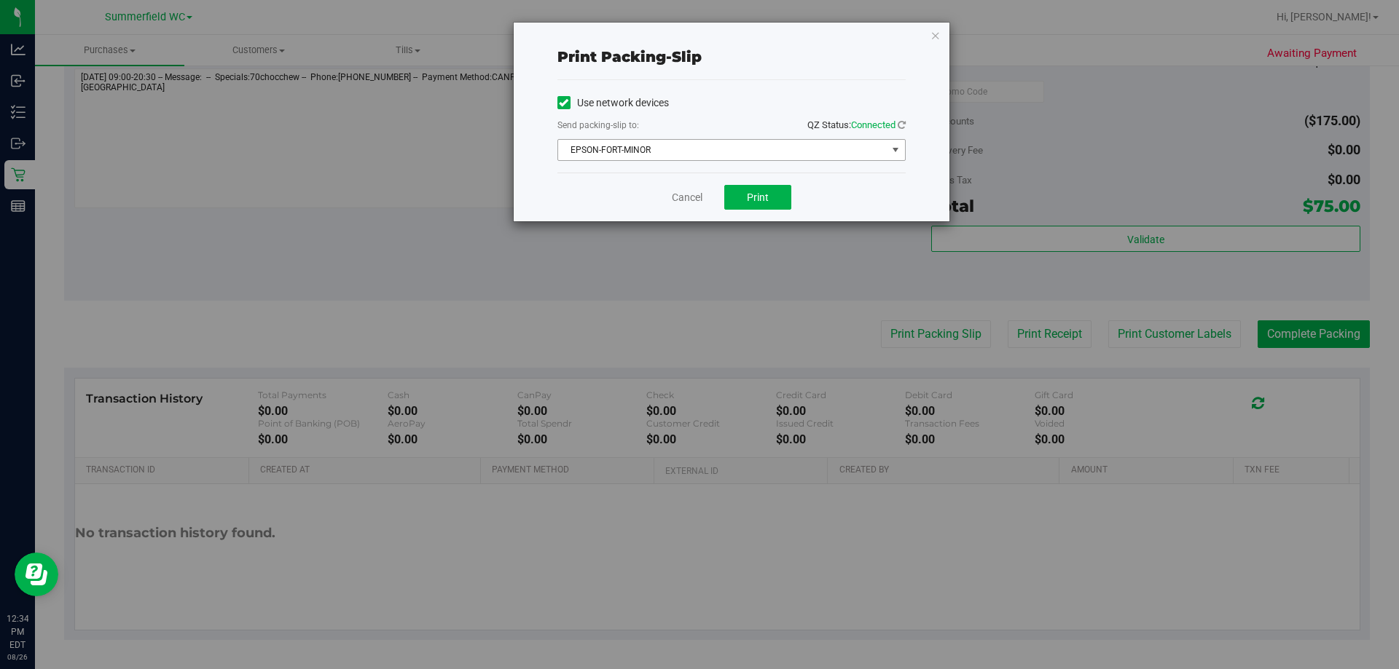
click at [679, 148] on span "EPSON-FORT-MINOR" at bounding box center [722, 150] width 329 height 20
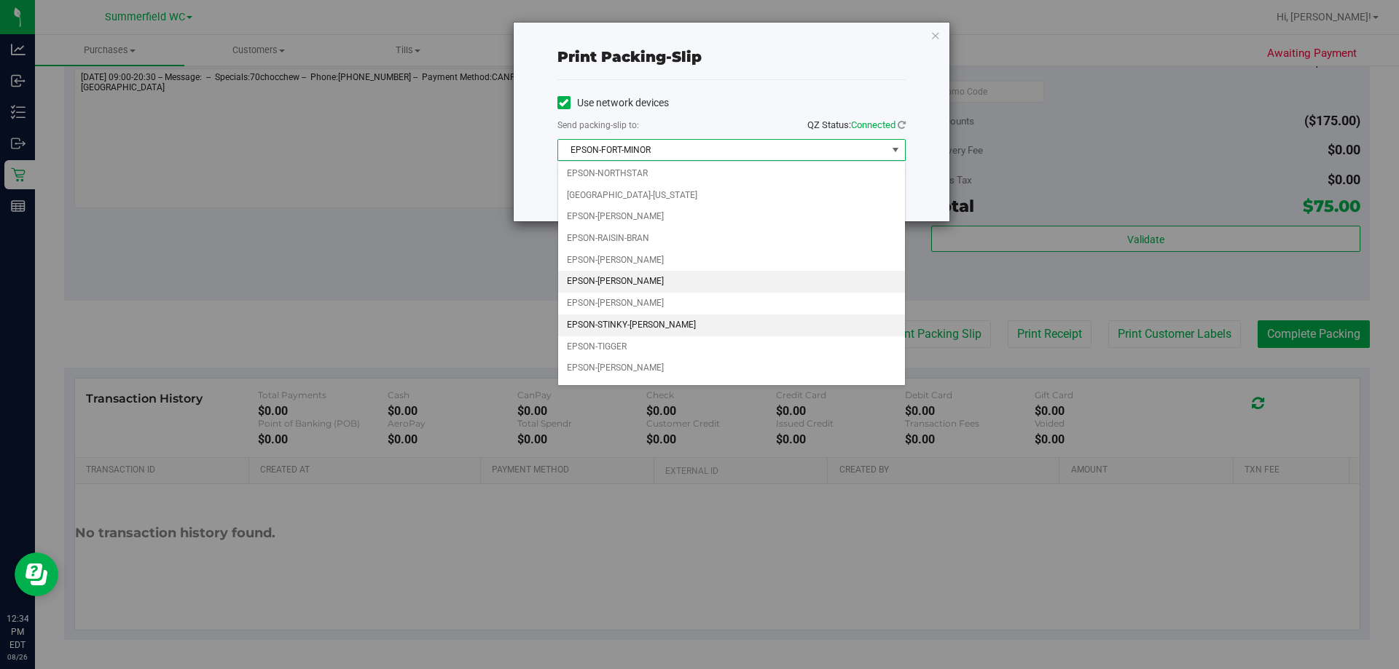
scroll to position [63, 0]
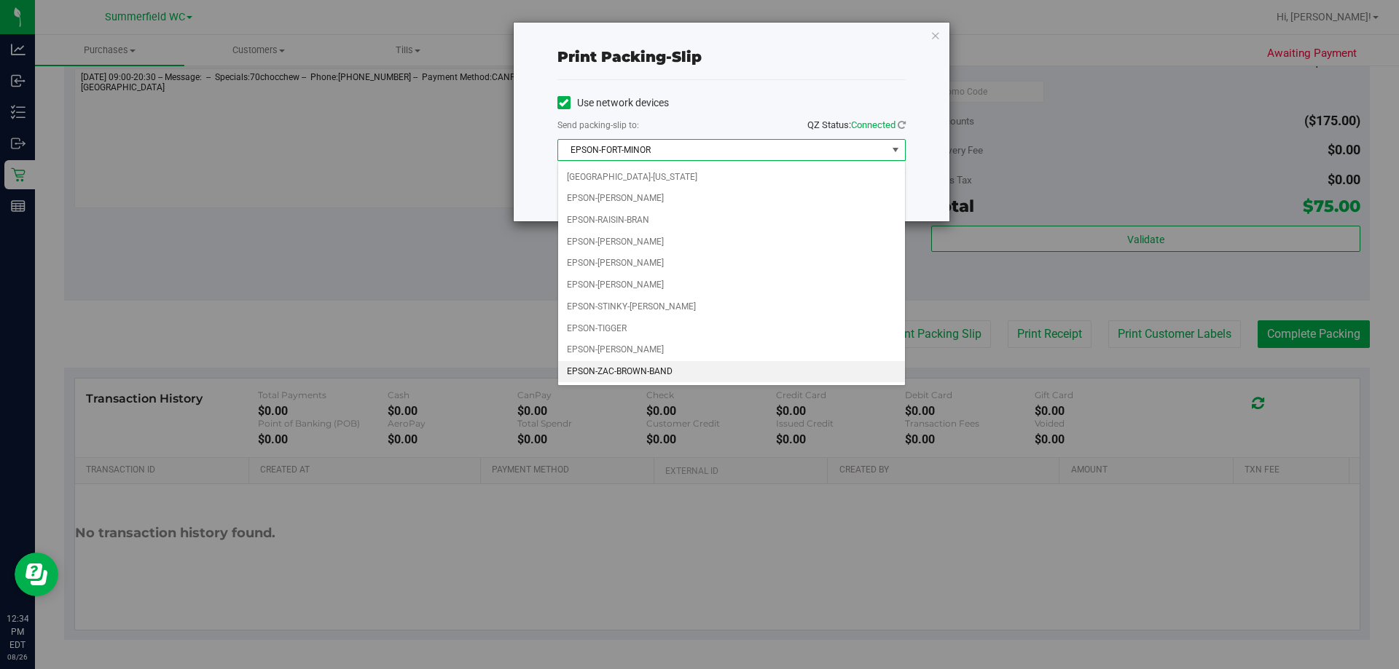
click at [648, 376] on li "EPSON-ZAC-BROWN-BAND" at bounding box center [731, 372] width 347 height 22
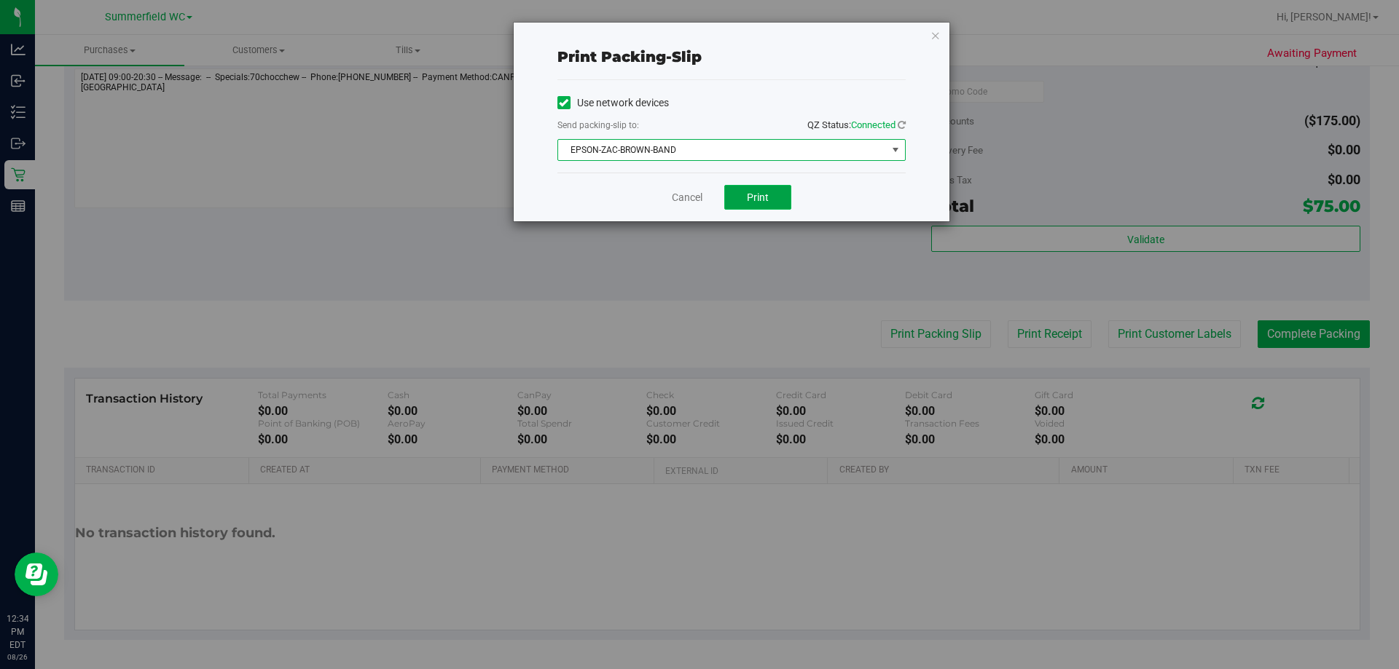
click at [697, 204] on button "Print" at bounding box center [757, 197] width 67 height 25
click at [677, 198] on link "Cancel" at bounding box center [687, 197] width 31 height 15
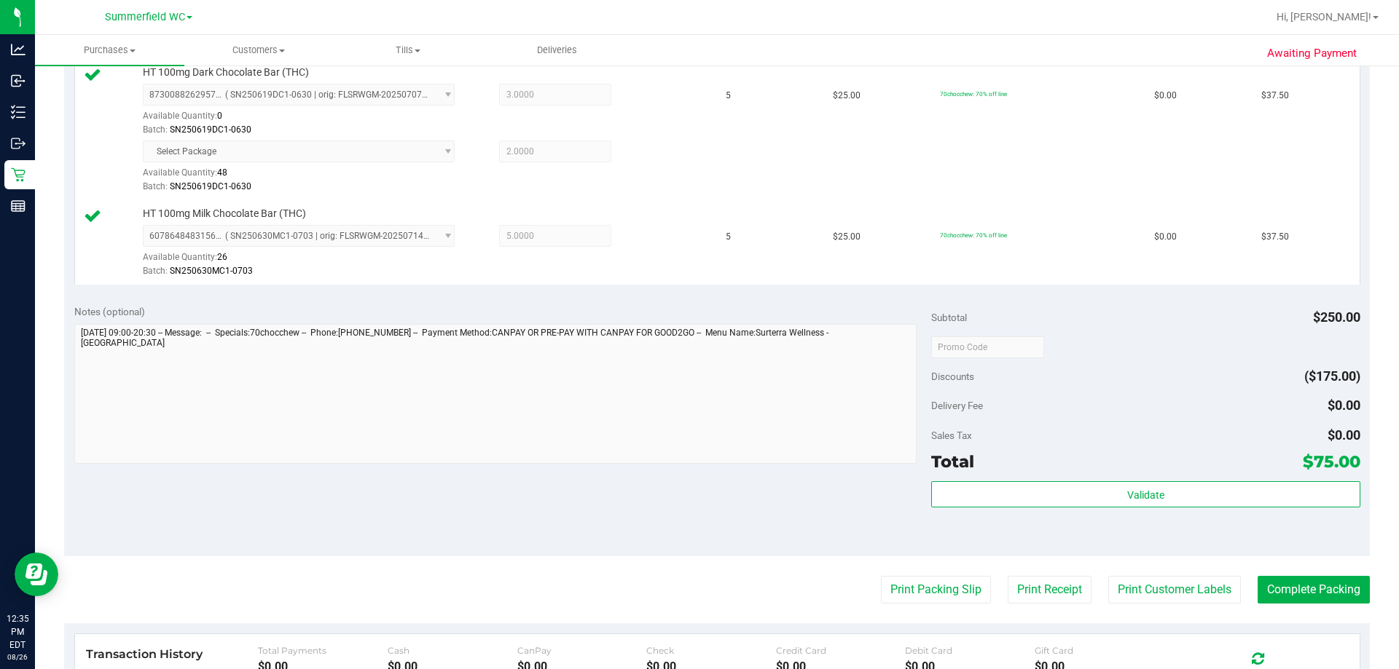
scroll to position [583, 0]
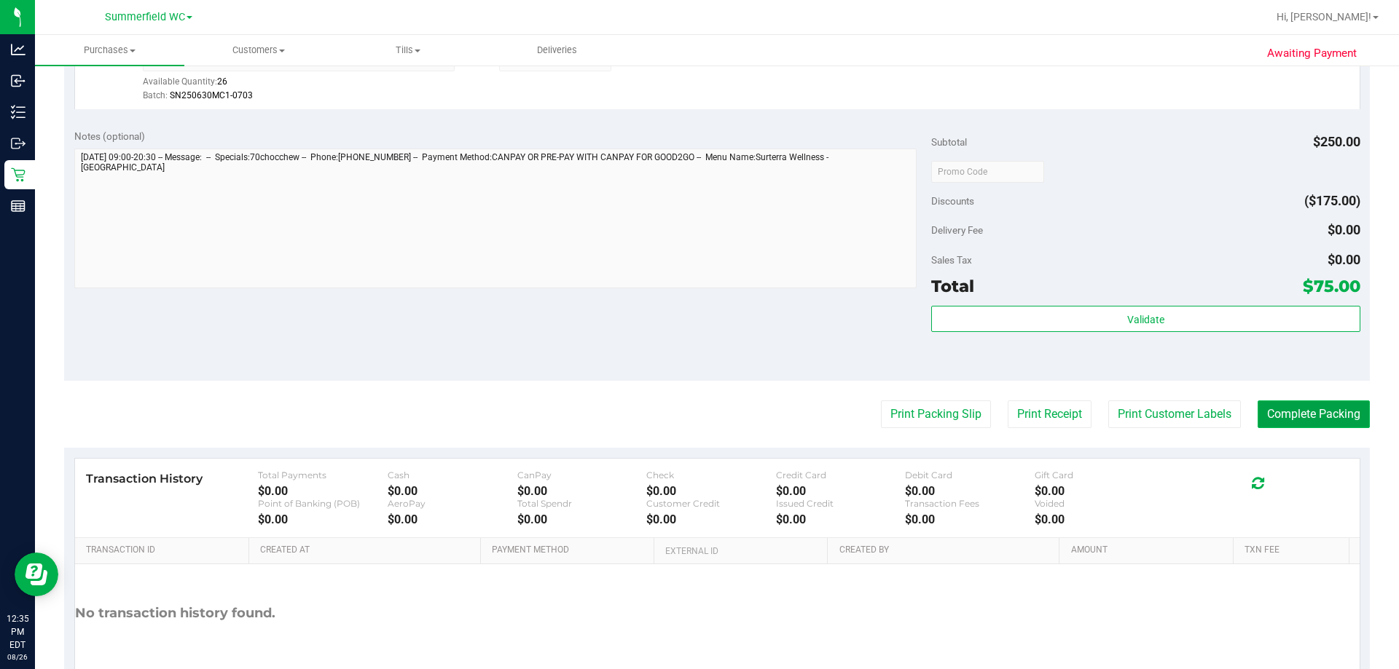
click at [697, 420] on button "Complete Packing" at bounding box center [1313, 415] width 112 height 28
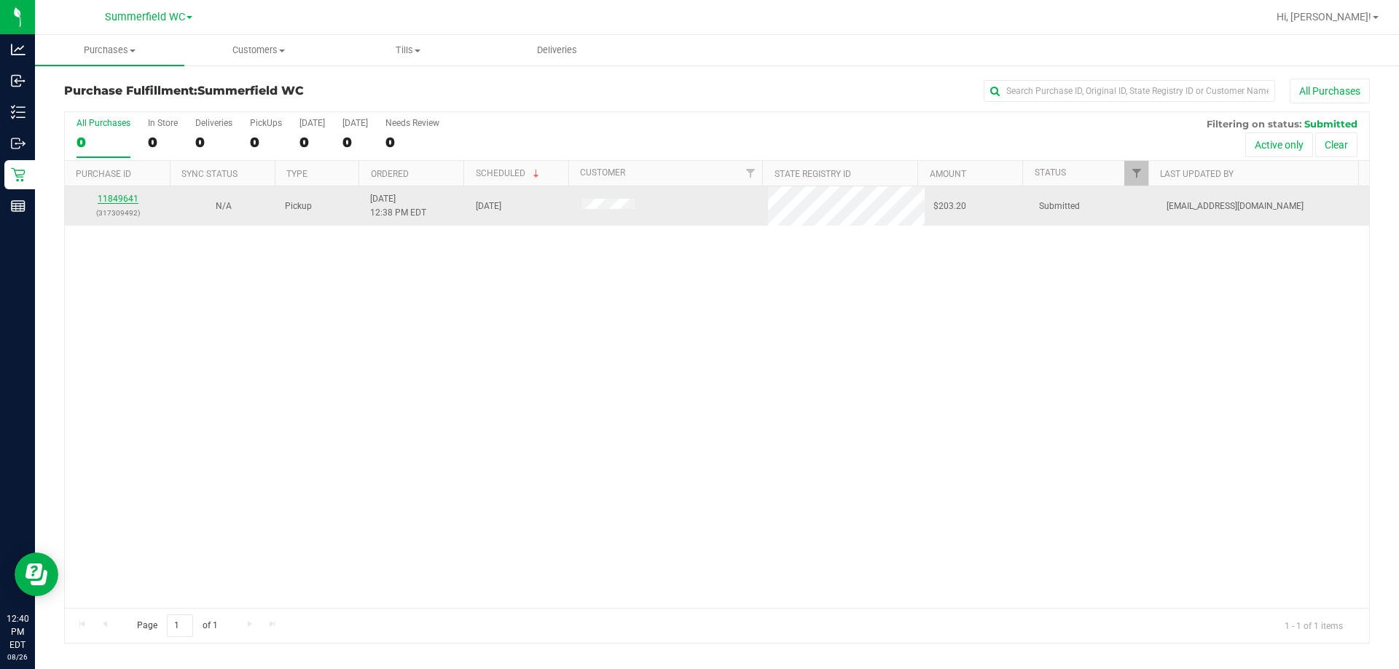
click at [126, 197] on link "11849641" at bounding box center [118, 199] width 41 height 10
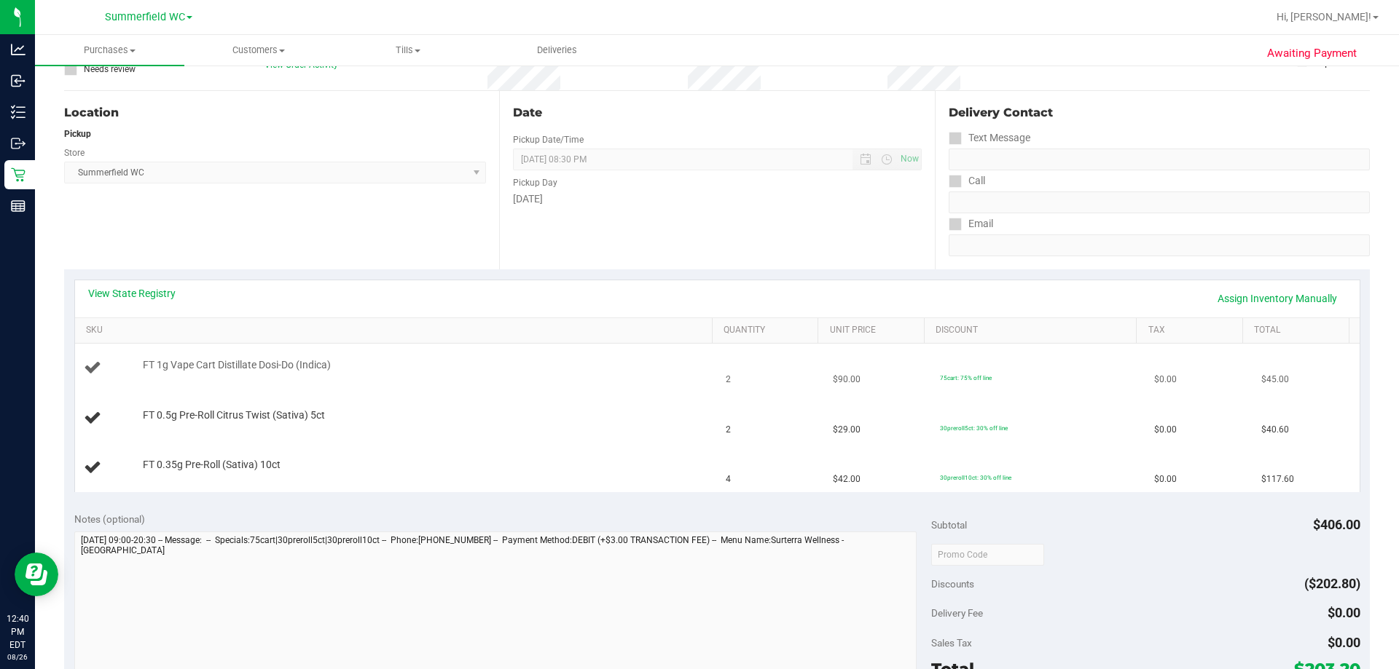
scroll to position [146, 0]
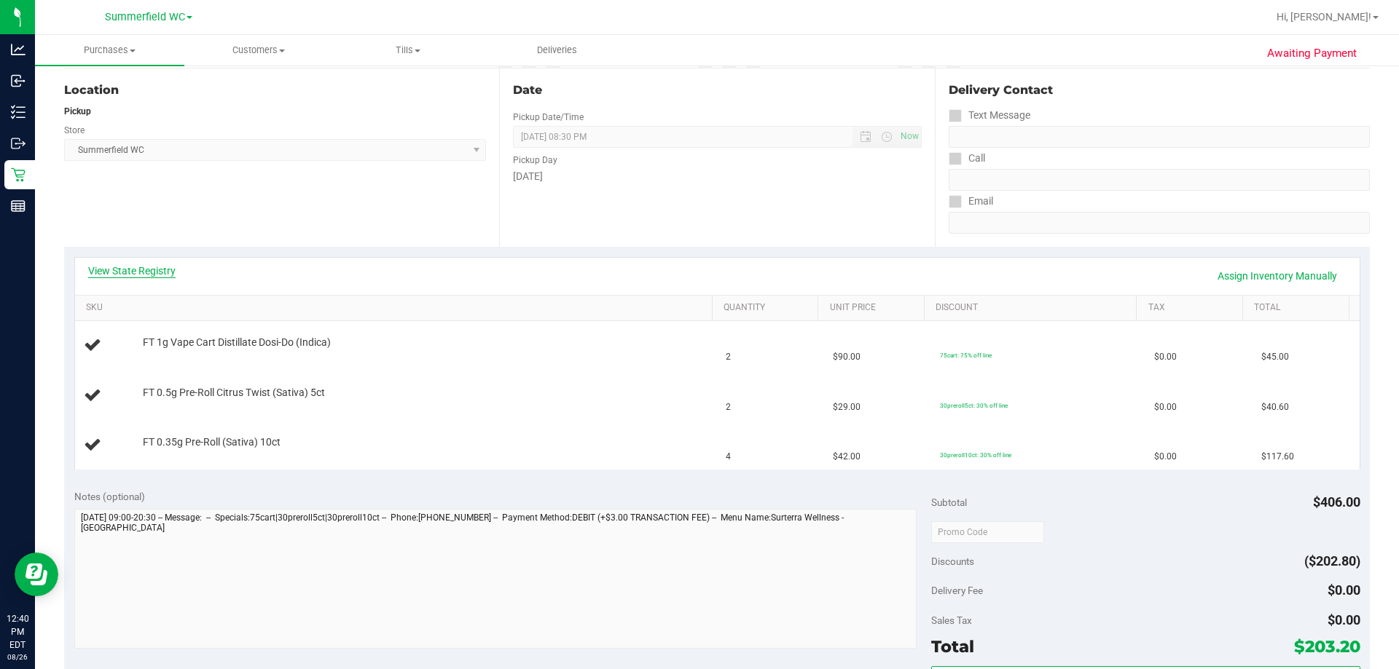
click at [141, 264] on link "View State Registry" at bounding box center [131, 271] width 87 height 15
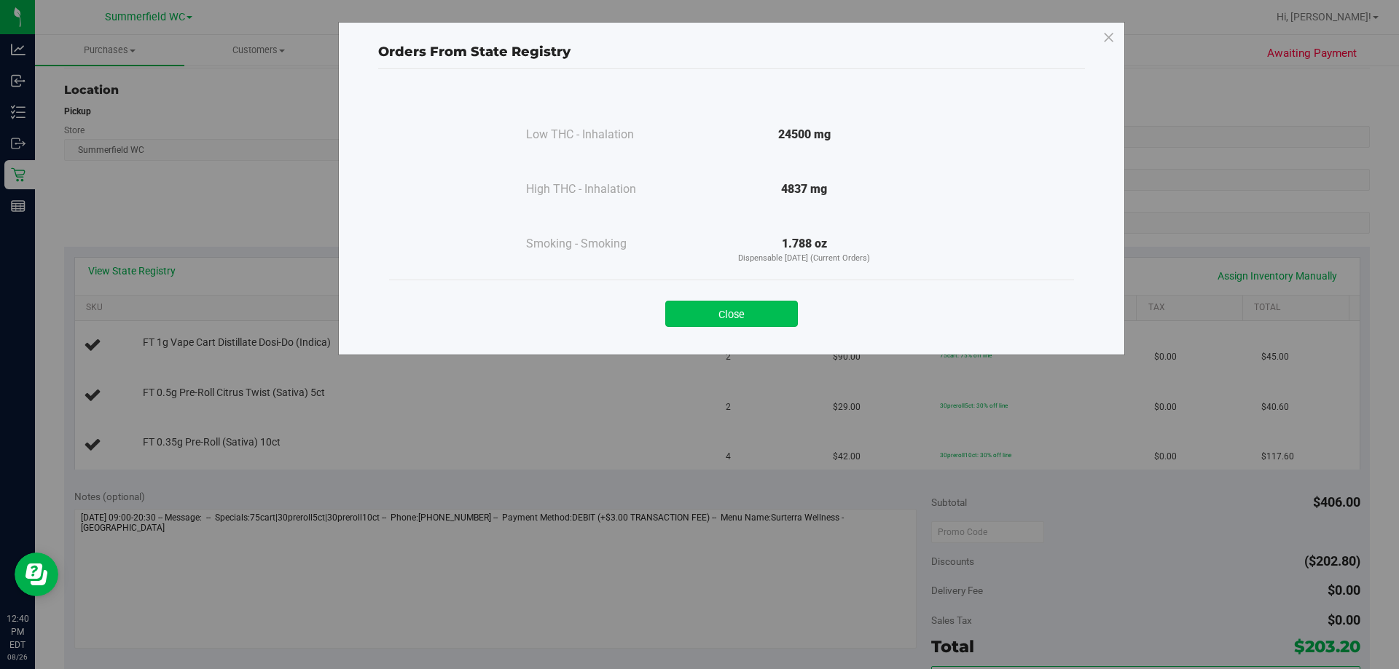
click at [697, 317] on button "Close" at bounding box center [731, 314] width 133 height 26
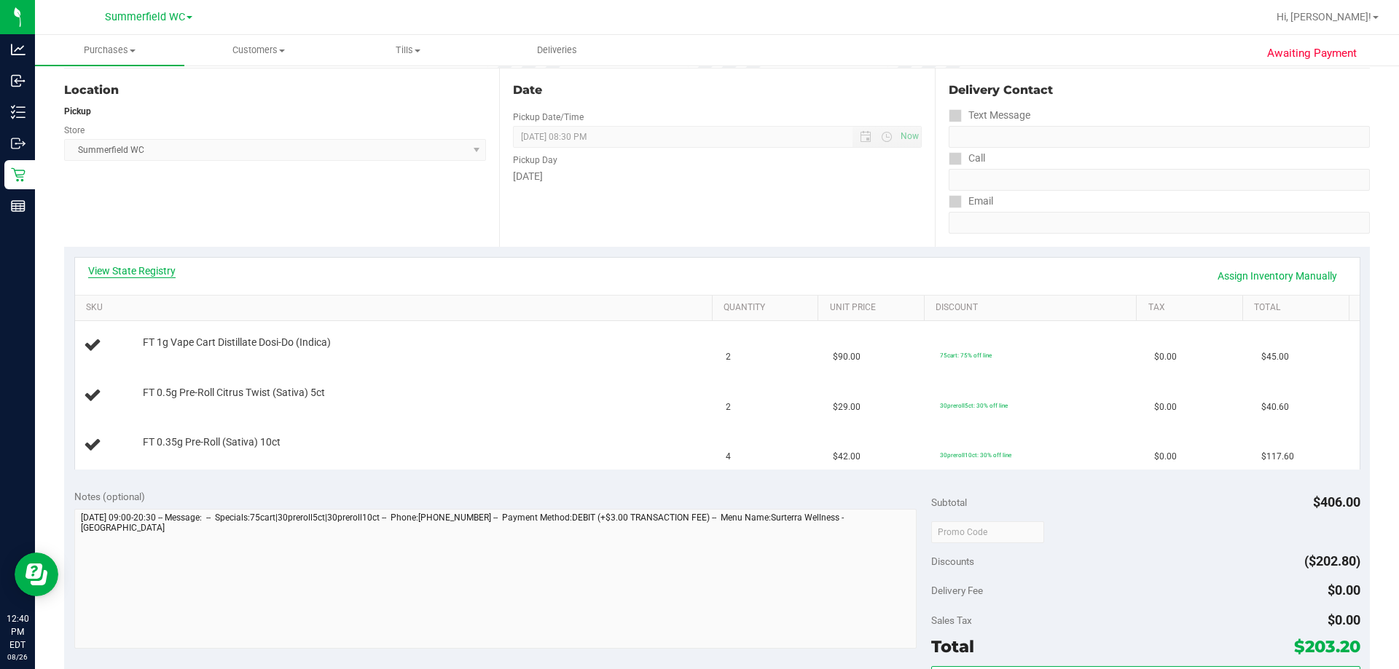
click at [130, 277] on link "View State Registry" at bounding box center [131, 271] width 87 height 15
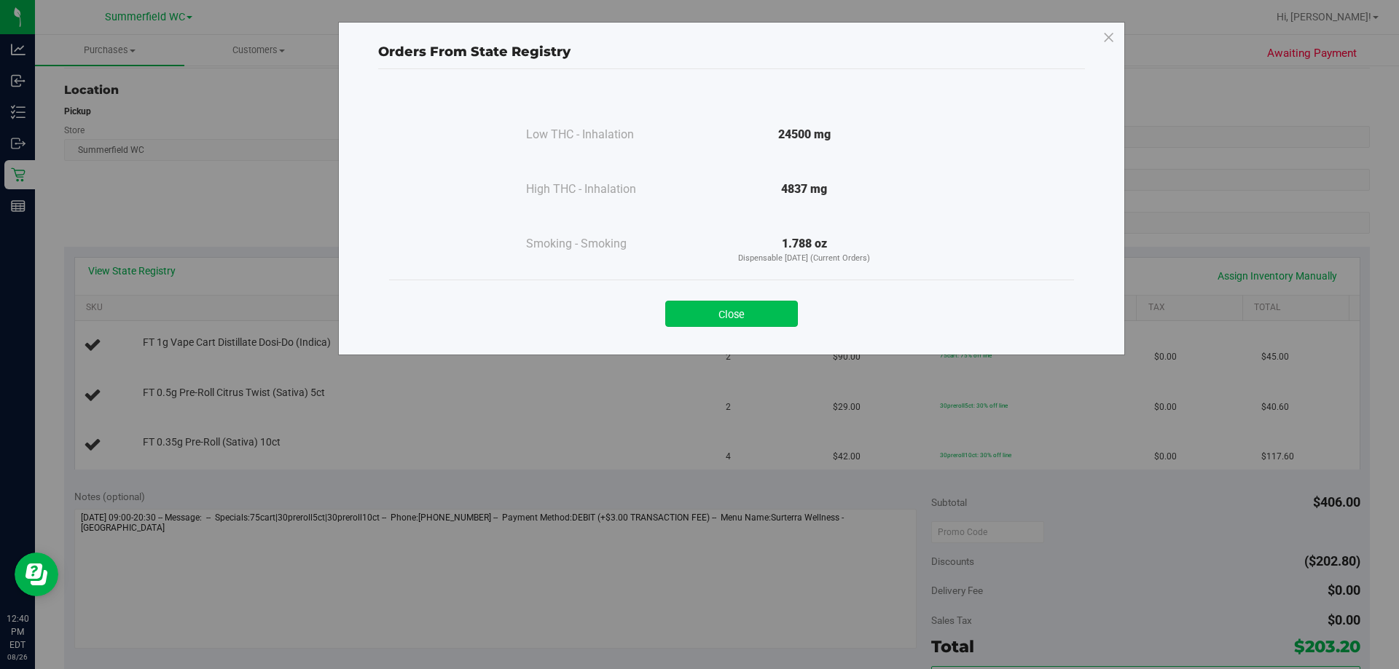
click at [697, 307] on button "Close" at bounding box center [731, 314] width 133 height 26
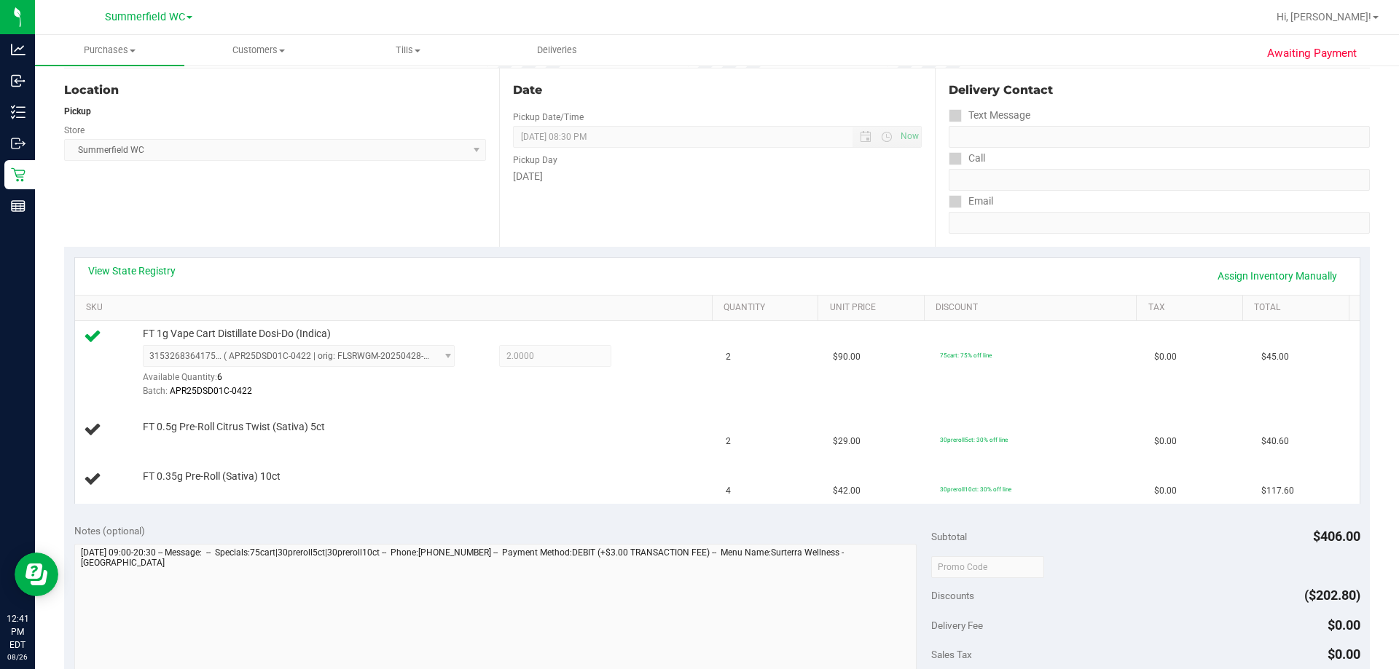
click at [558, 230] on div "Date Pickup Date/Time 08/26/2025 Now 08/26/2025 08:30 PM Now Pickup Day Tuesday" at bounding box center [716, 157] width 435 height 178
click at [697, 511] on div "View State Registry Assign Inventory Manually SKU Quantity Unit Price Discount …" at bounding box center [716, 380] width 1305 height 267
click at [667, 532] on div "Notes (optional)" at bounding box center [502, 531] width 857 height 15
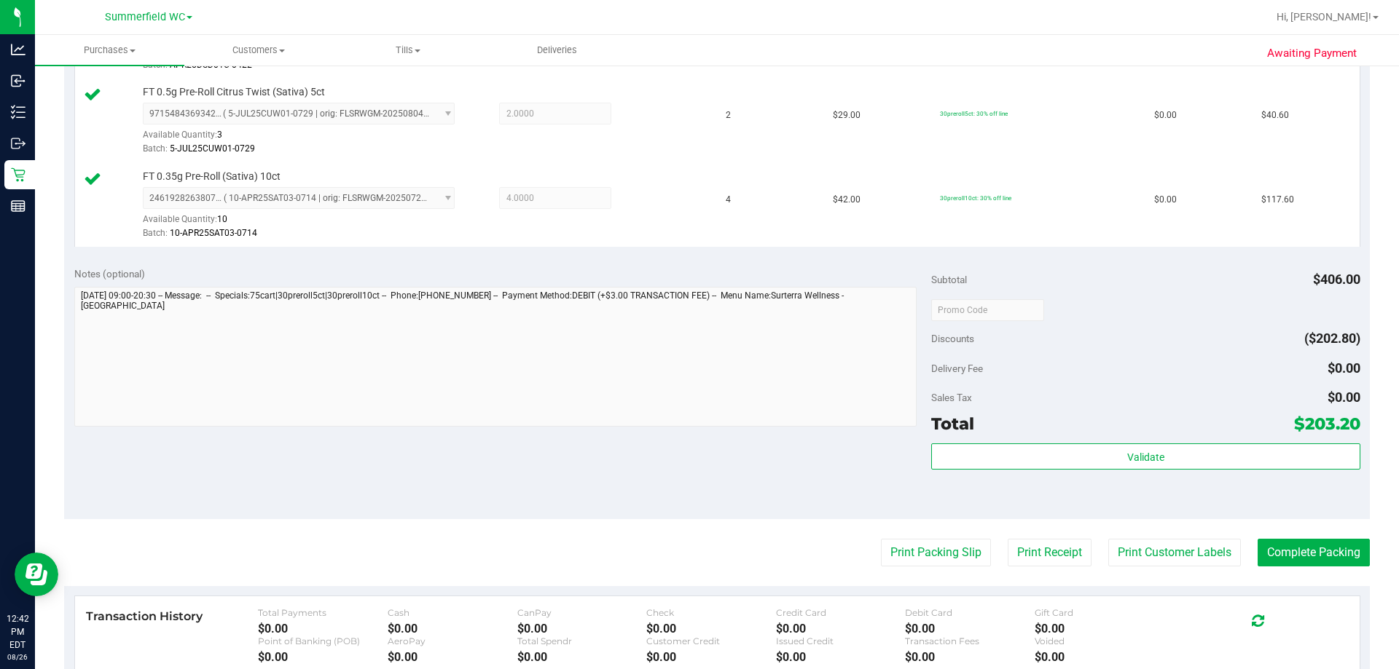
scroll to position [656, 0]
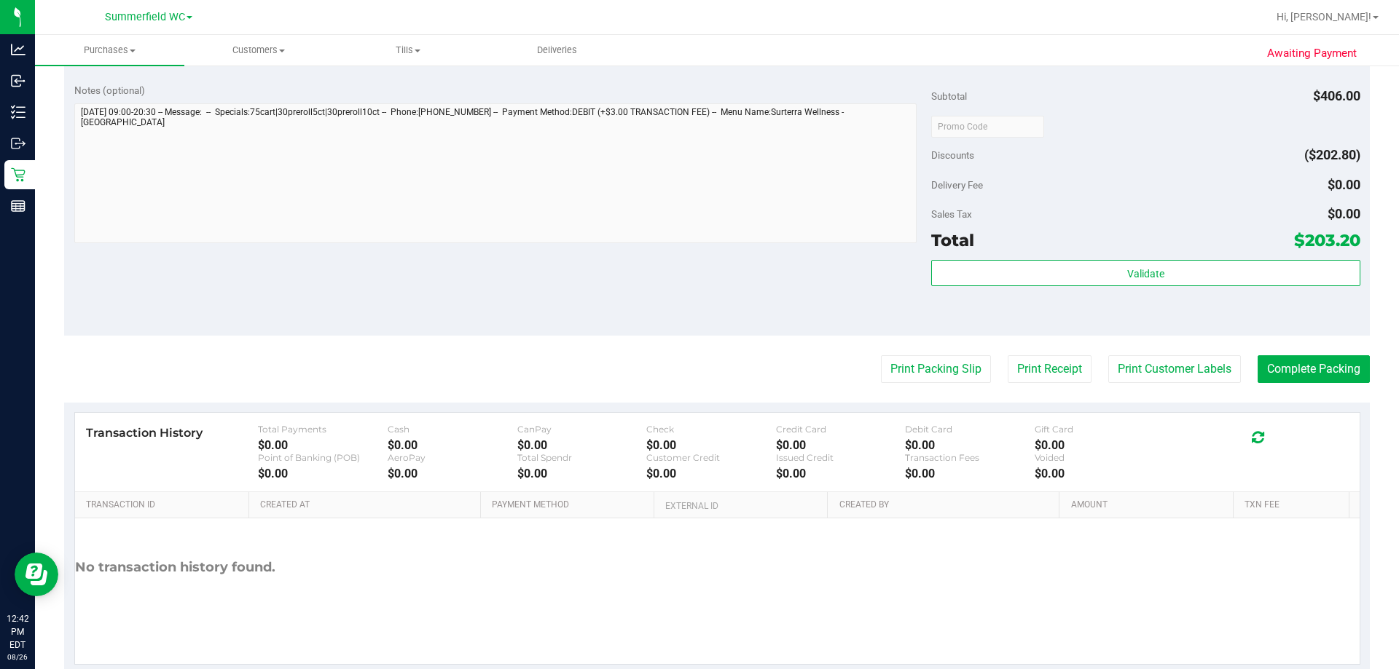
click at [697, 259] on div "Subtotal $406.00 Discounts ($202.80) Delivery Fee $0.00 Sales Tax $0.00 Total $…" at bounding box center [1145, 204] width 428 height 243
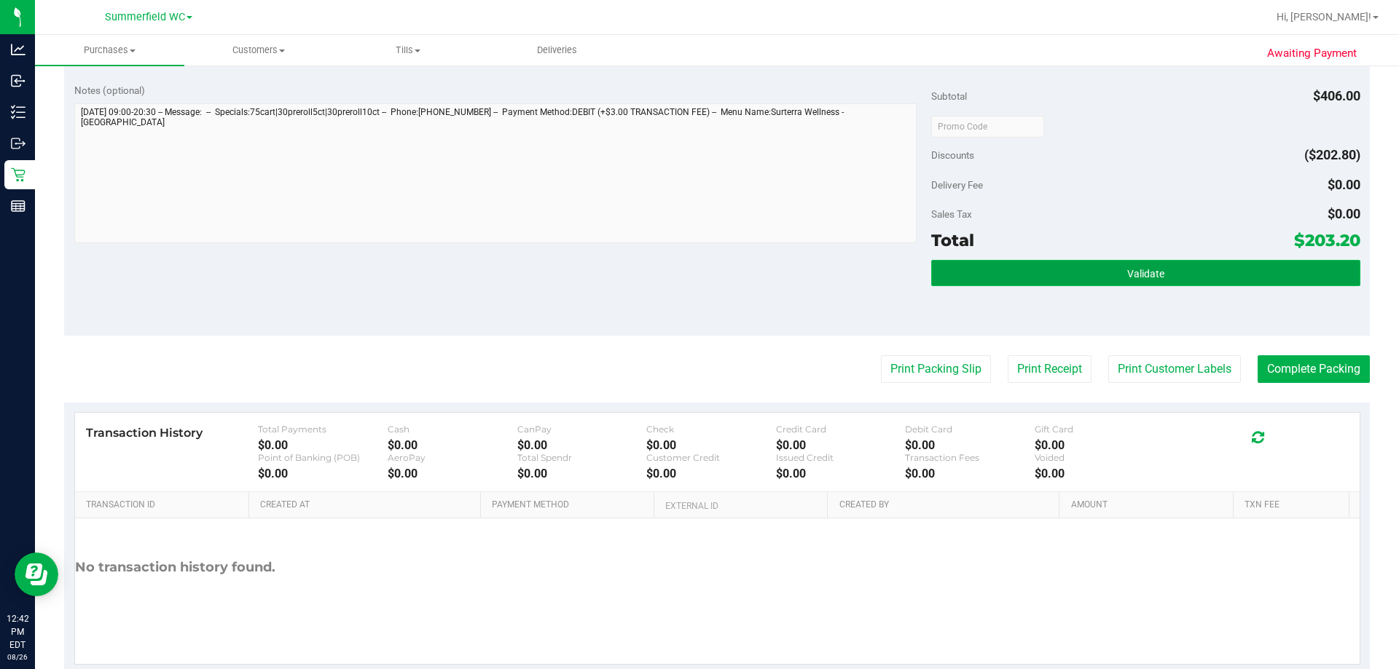
click at [697, 264] on button "Validate" at bounding box center [1145, 273] width 428 height 26
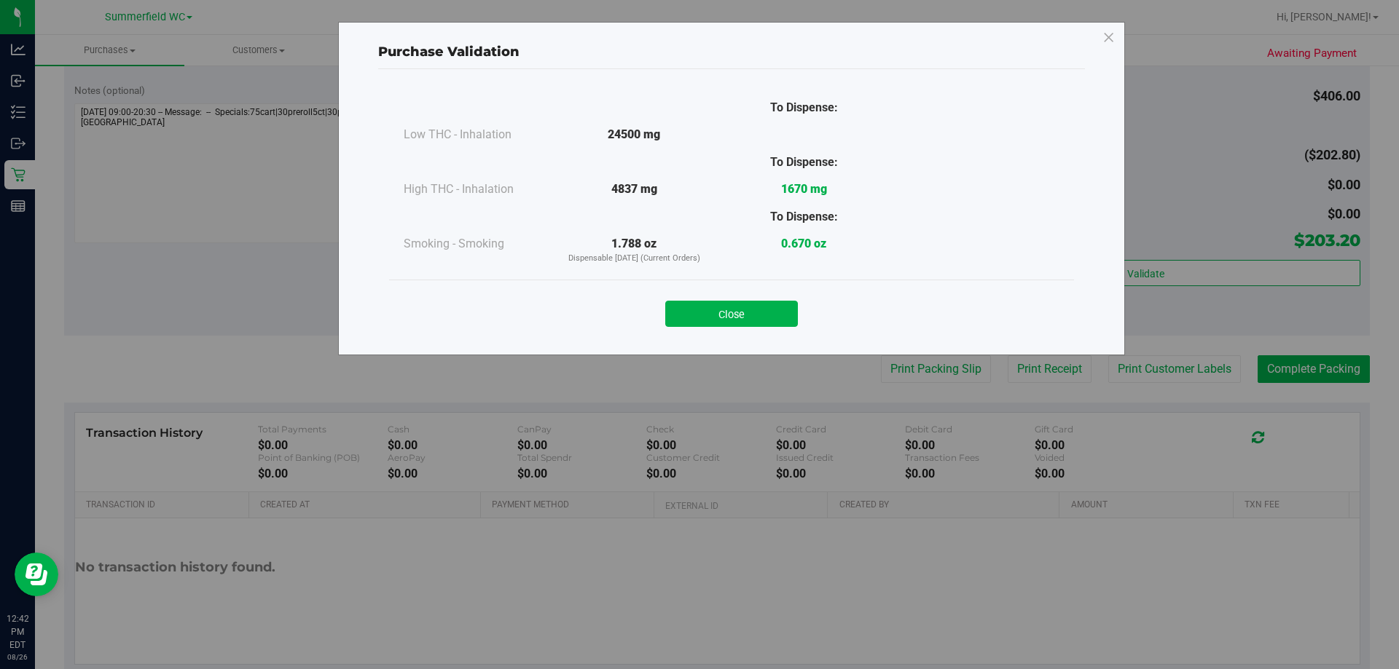
click at [697, 299] on div "Close" at bounding box center [731, 309] width 663 height 36
click at [697, 312] on button "Close" at bounding box center [731, 314] width 133 height 26
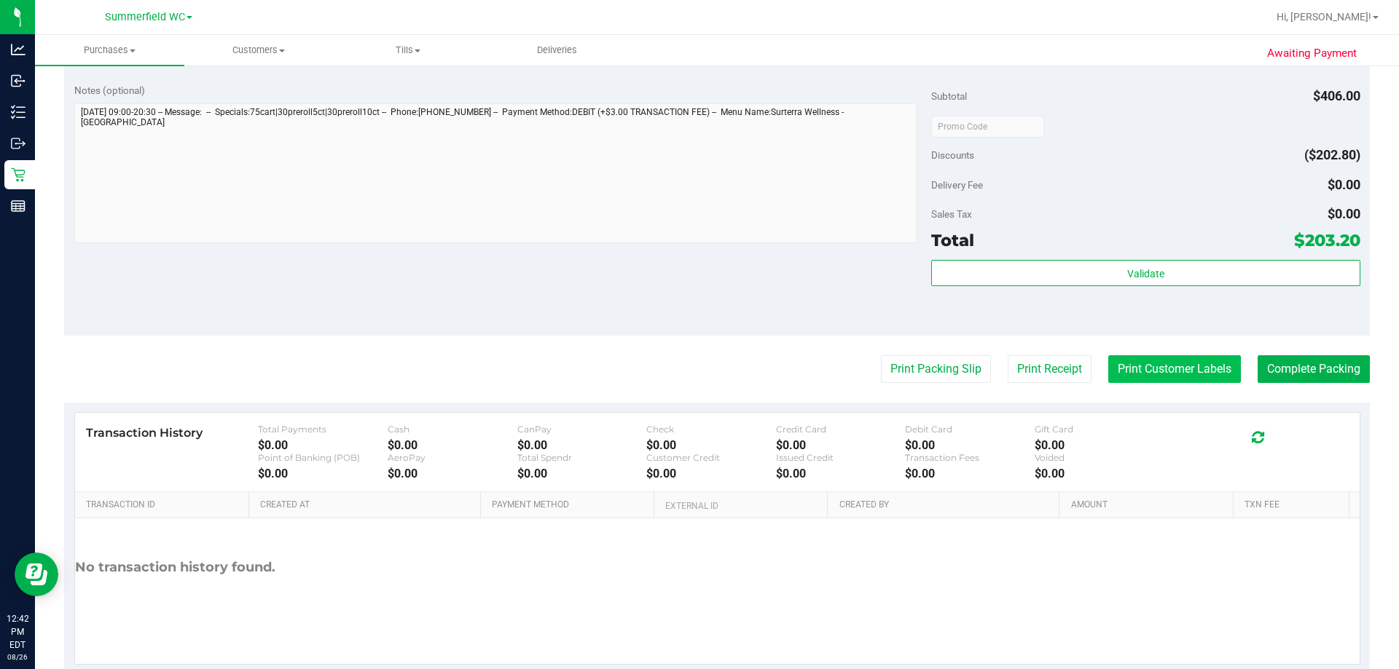
click at [697, 365] on button "Print Customer Labels" at bounding box center [1174, 369] width 133 height 28
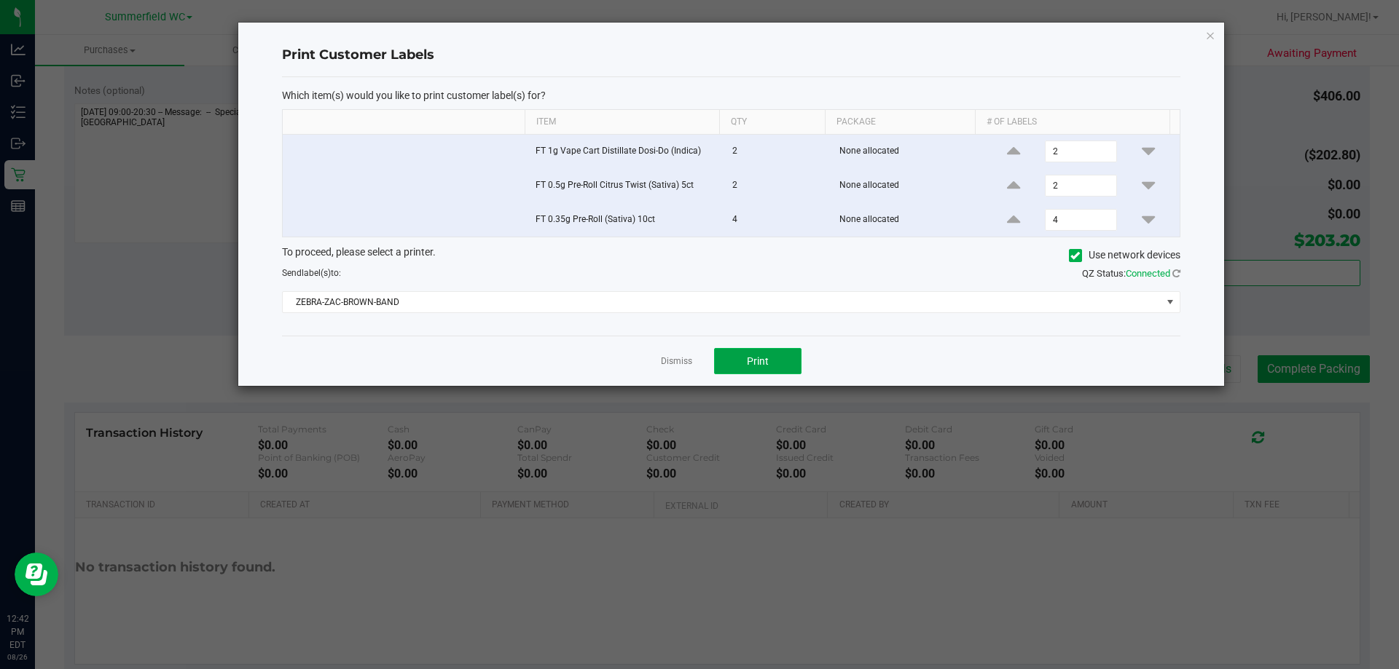
click at [697, 366] on button "Print" at bounding box center [757, 361] width 87 height 26
click at [677, 366] on link "Dismiss" at bounding box center [676, 361] width 31 height 12
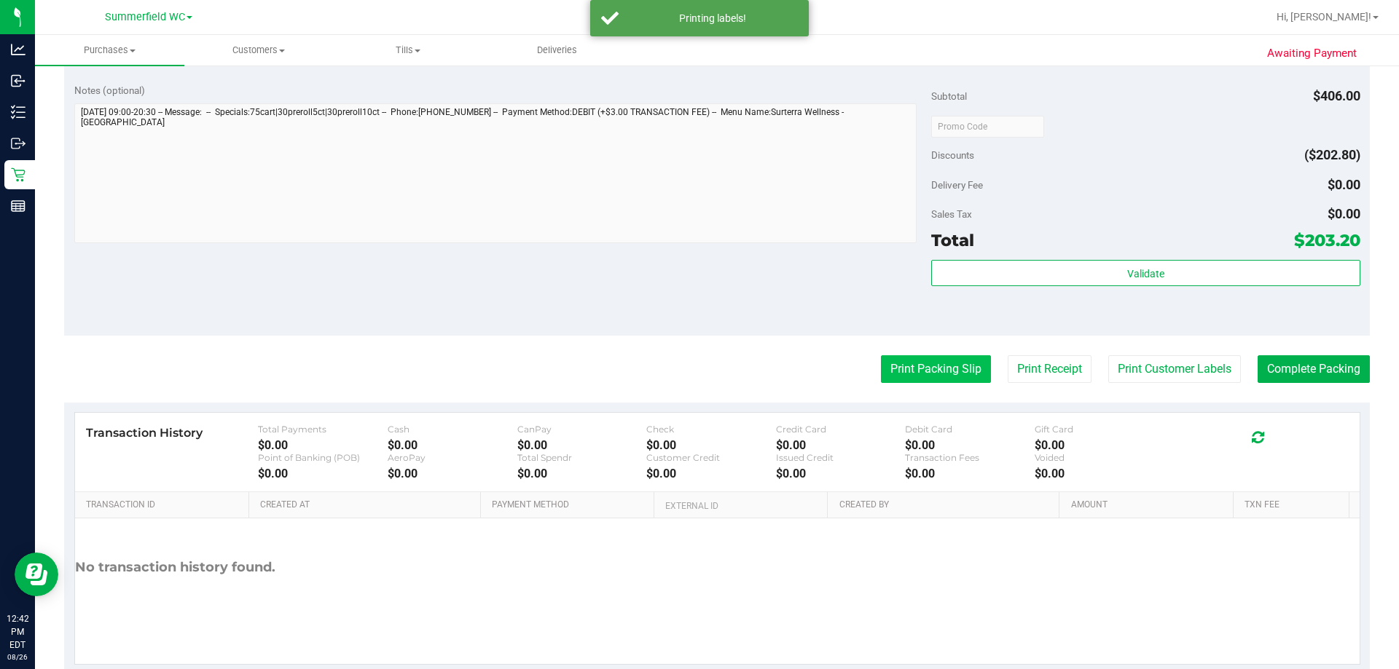
click at [697, 363] on button "Print Packing Slip" at bounding box center [936, 369] width 110 height 28
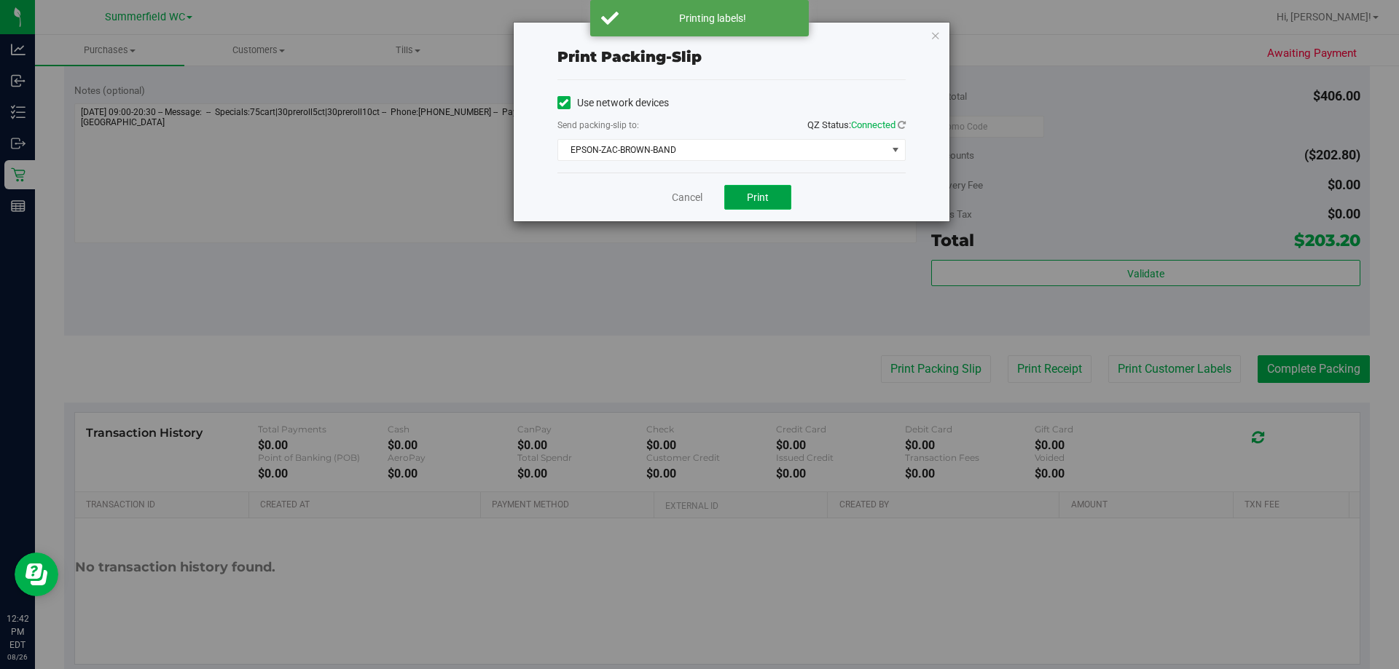
click at [697, 202] on button "Print" at bounding box center [757, 197] width 67 height 25
click at [692, 191] on link "Cancel" at bounding box center [687, 197] width 31 height 15
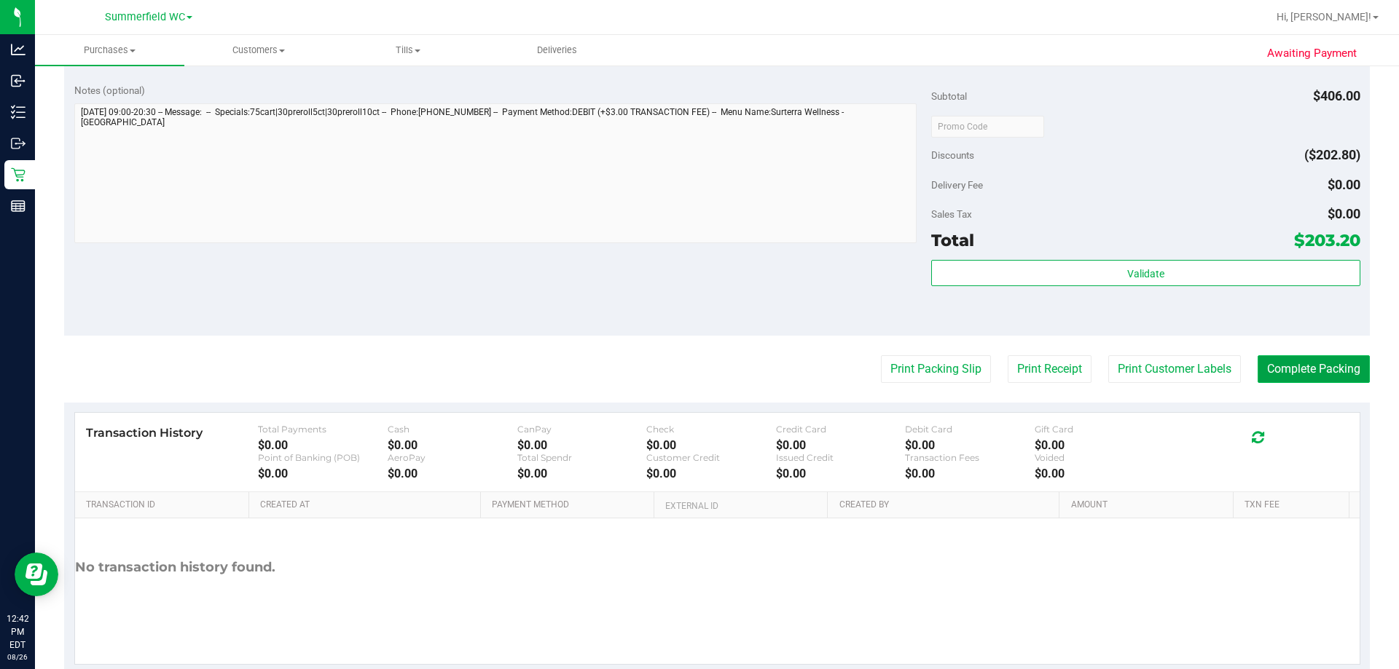
click at [697, 370] on button "Complete Packing" at bounding box center [1313, 369] width 112 height 28
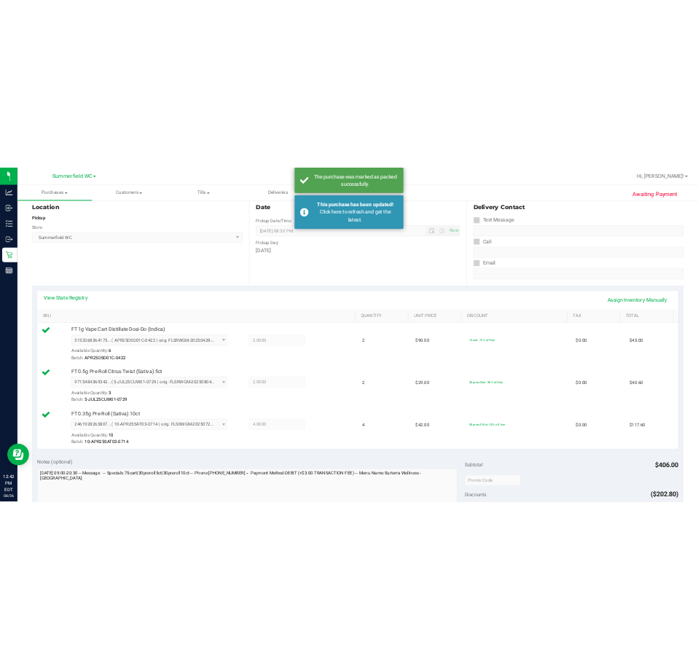
scroll to position [0, 0]
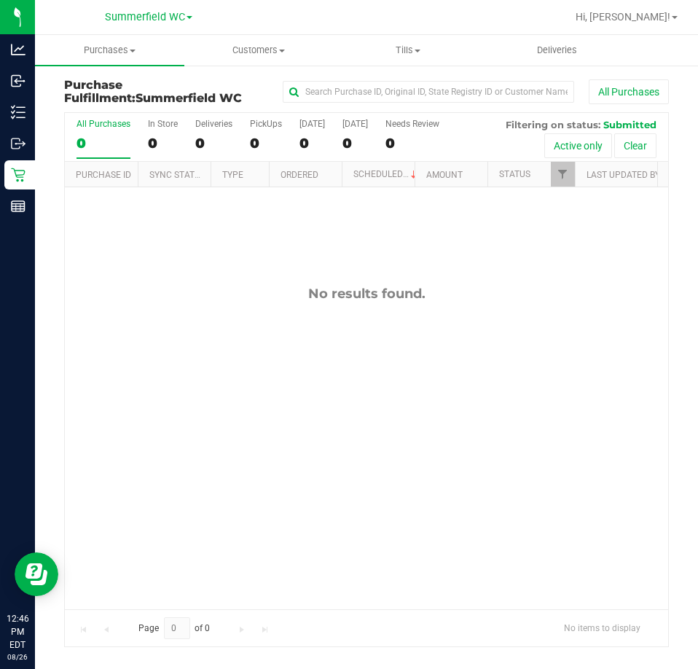
click at [558, 374] on div "No results found." at bounding box center [366, 446] width 603 height 519
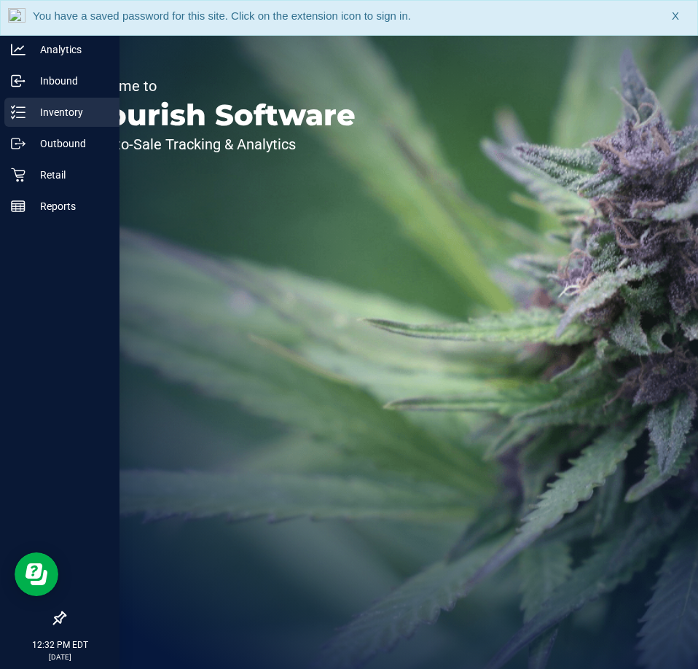
click at [31, 107] on p "Inventory" at bounding box center [68, 111] width 87 height 17
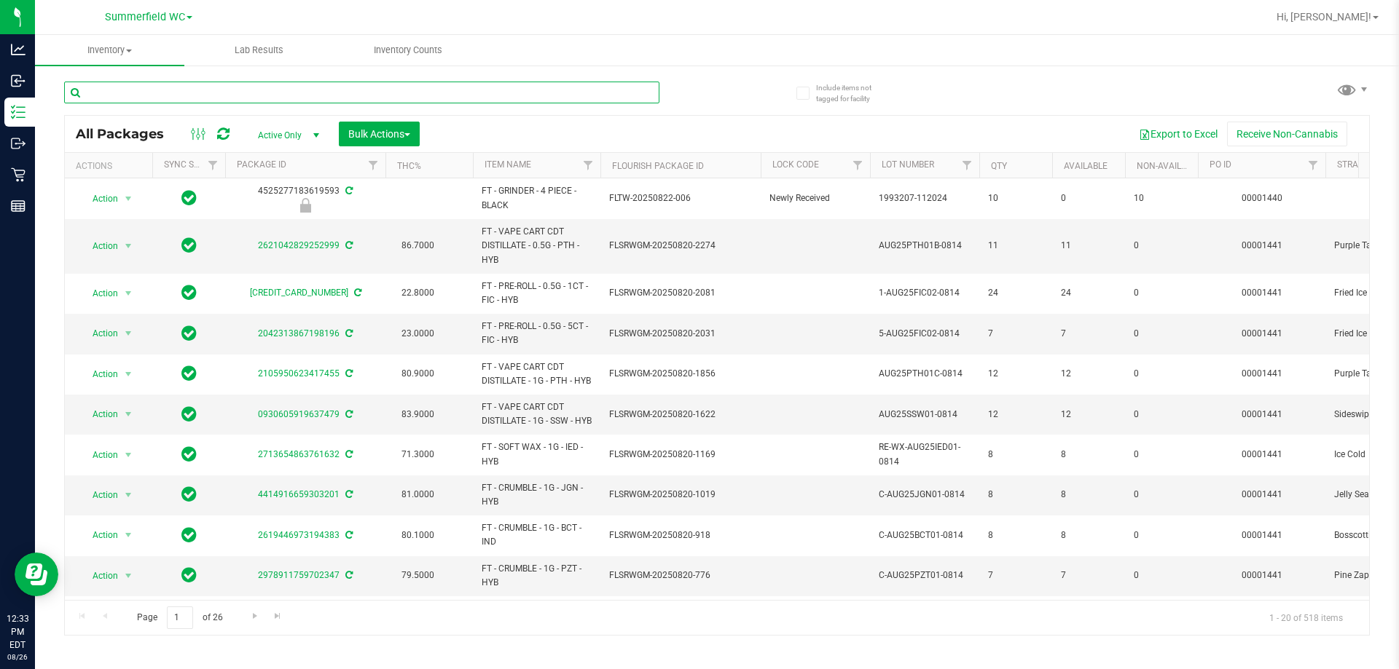
click at [196, 98] on input "text" at bounding box center [361, 93] width 595 height 22
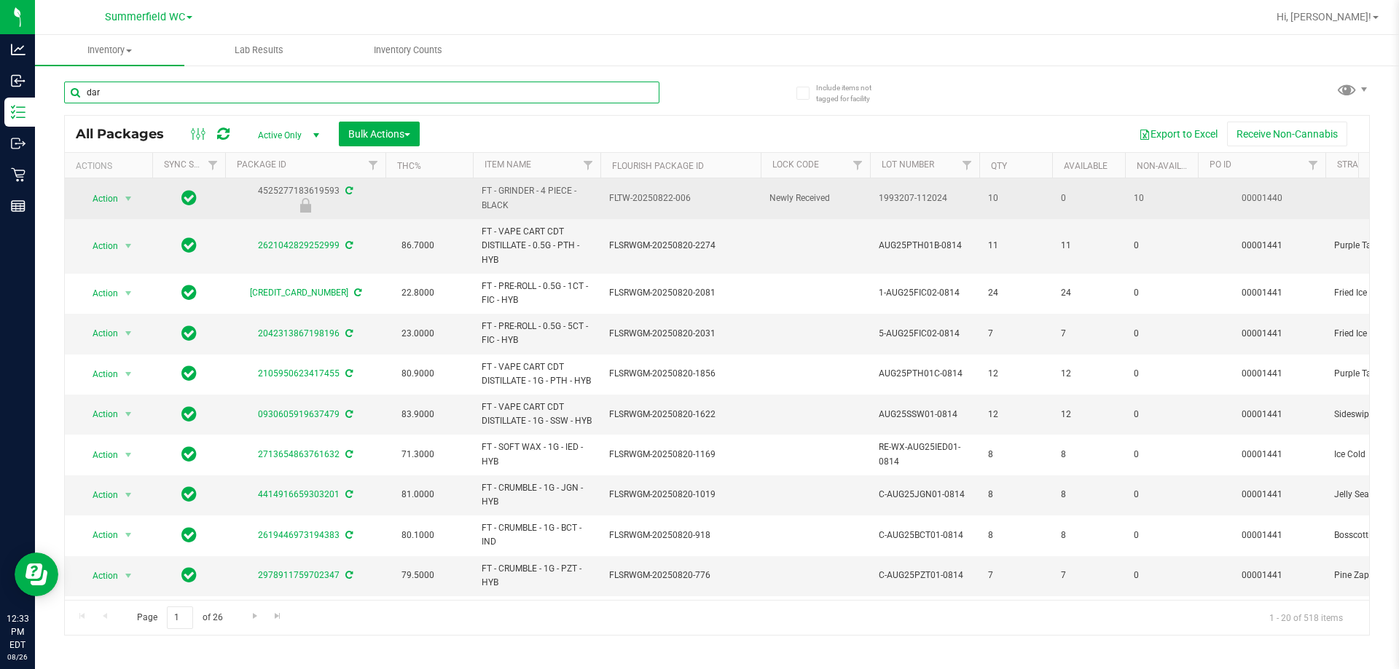
type input "dark"
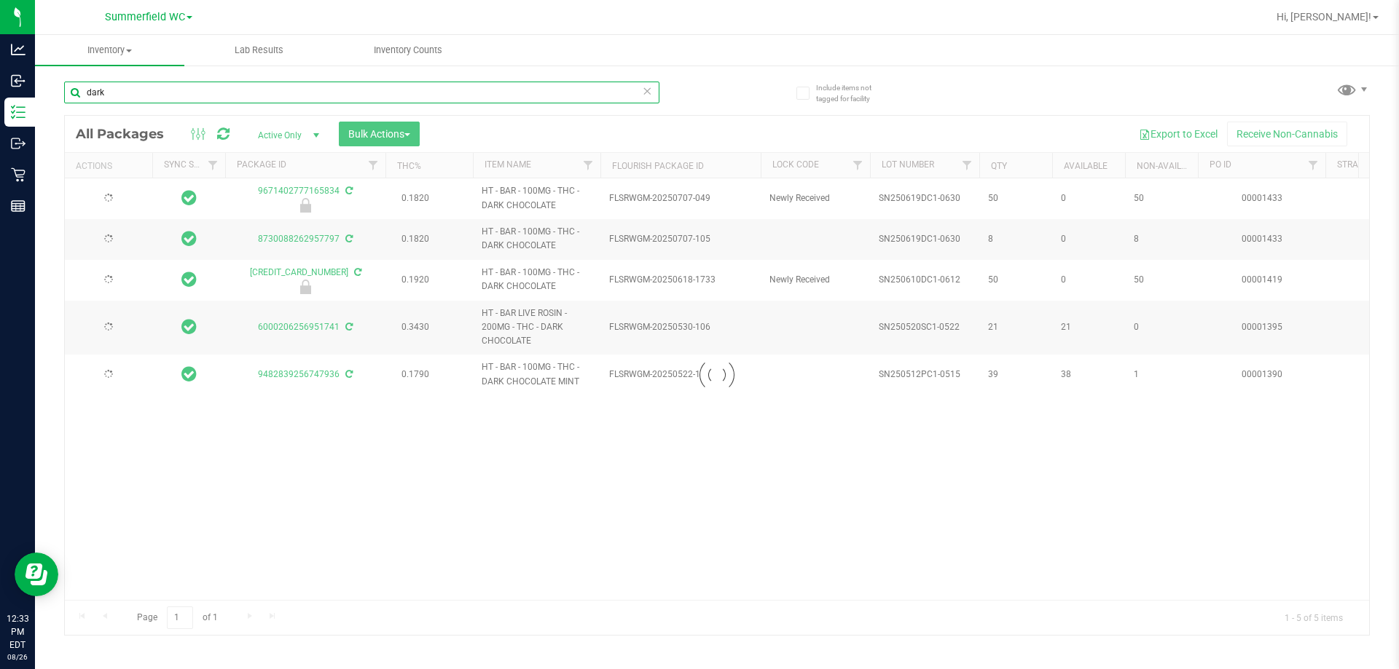
type input "2025-12-30"
type input "2025-12-21"
type input "2025-11-30"
type input "2025-11-22"
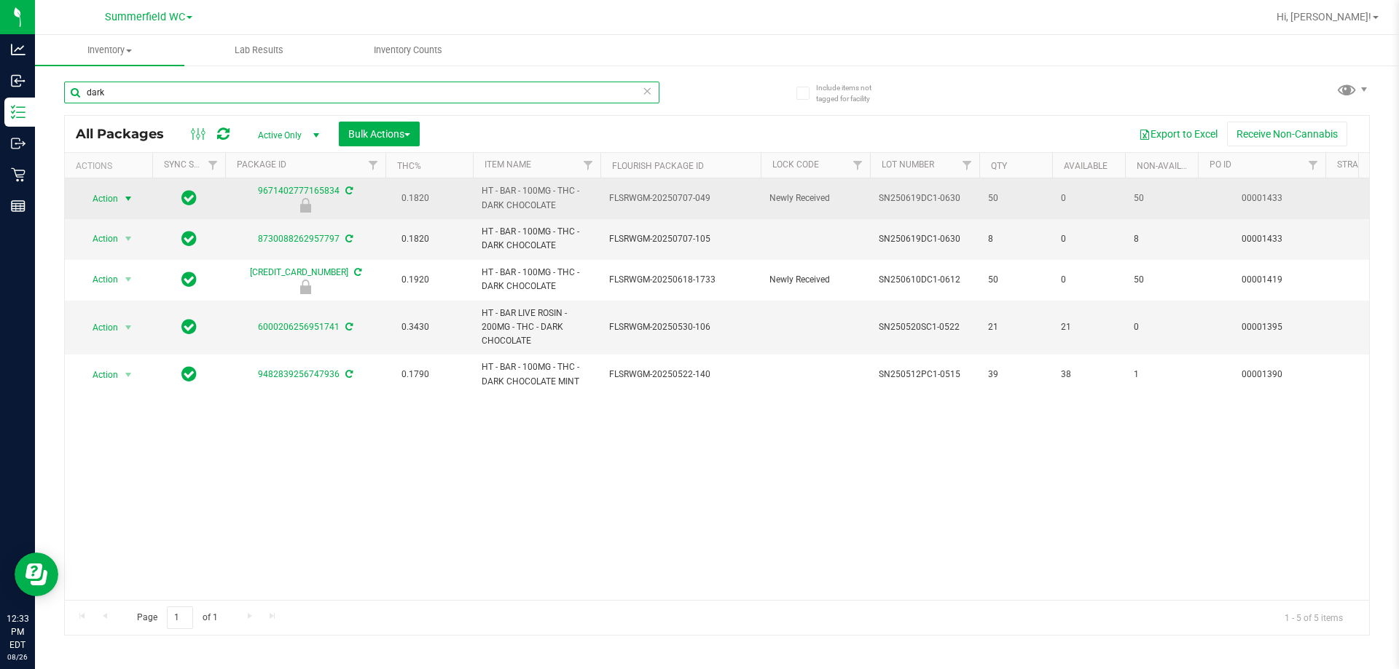
type input "dark"
click at [95, 200] on span "Action" at bounding box center [98, 199] width 39 height 20
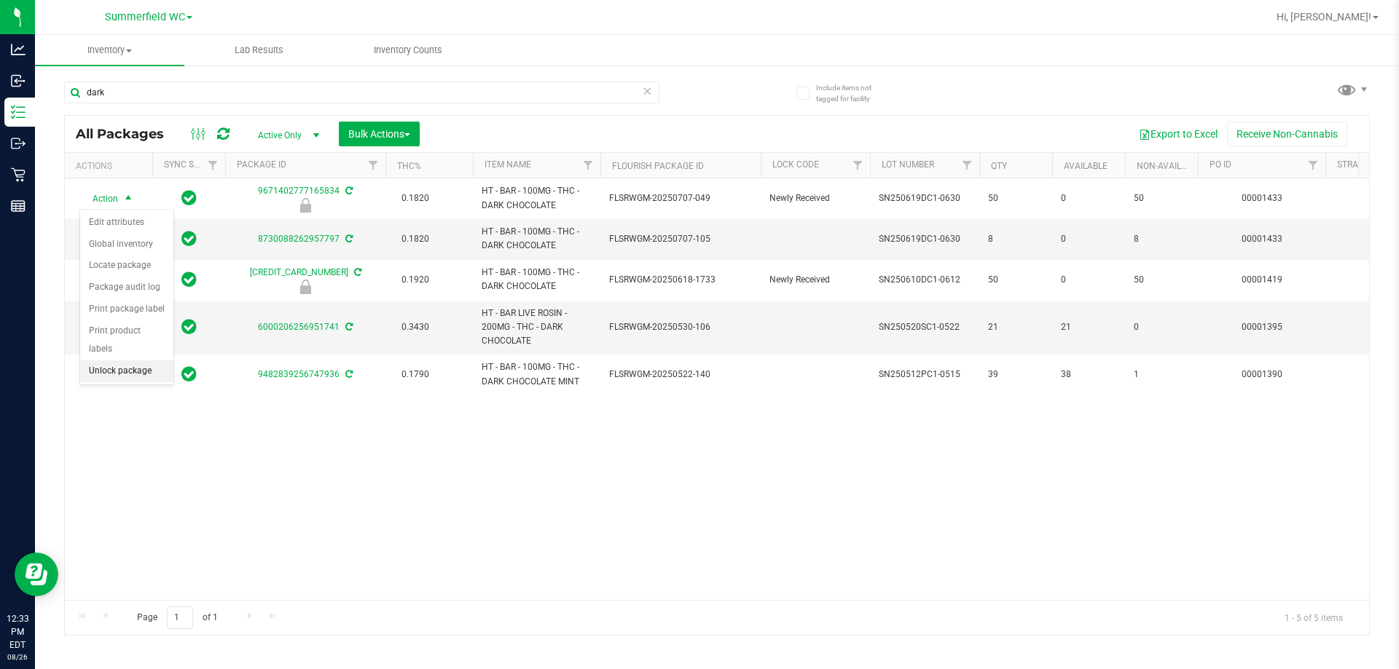
click at [111, 361] on li "Unlock package" at bounding box center [126, 372] width 93 height 22
